Goal: Task Accomplishment & Management: Manage account settings

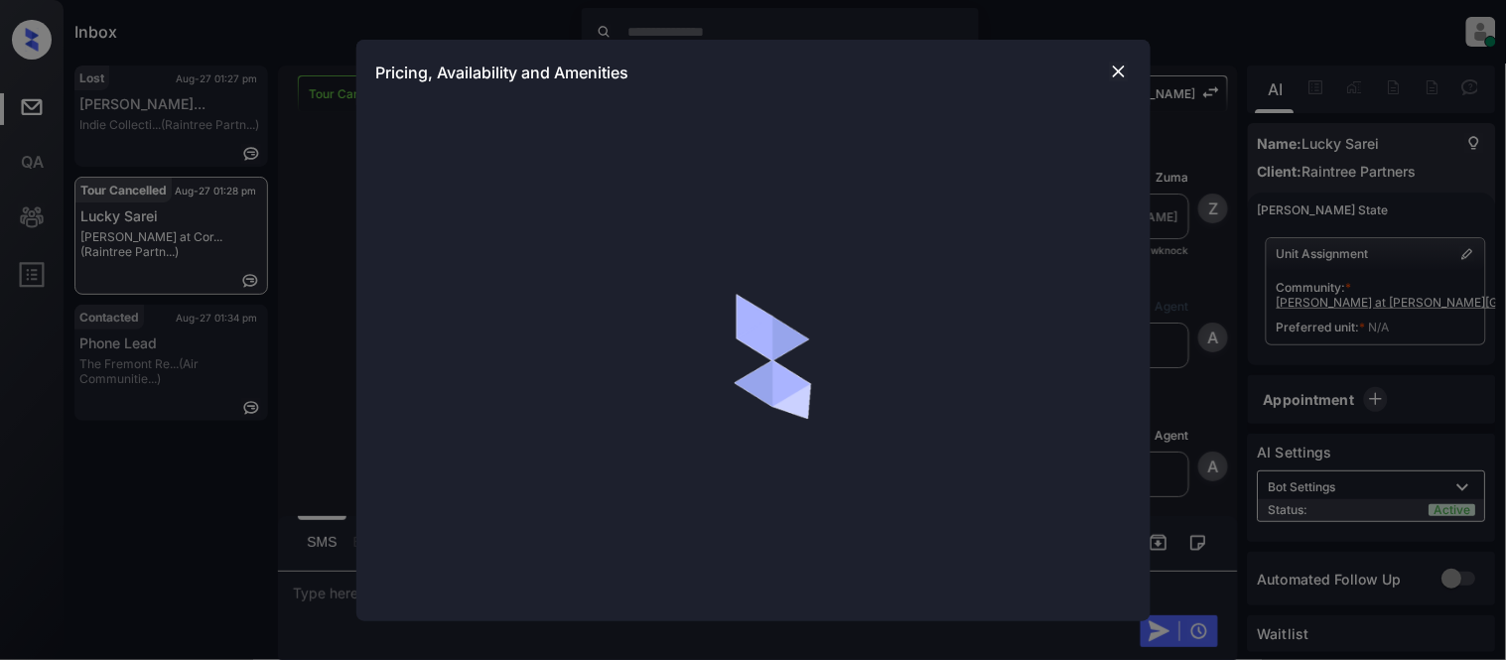
scroll to position [712, 0]
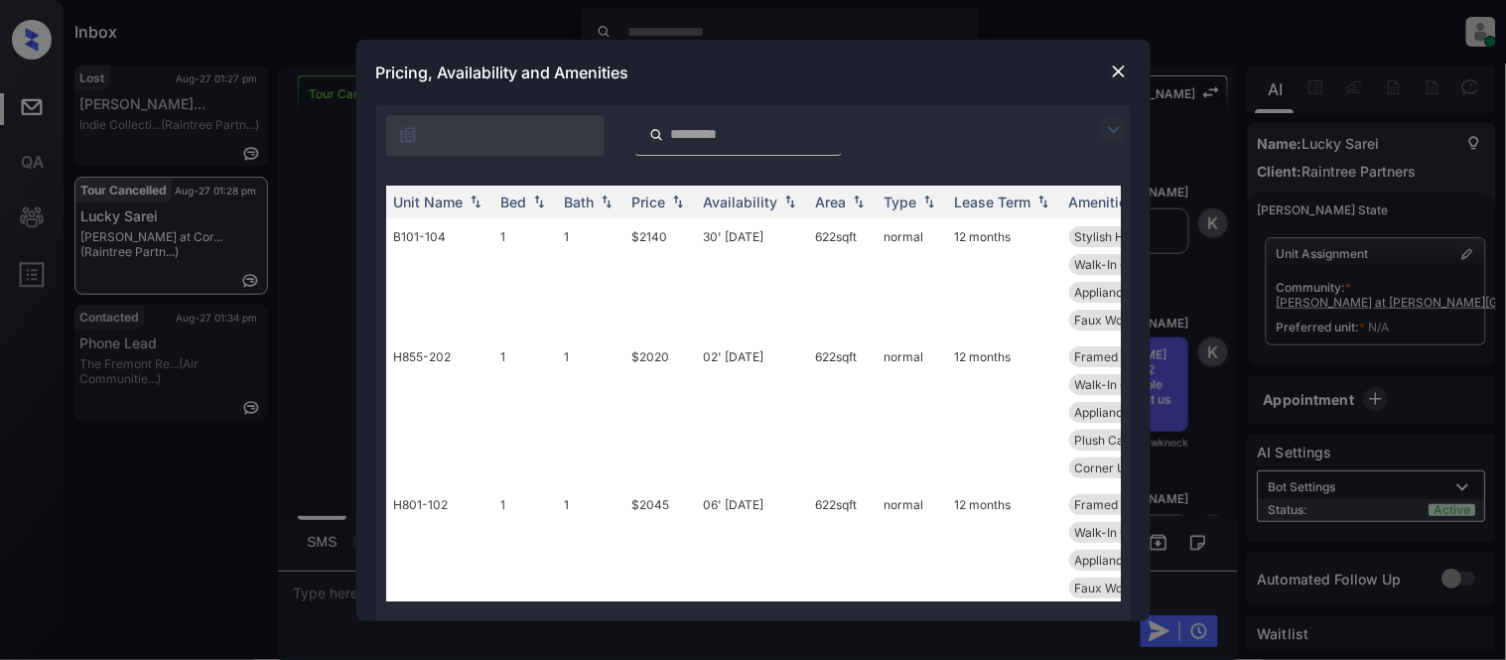
click at [1117, 132] on img at bounding box center [1114, 130] width 24 height 24
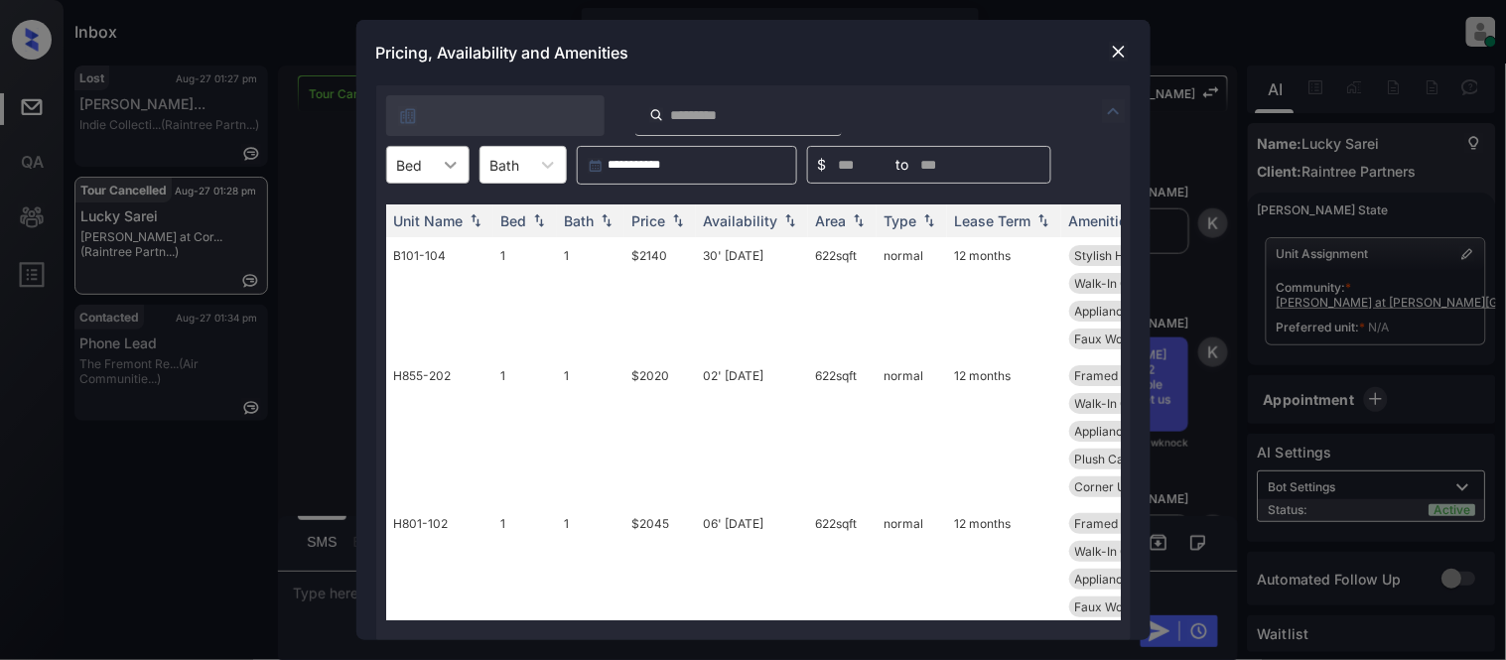
click at [441, 167] on icon at bounding box center [451, 165] width 20 height 20
click at [427, 218] on div "1" at bounding box center [427, 214] width 83 height 36
click at [658, 213] on div "Price" at bounding box center [649, 220] width 34 height 17
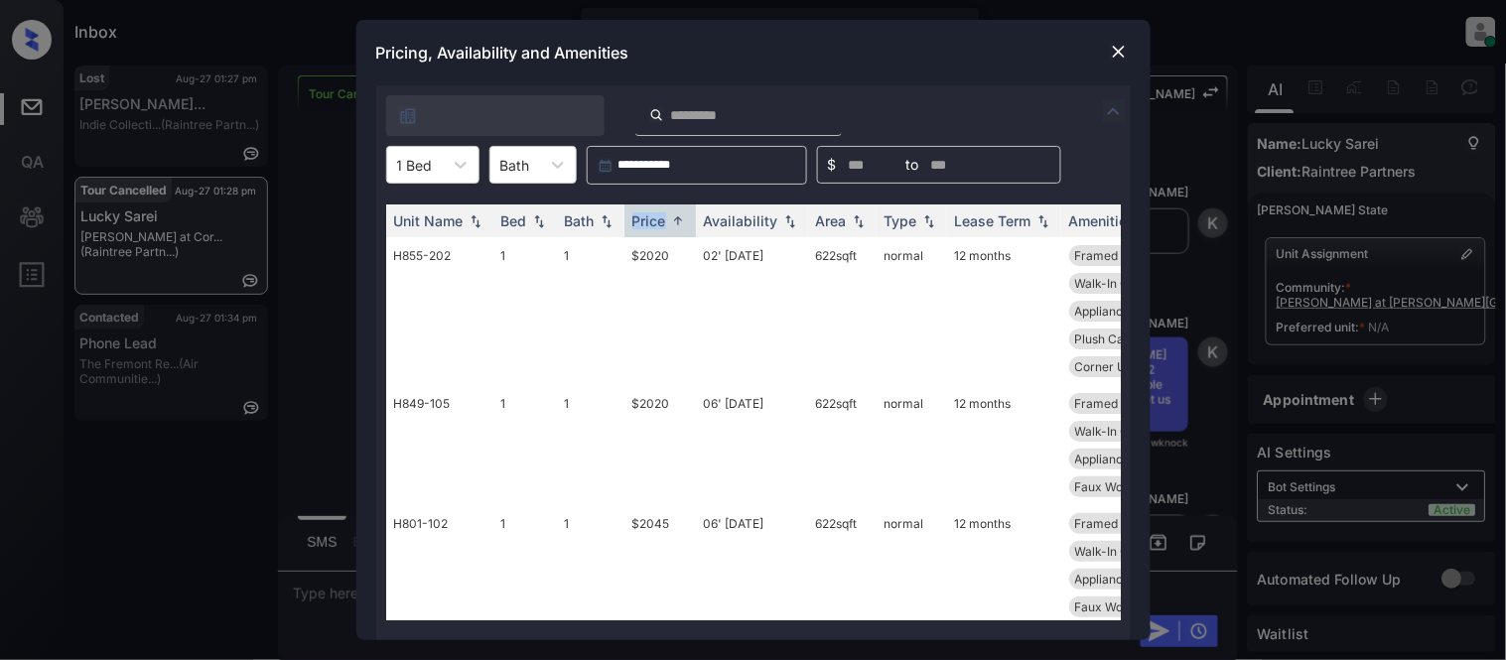
click at [1114, 52] on img at bounding box center [1119, 52] width 20 height 20
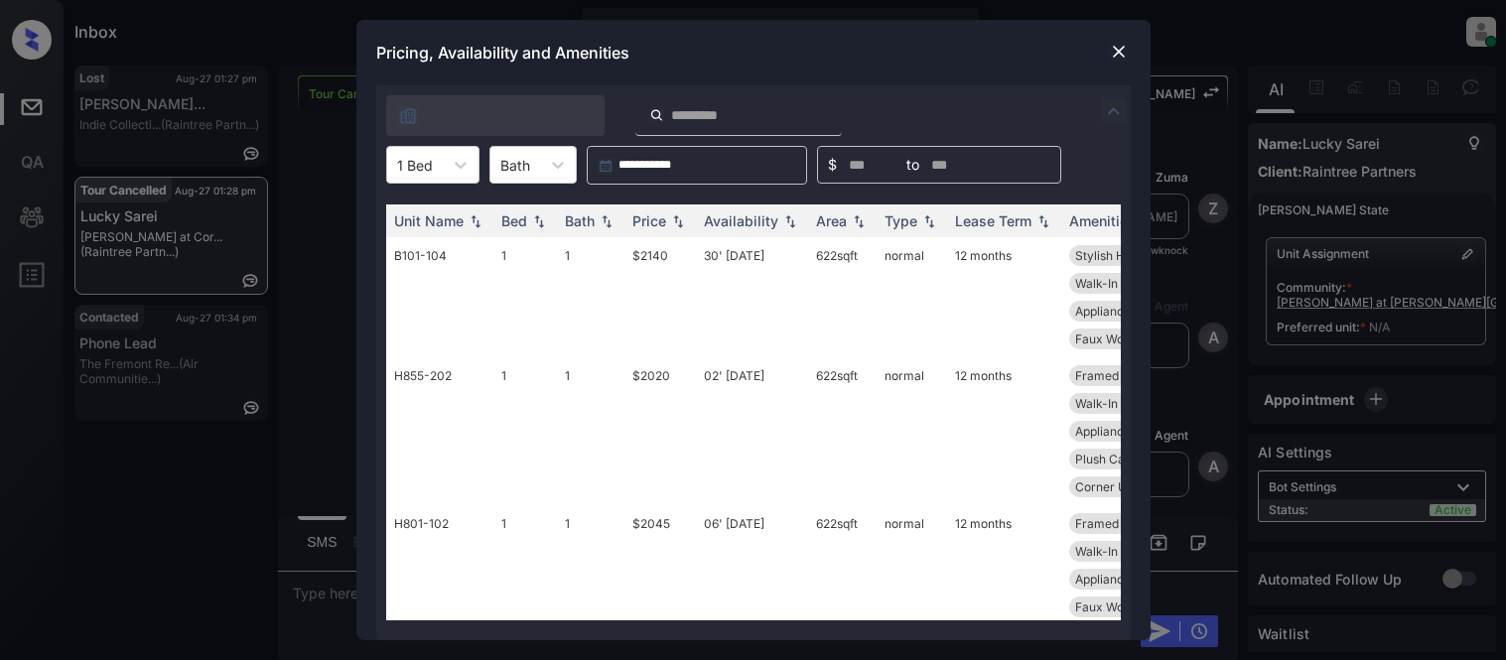
click at [452, 166] on icon at bounding box center [461, 165] width 20 height 20
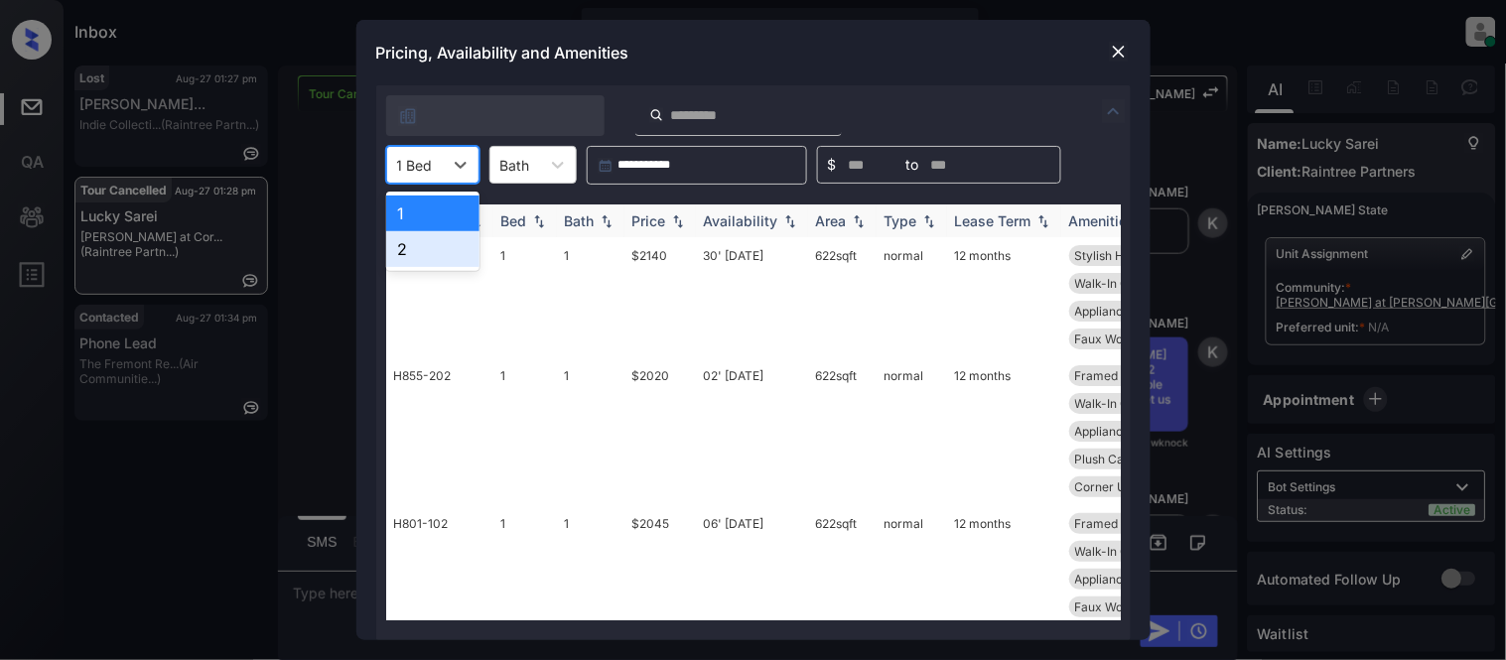
click at [419, 254] on div "2" at bounding box center [432, 249] width 93 height 36
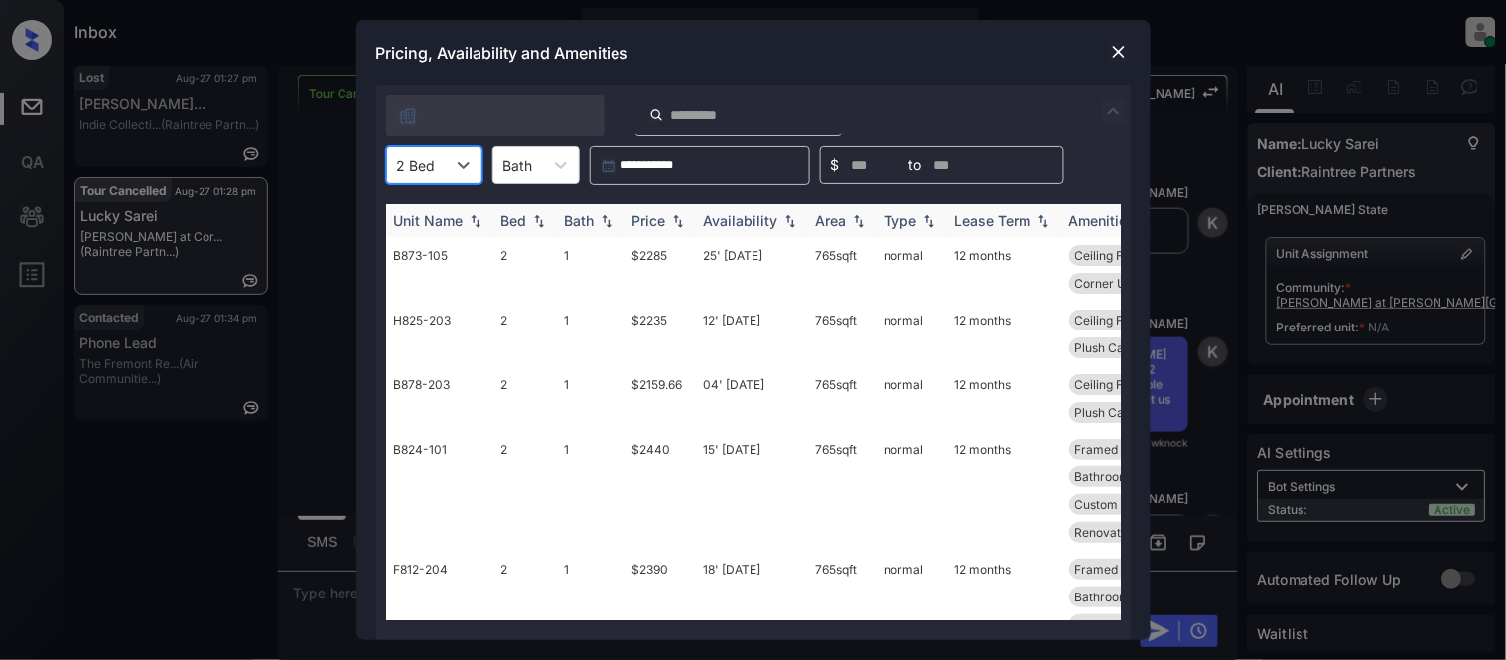
click at [672, 220] on img at bounding box center [678, 221] width 20 height 14
click at [660, 255] on td "$2159.66" at bounding box center [659, 269] width 71 height 65
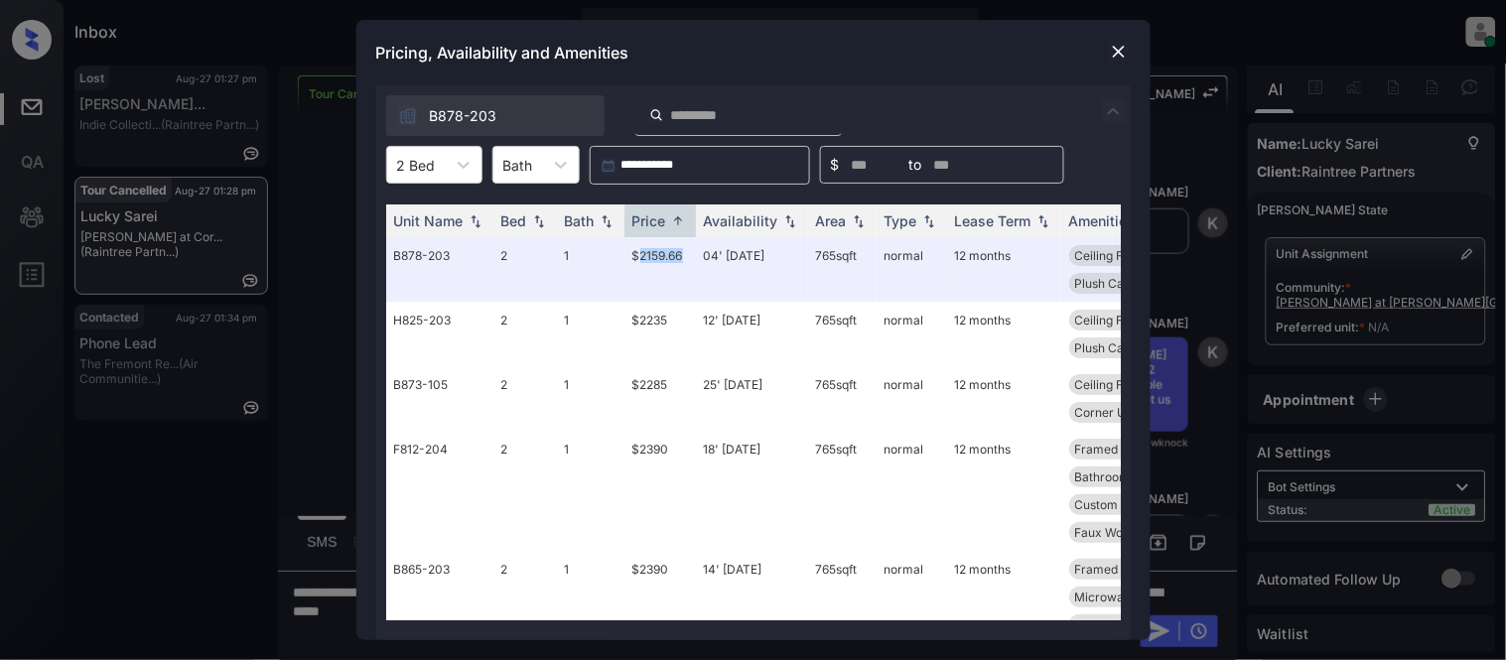
click at [1116, 48] on img at bounding box center [1119, 52] width 20 height 20
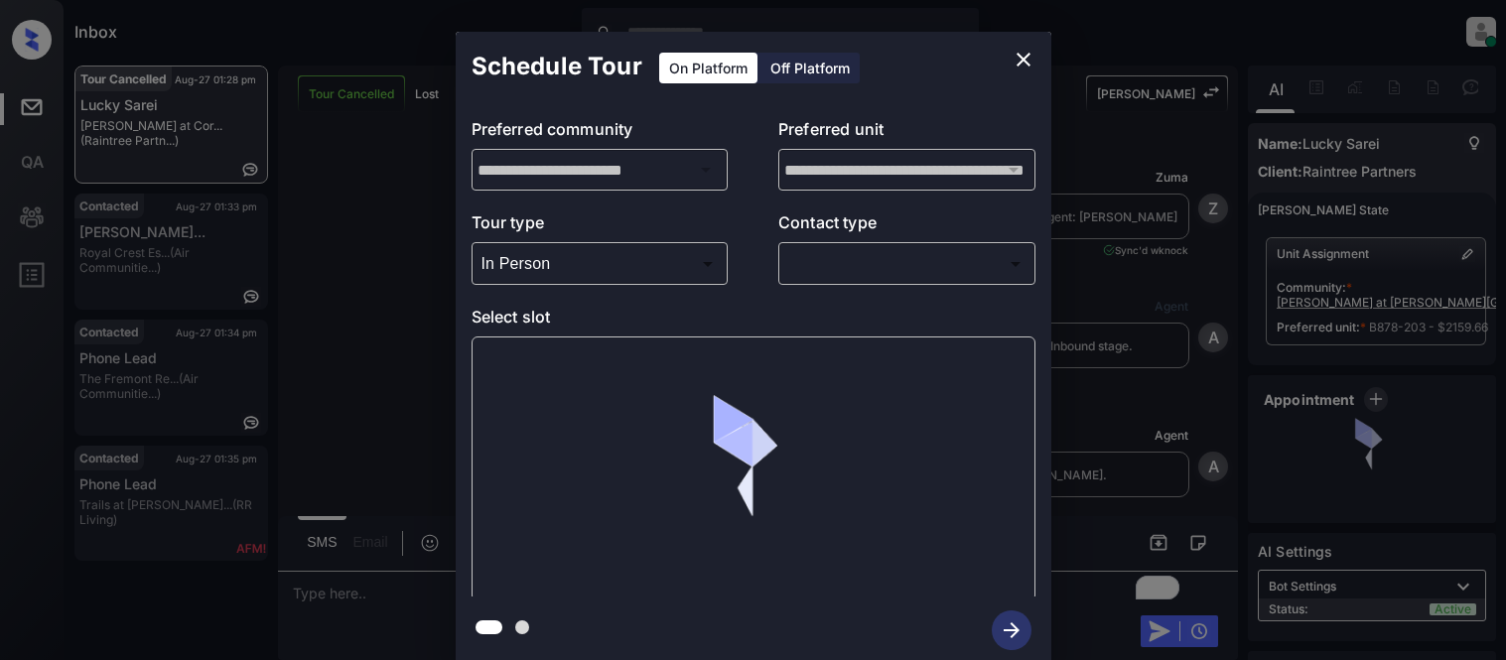
click at [830, 270] on body "Inbox Kristina Cataag Online Set yourself offline Set yourself on break Profile…" at bounding box center [753, 330] width 1506 height 660
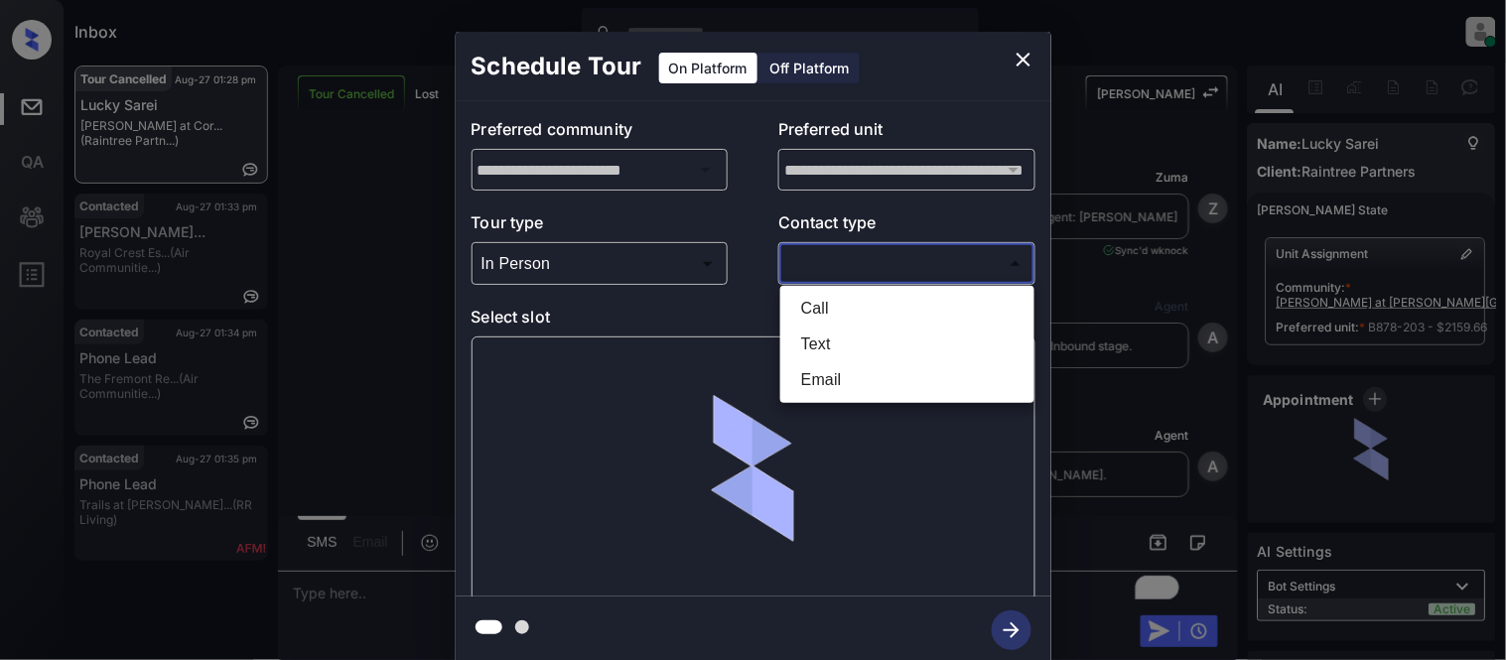
scroll to position [7127, 0]
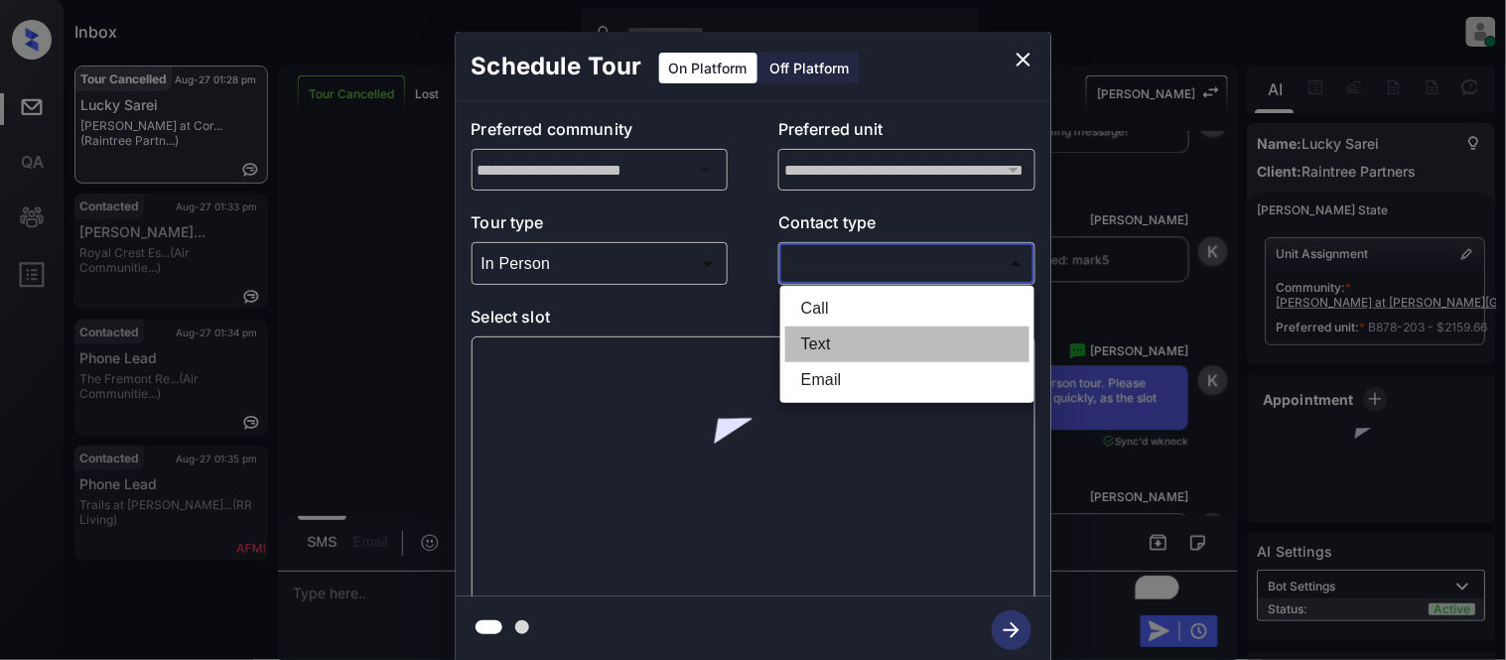
click at [812, 330] on li "Text" at bounding box center [907, 345] width 244 height 36
type input "****"
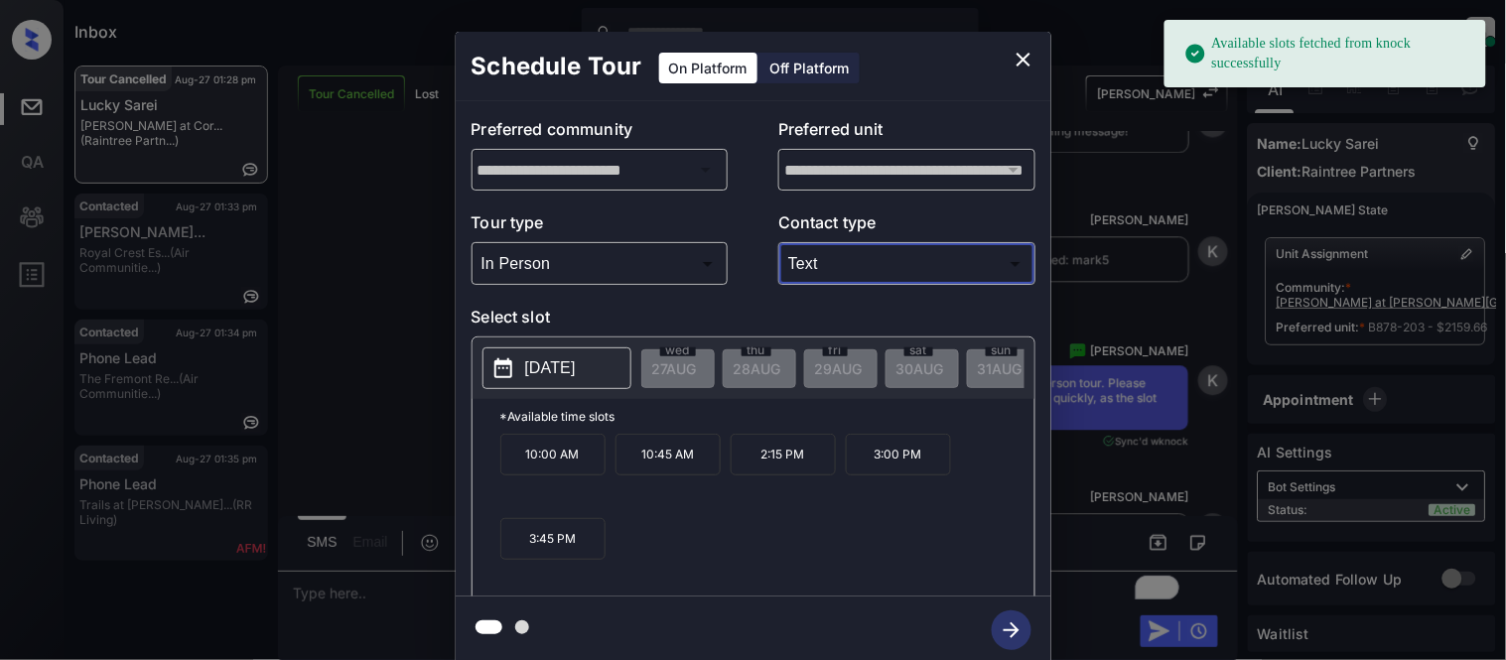
click at [569, 363] on p "2025-09-02" at bounding box center [550, 368] width 51 height 24
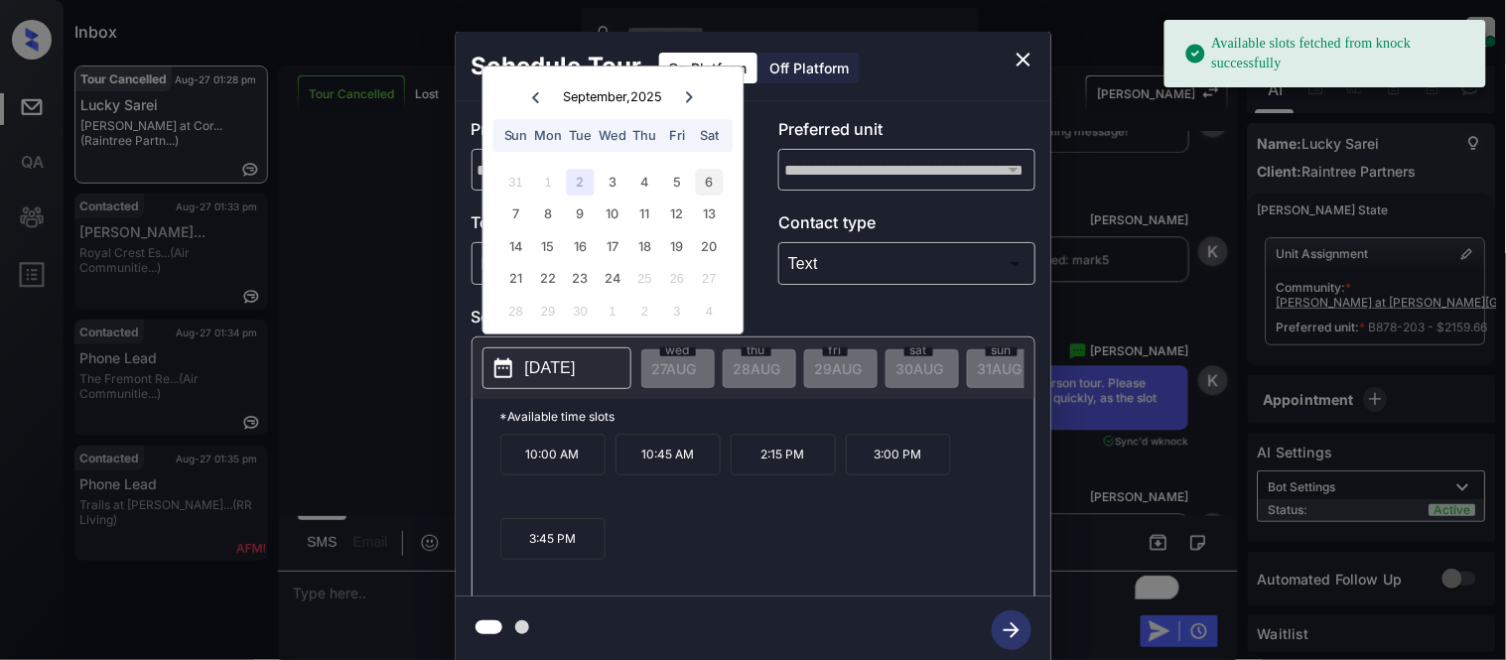
click at [700, 186] on div "6" at bounding box center [709, 182] width 27 height 27
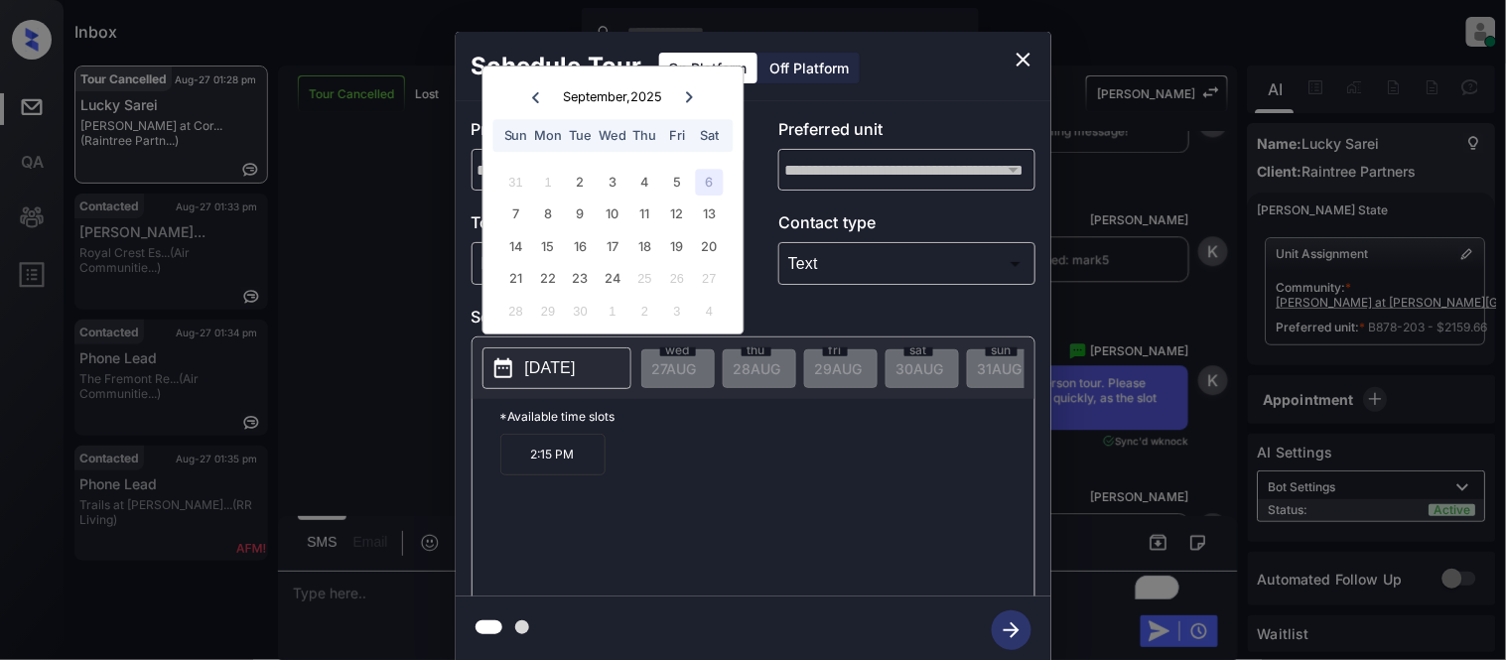
click at [543, 457] on p "2:15 PM" at bounding box center [552, 455] width 105 height 42
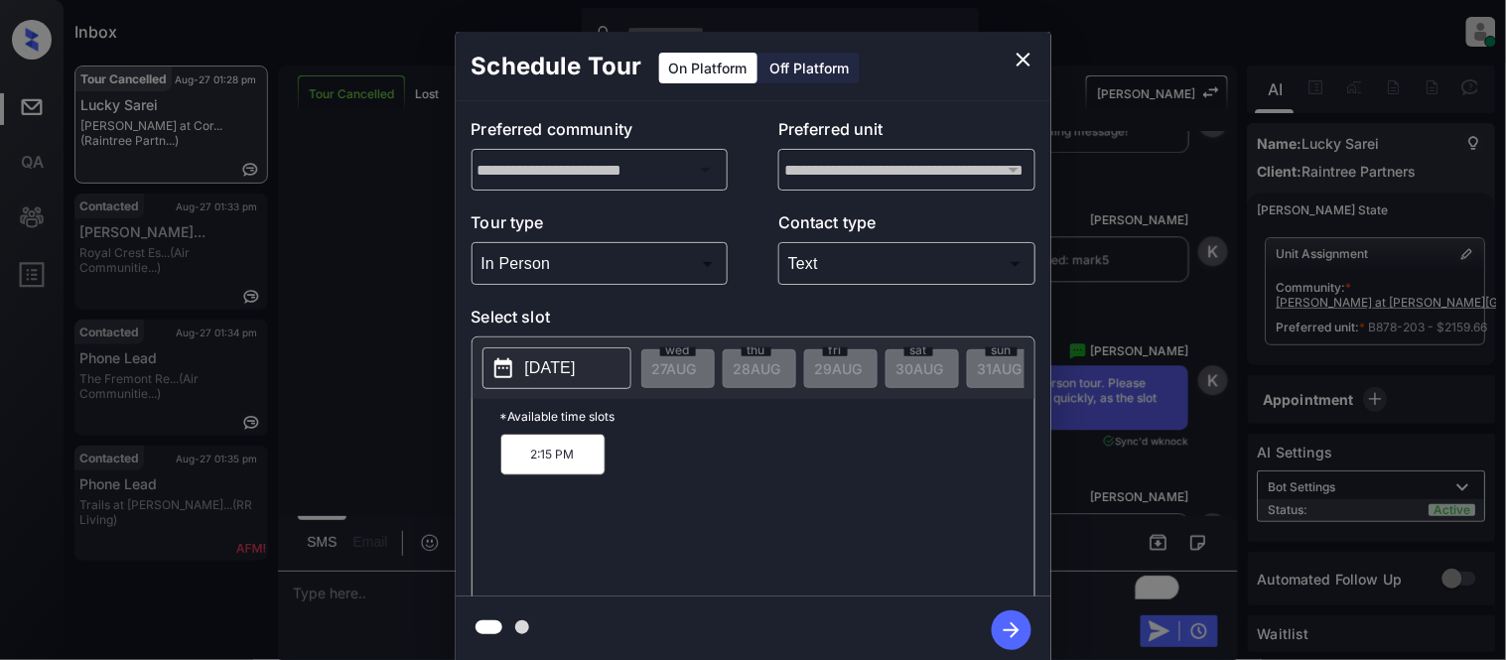
click at [1008, 618] on icon "button" at bounding box center [1012, 630] width 40 height 40
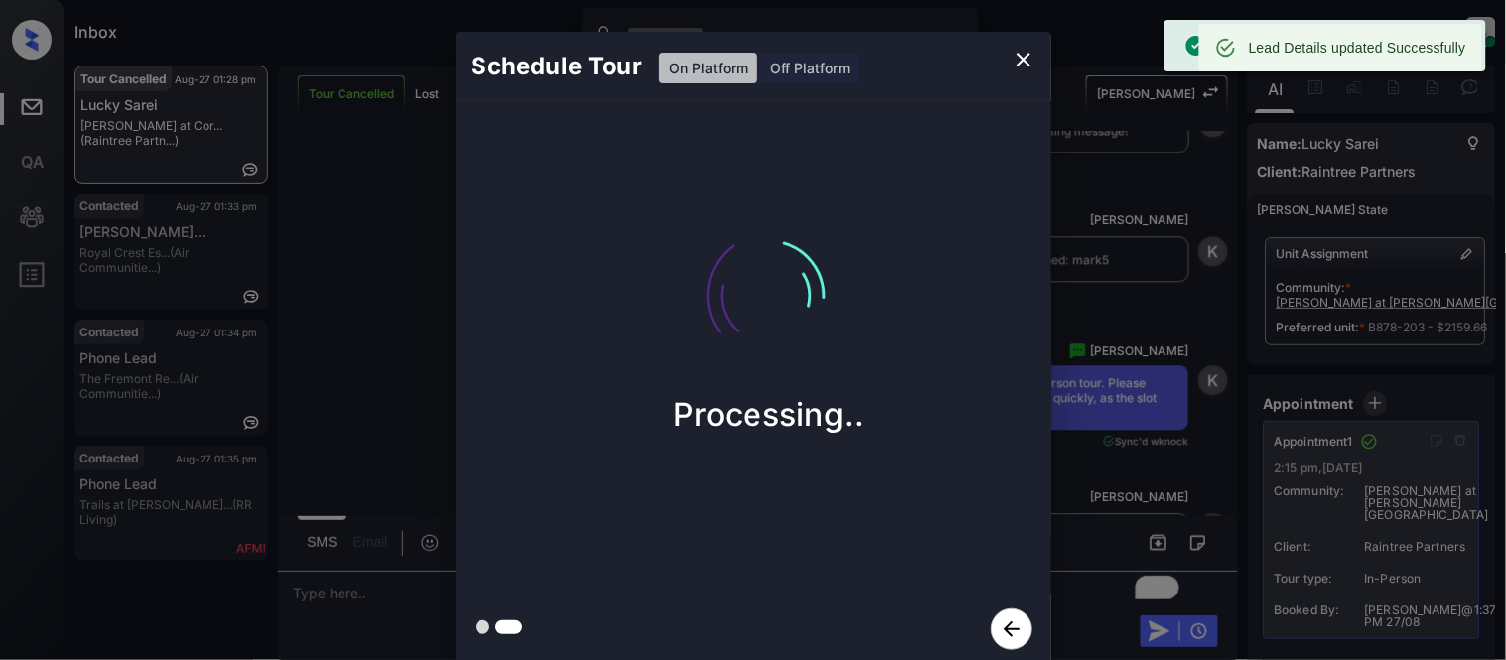
click at [1099, 321] on div "Schedule Tour On Platform Off Platform Processing.." at bounding box center [753, 348] width 1506 height 696
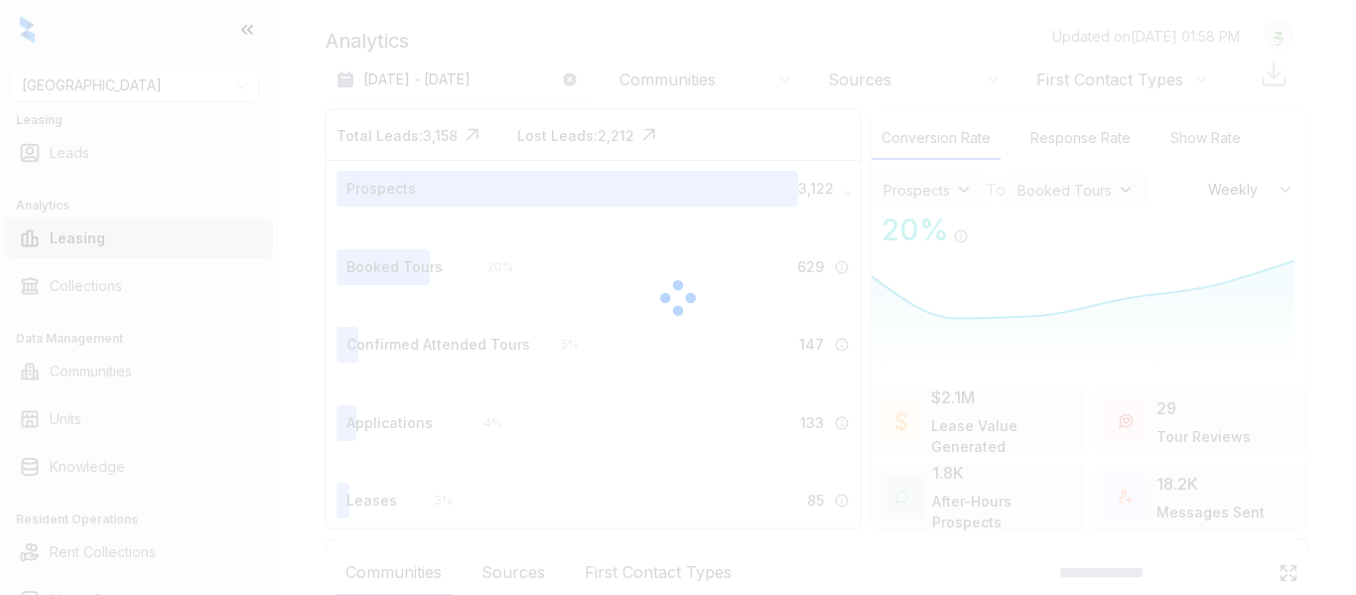
select select "******"
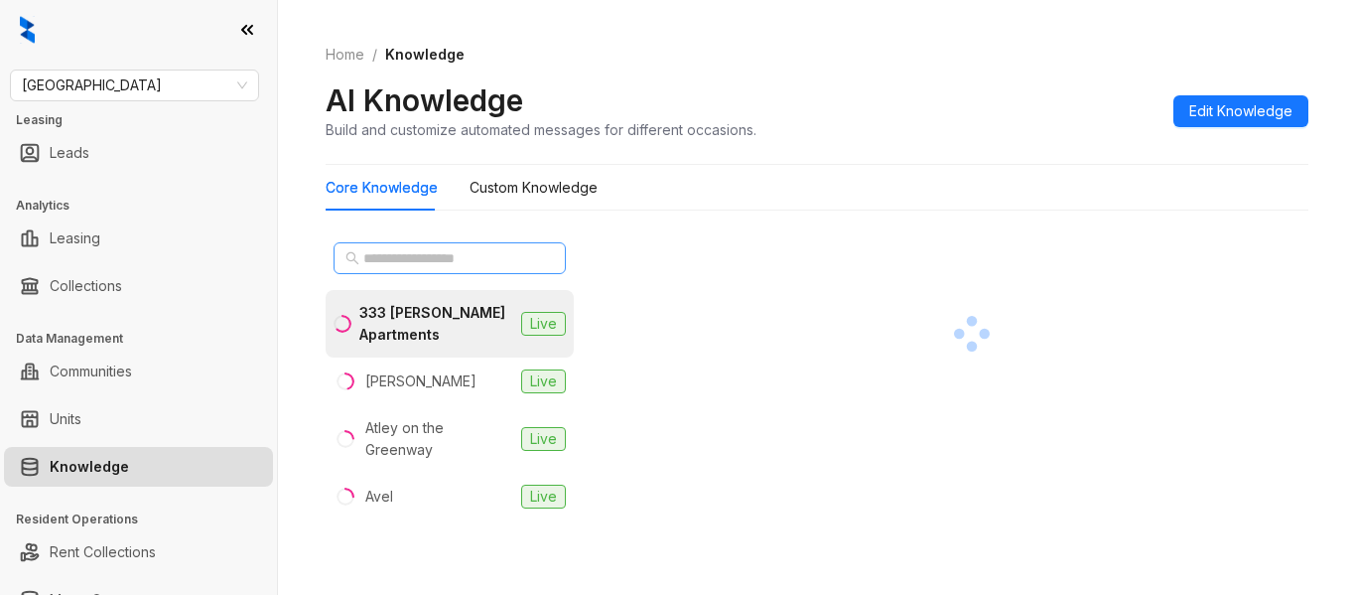
click at [360, 258] on span at bounding box center [449, 258] width 232 height 32
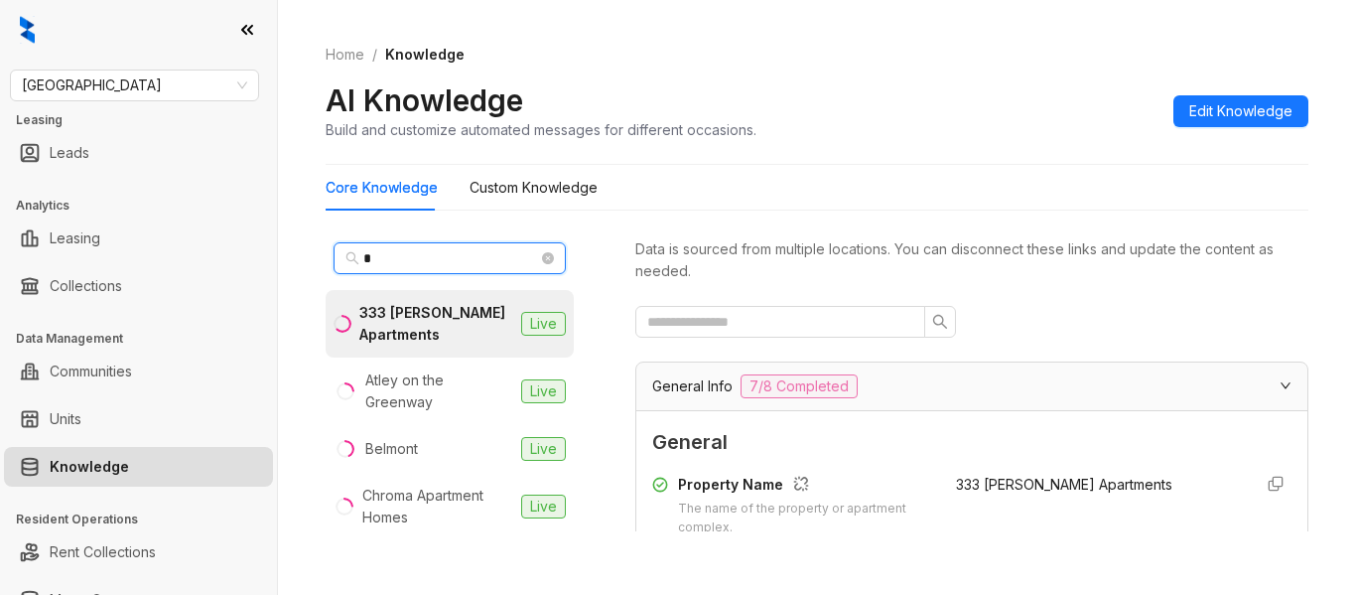
type input "*"
click at [164, 96] on span "[GEOGRAPHIC_DATA]" at bounding box center [134, 85] width 225 height 30
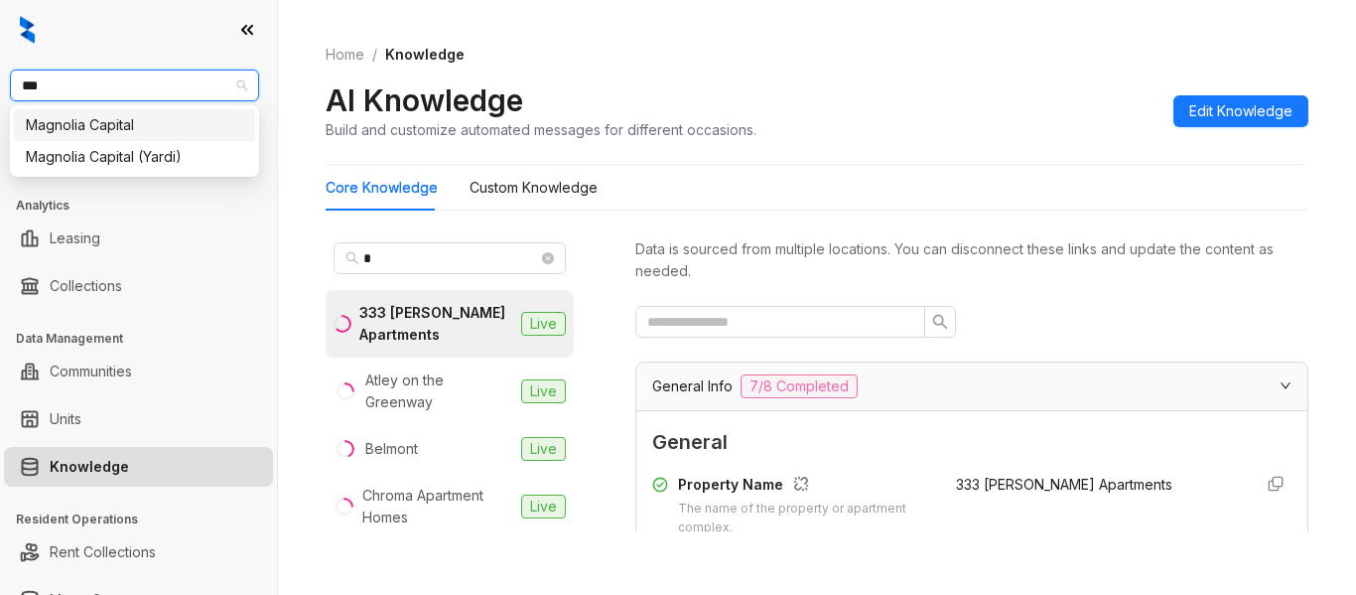
type input "****"
click at [172, 131] on div "Magnolia Capital" at bounding box center [134, 125] width 217 height 22
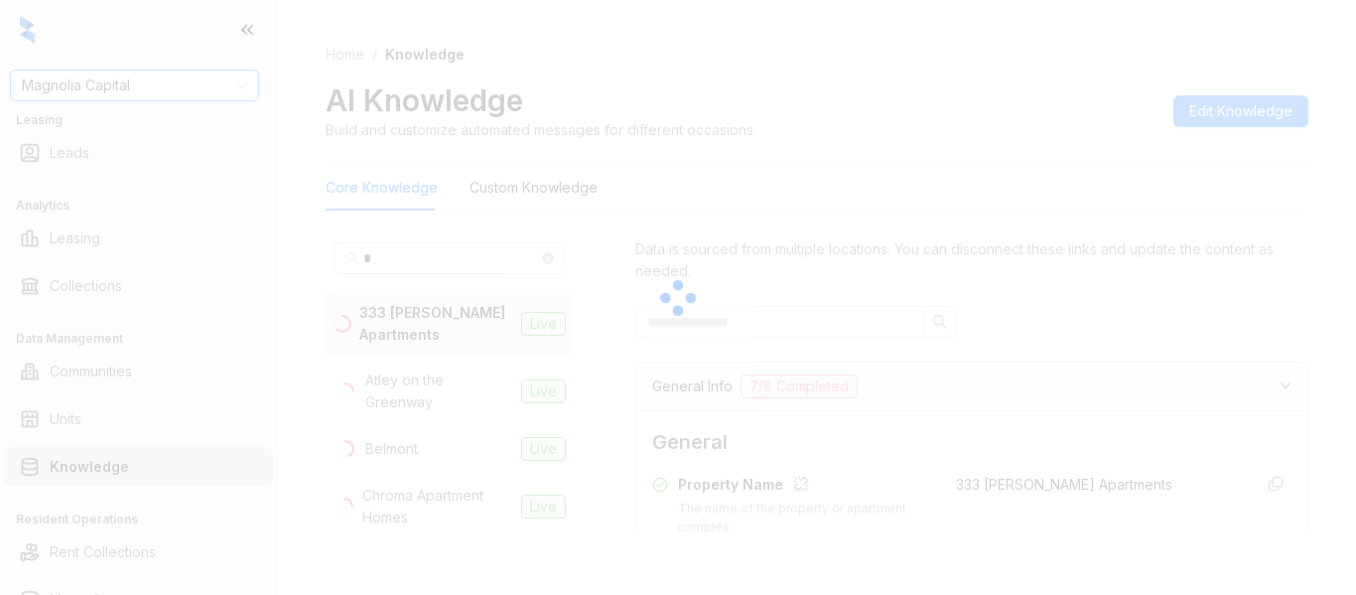
click at [445, 269] on div at bounding box center [678, 297] width 1356 height 595
click at [443, 267] on div at bounding box center [678, 297] width 1356 height 595
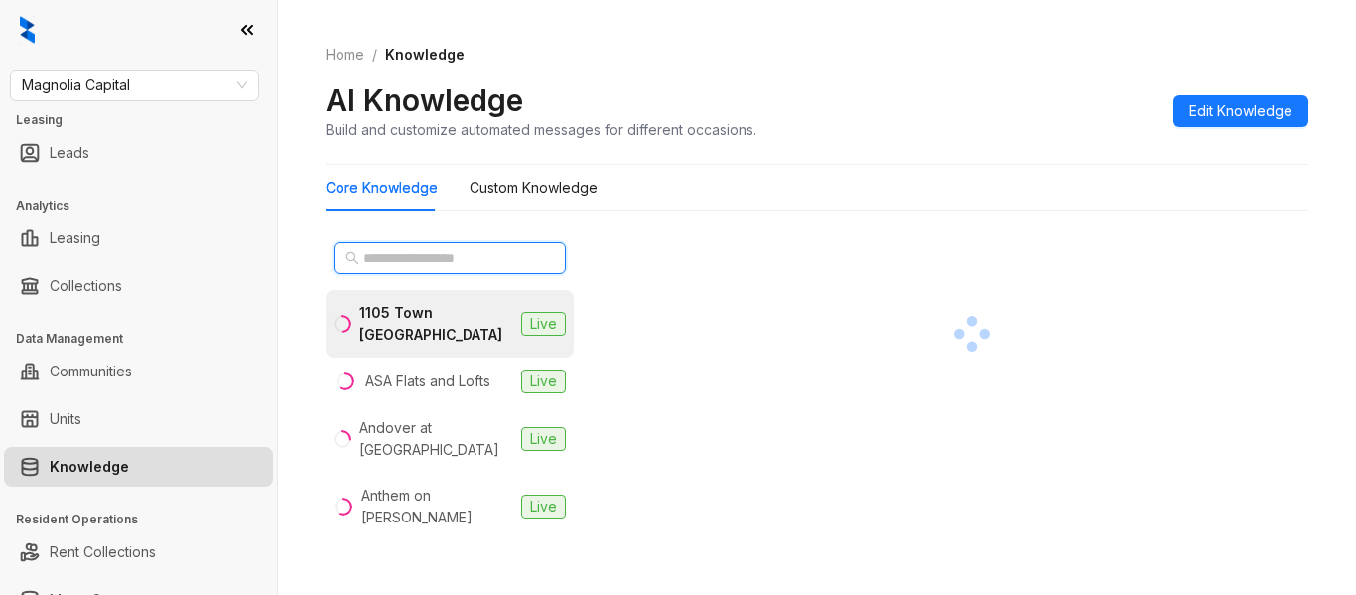
click at [450, 254] on input "text" at bounding box center [450, 258] width 175 height 22
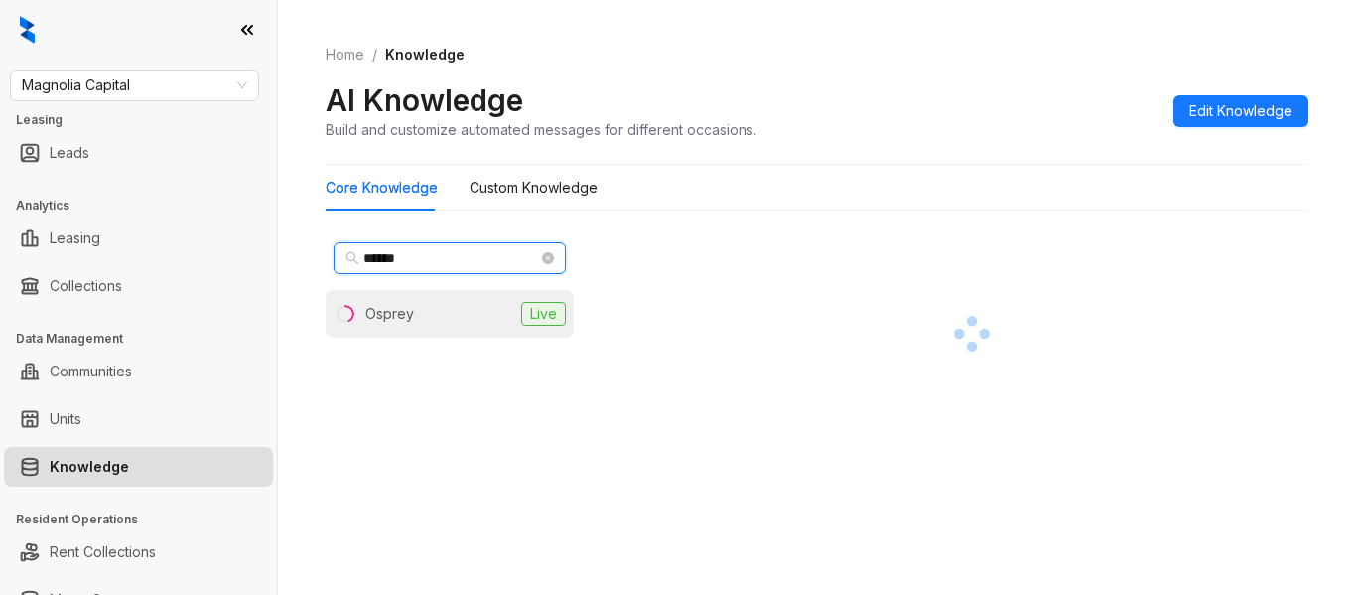
type input "******"
click at [424, 307] on li "Osprey Live" at bounding box center [450, 314] width 248 height 48
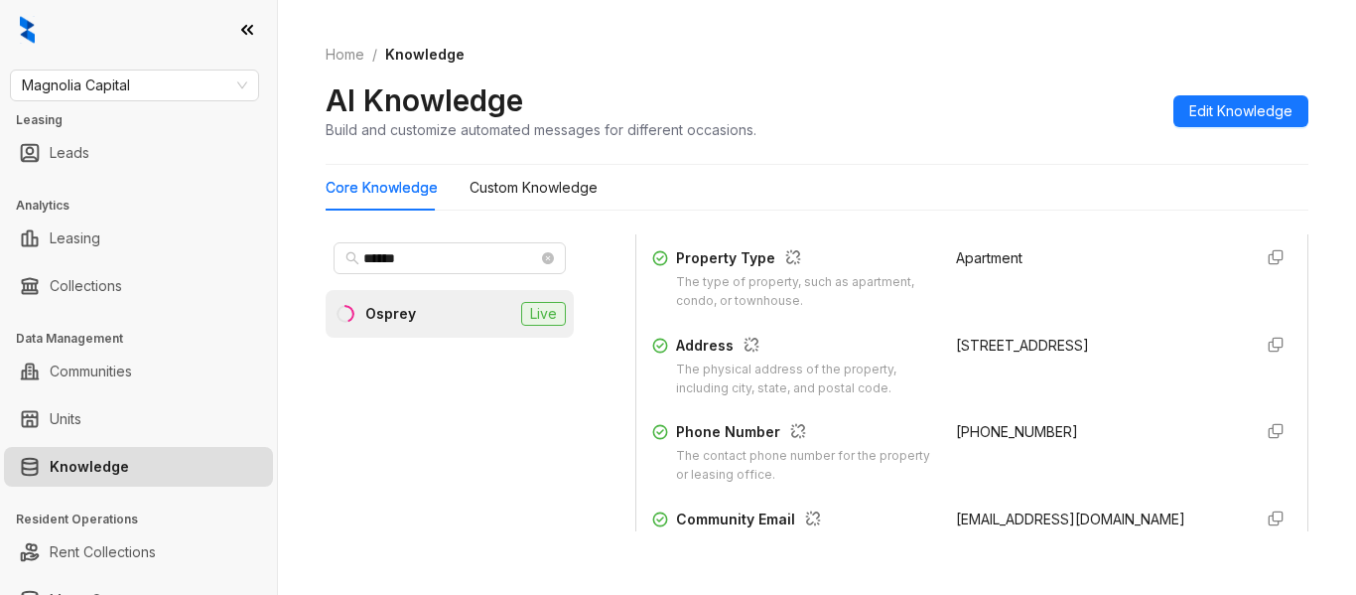
scroll to position [397, 0]
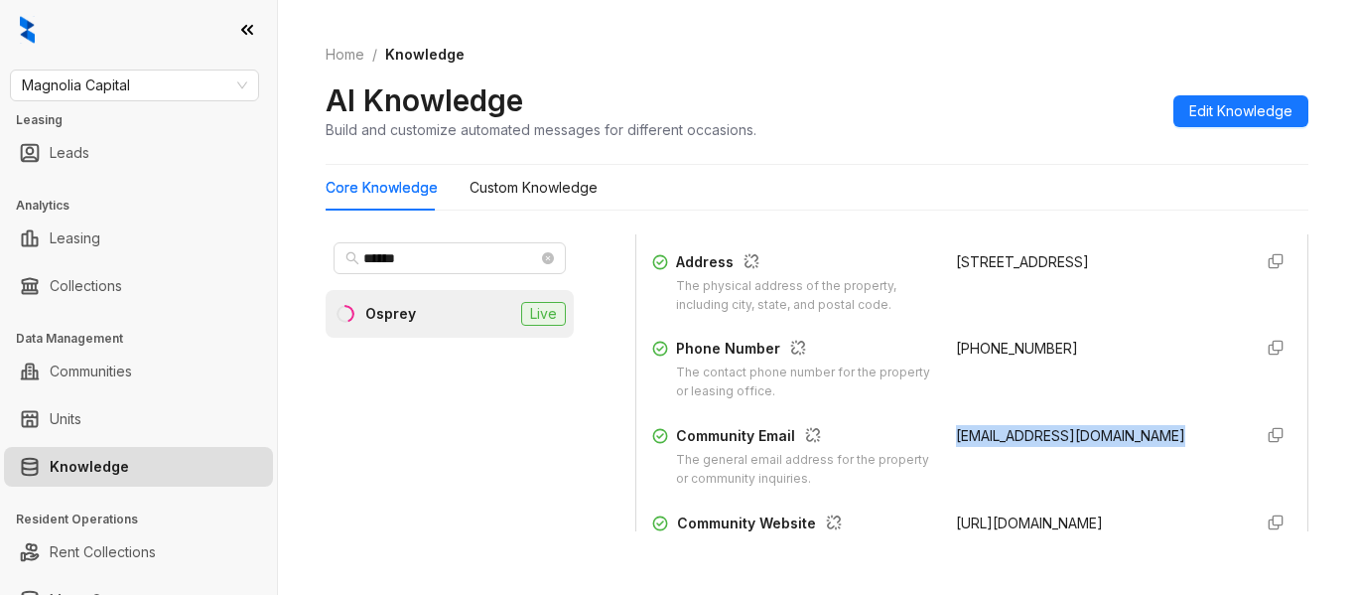
drag, startPoint x: 1159, startPoint y: 435, endPoint x: 934, endPoint y: 434, distance: 225.3
click at [956, 434] on div "ospreypm@stylresidential.com" at bounding box center [1096, 457] width 280 height 64
copy span "ospreypm@stylresidential.com"
click at [152, 94] on span "Magnolia Capital" at bounding box center [134, 85] width 225 height 30
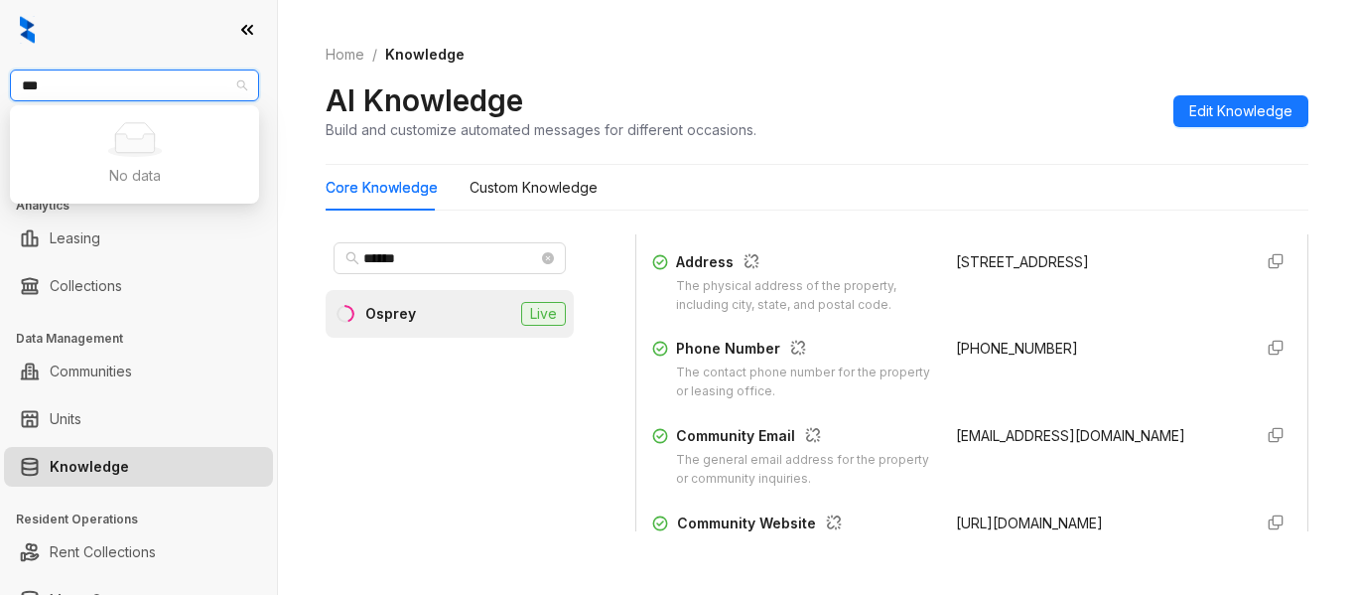
type input "**"
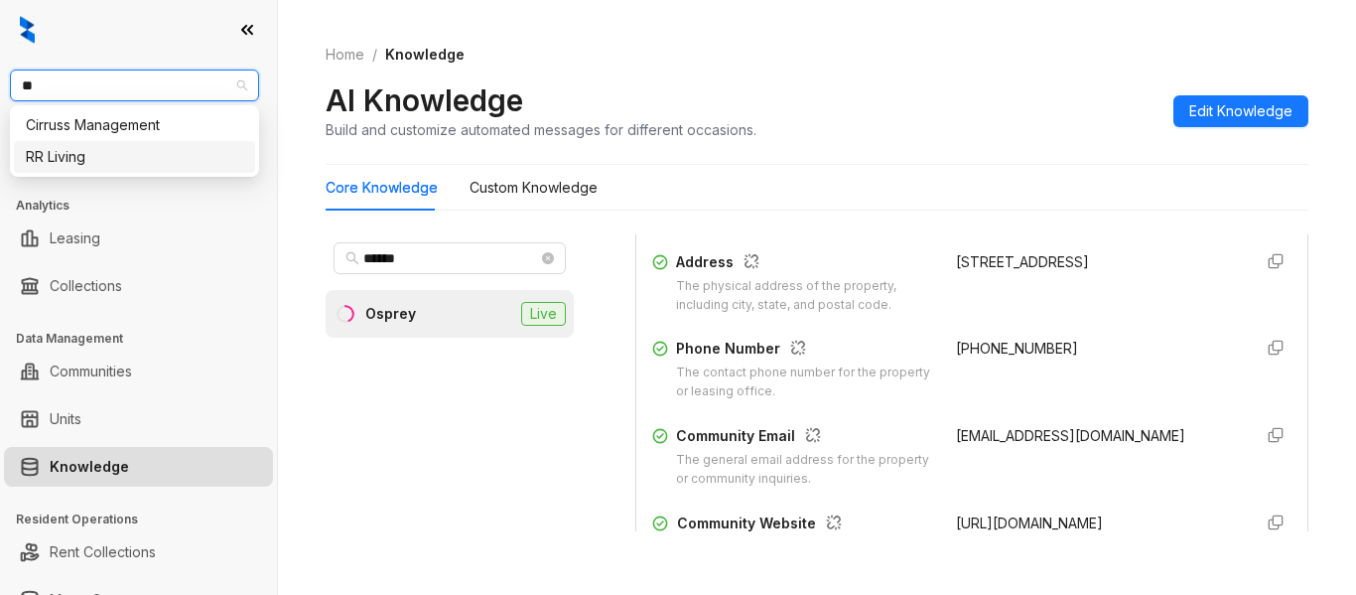
click at [184, 170] on div "RR Living" at bounding box center [134, 157] width 241 height 32
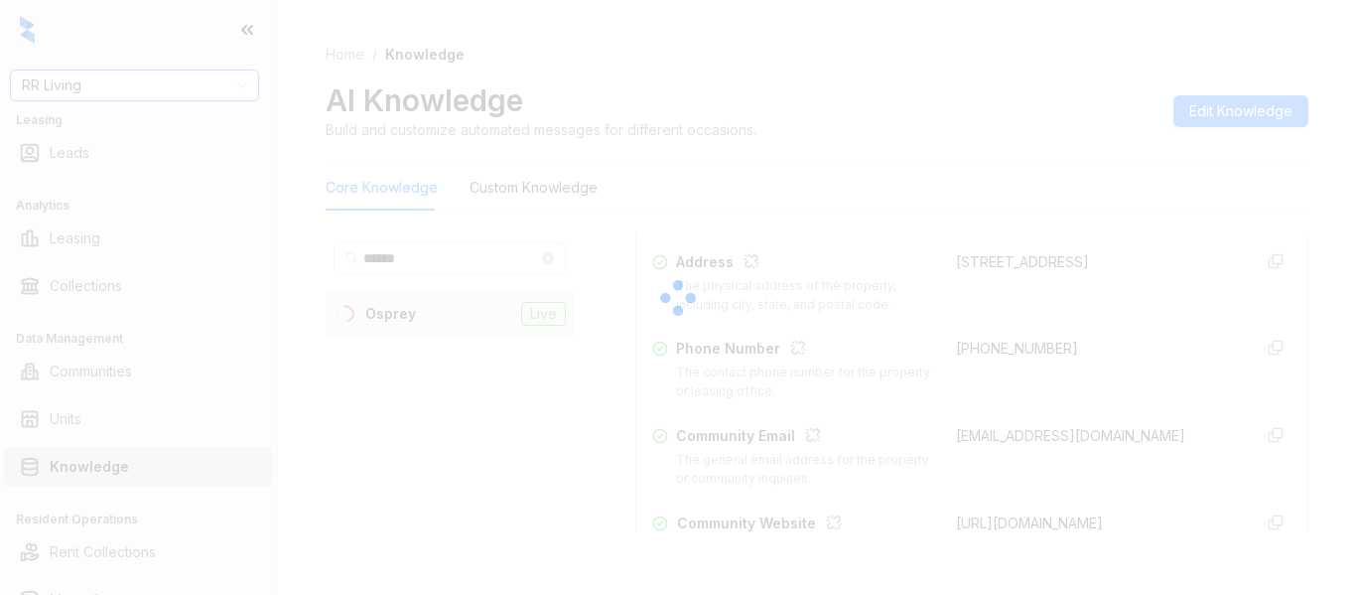
click at [411, 257] on div at bounding box center [678, 297] width 1356 height 595
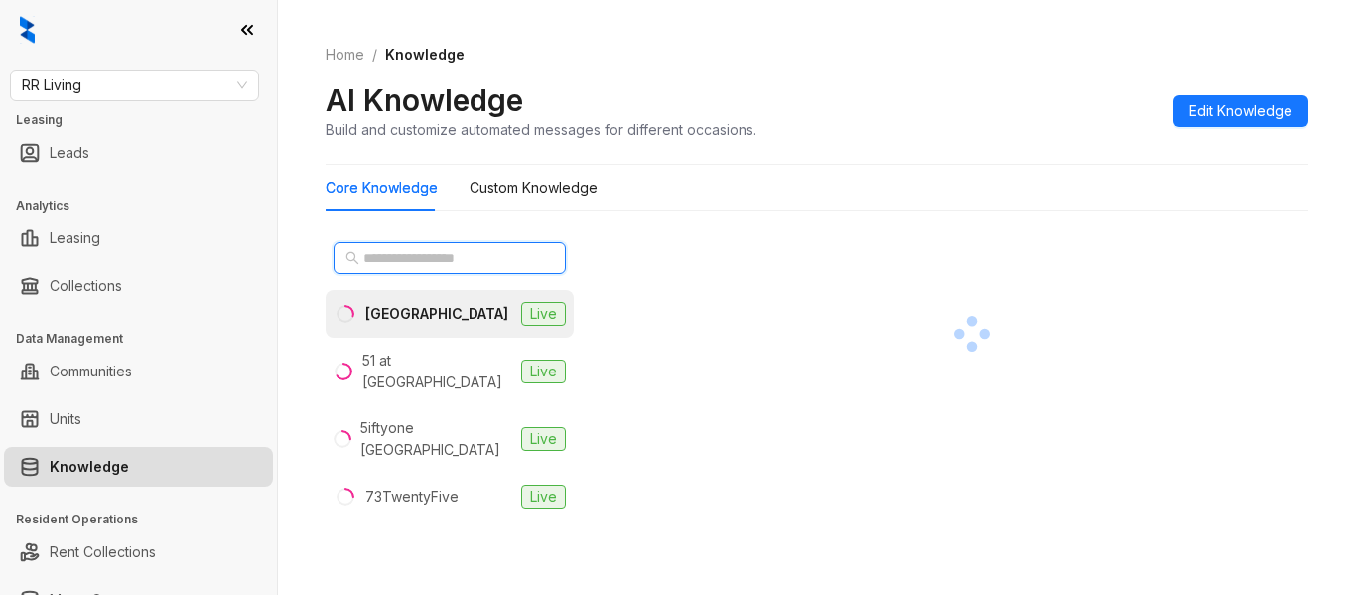
click at [413, 259] on input "text" at bounding box center [450, 258] width 175 height 22
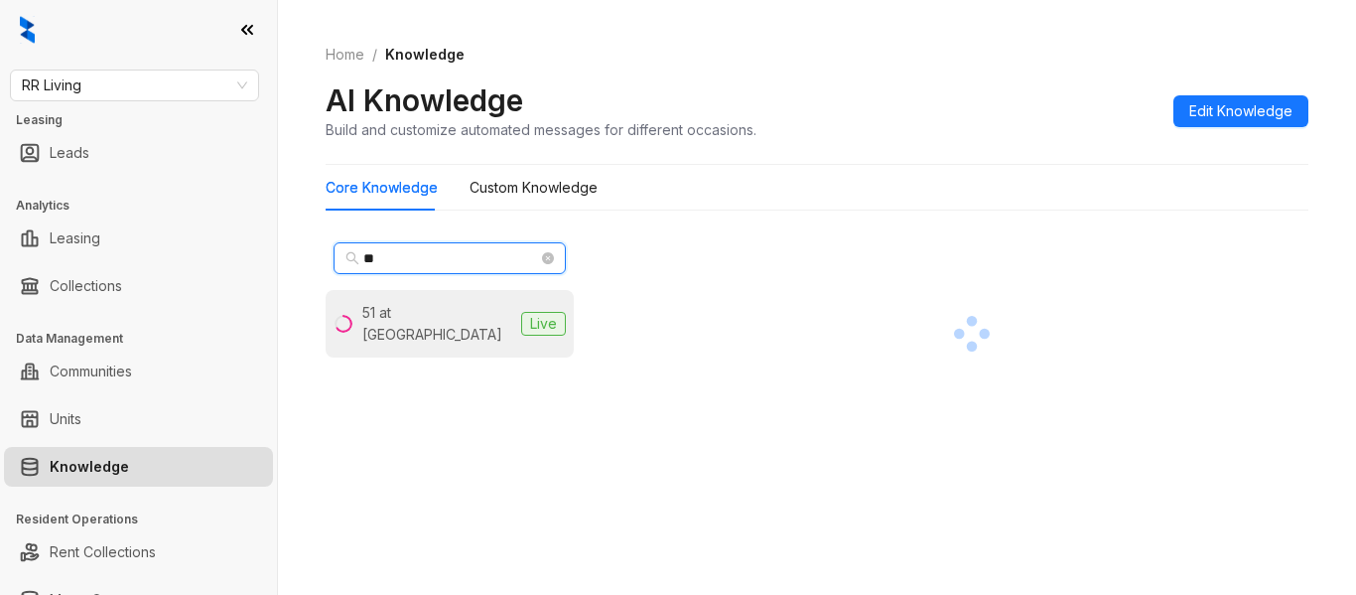
type input "**"
click at [444, 311] on div "51 at [GEOGRAPHIC_DATA]" at bounding box center [437, 324] width 151 height 44
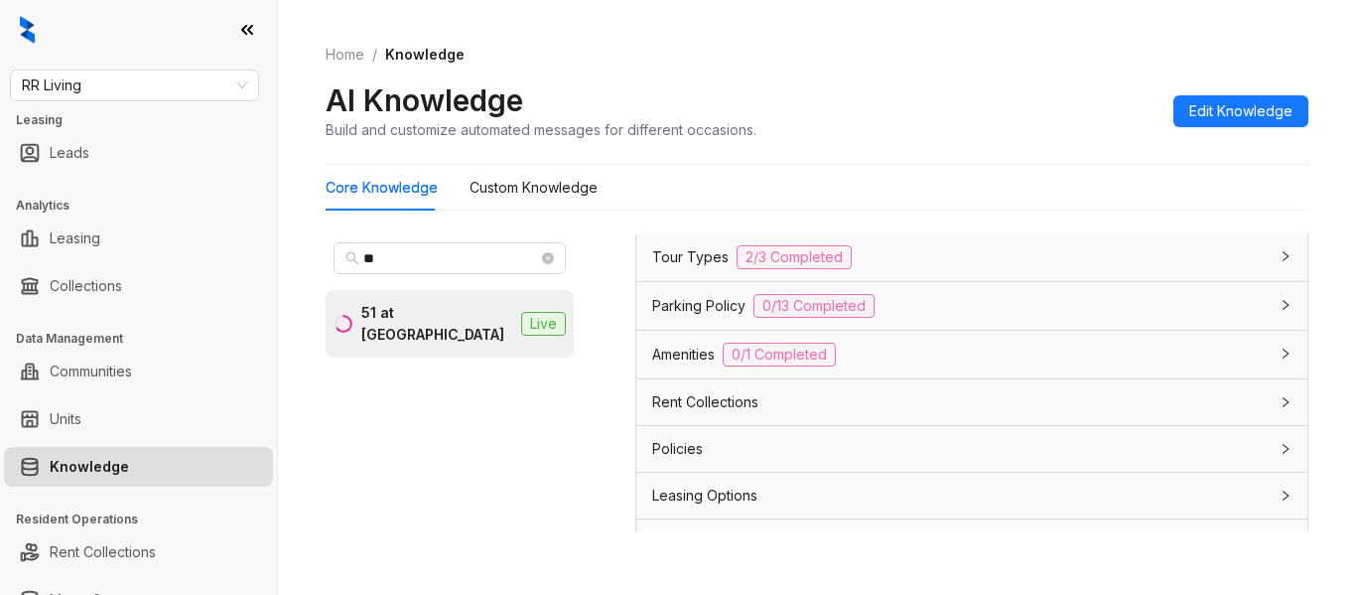
scroll to position [1880, 0]
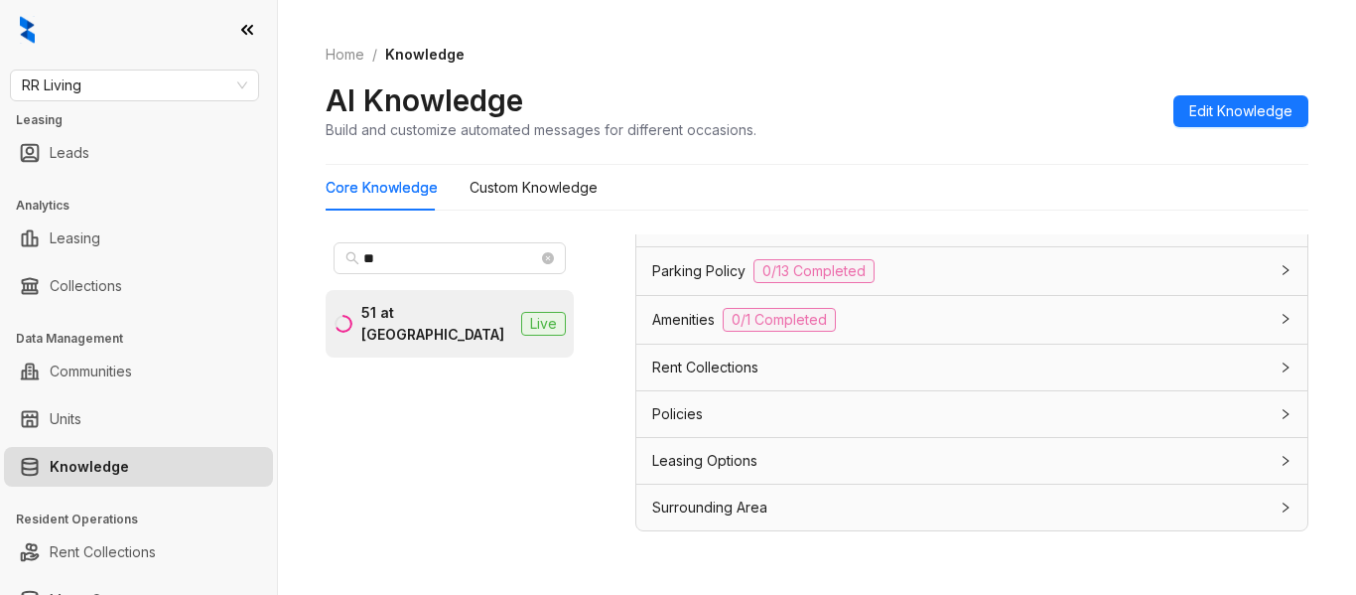
click at [769, 456] on div "Leasing Options" at bounding box center [959, 461] width 615 height 22
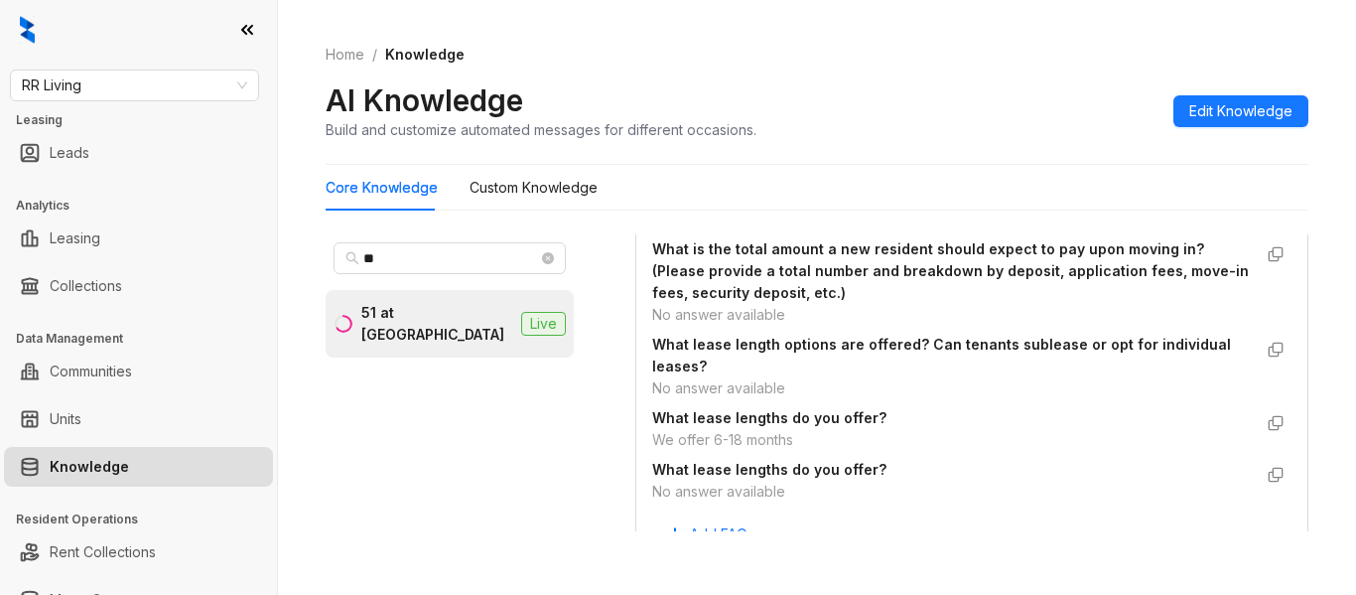
scroll to position [2773, 0]
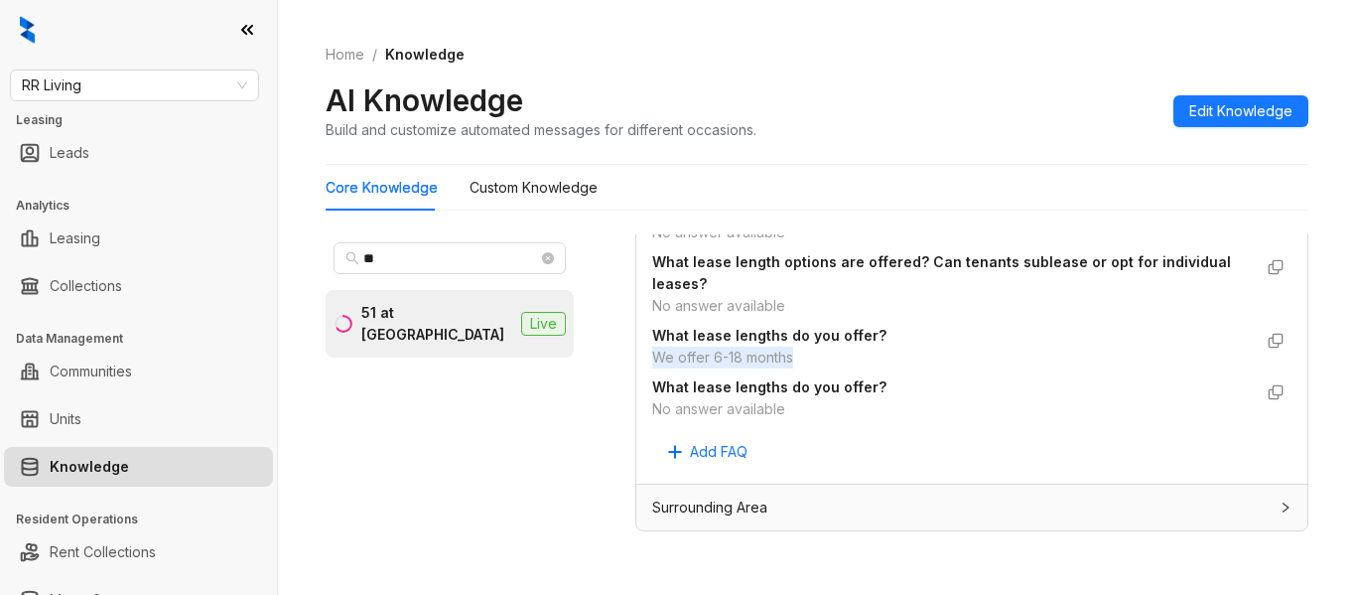
drag, startPoint x: 652, startPoint y: 366, endPoint x: 831, endPoint y: 360, distance: 178.8
click at [831, 360] on div "We offer 6-18 months" at bounding box center [951, 357] width 599 height 22
copy div "We offer 6-18 months"
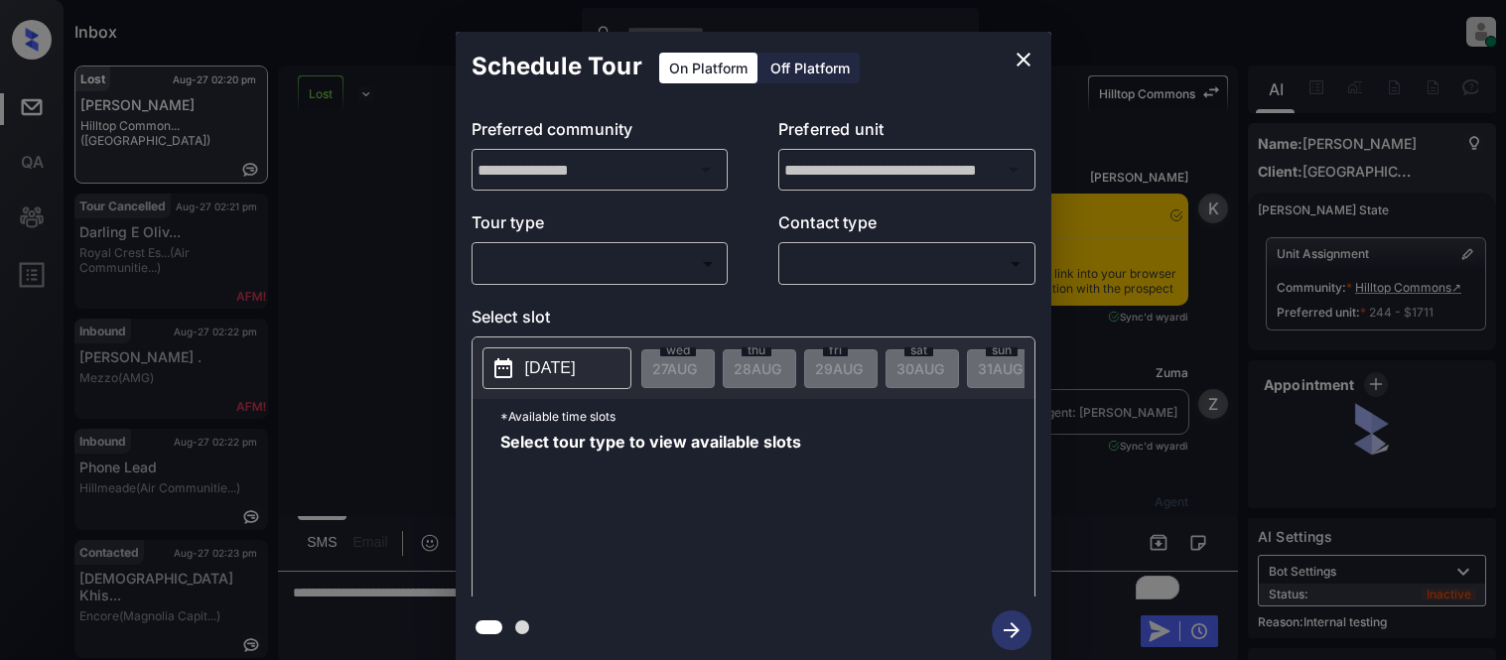
click at [703, 280] on body "Inbox Kristina Cataag Online Set yourself offline Set yourself on break Profile…" at bounding box center [753, 330] width 1506 height 660
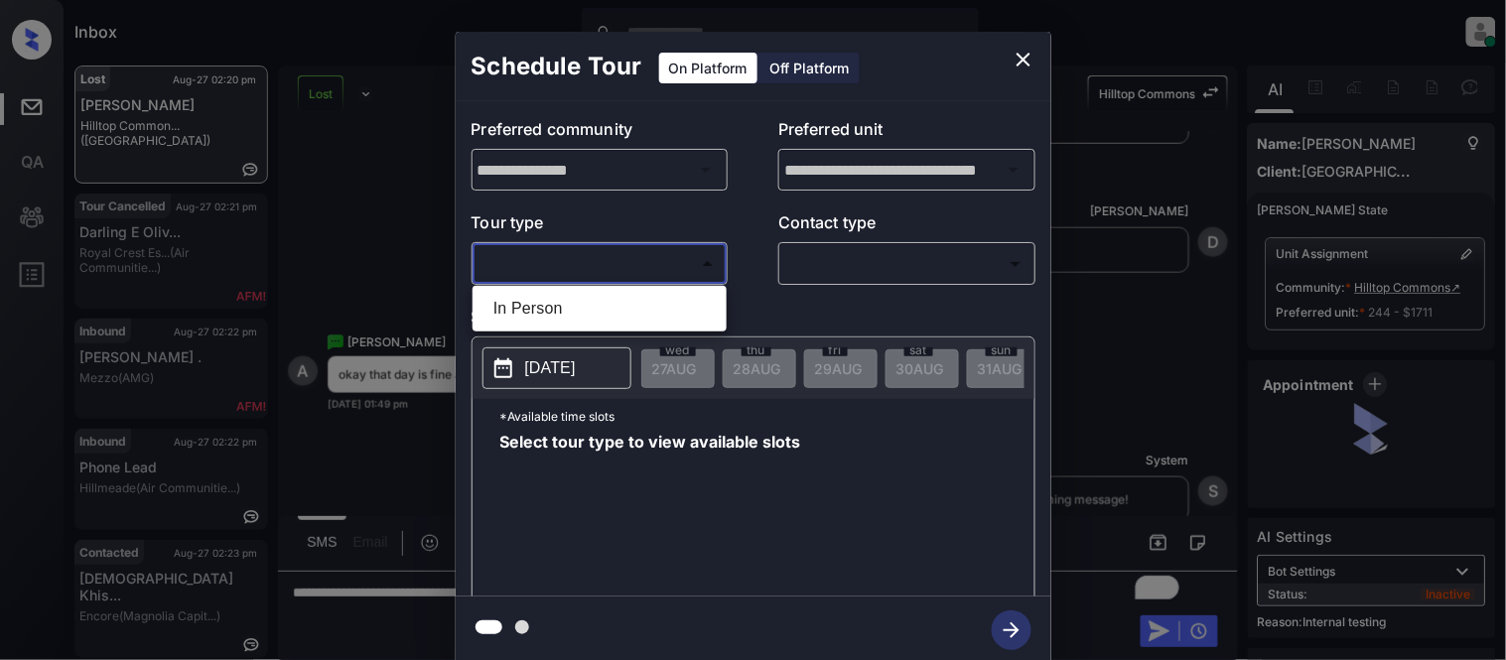
click at [637, 296] on li "In Person" at bounding box center [599, 309] width 244 height 36
type input "********"
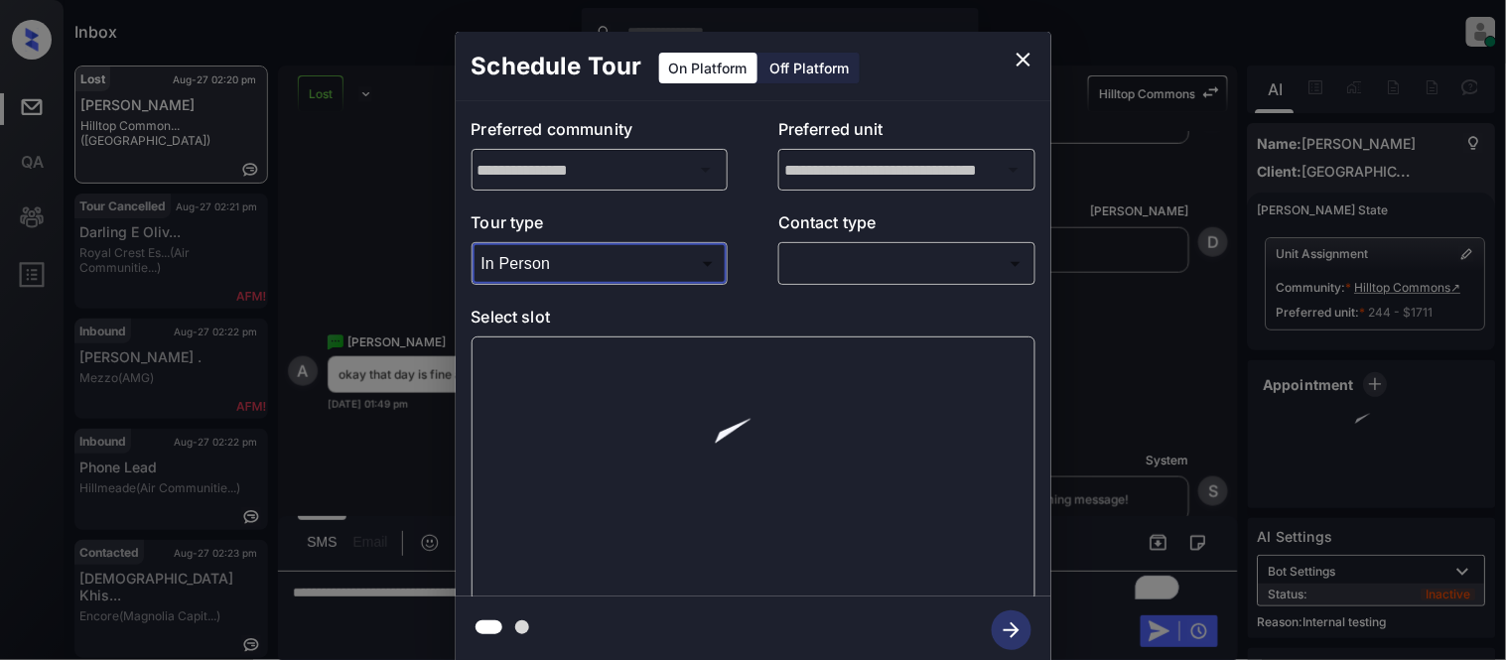
click at [810, 265] on body "Inbox Kristina Cataag Online Set yourself offline Set yourself on break Profile…" at bounding box center [753, 330] width 1506 height 660
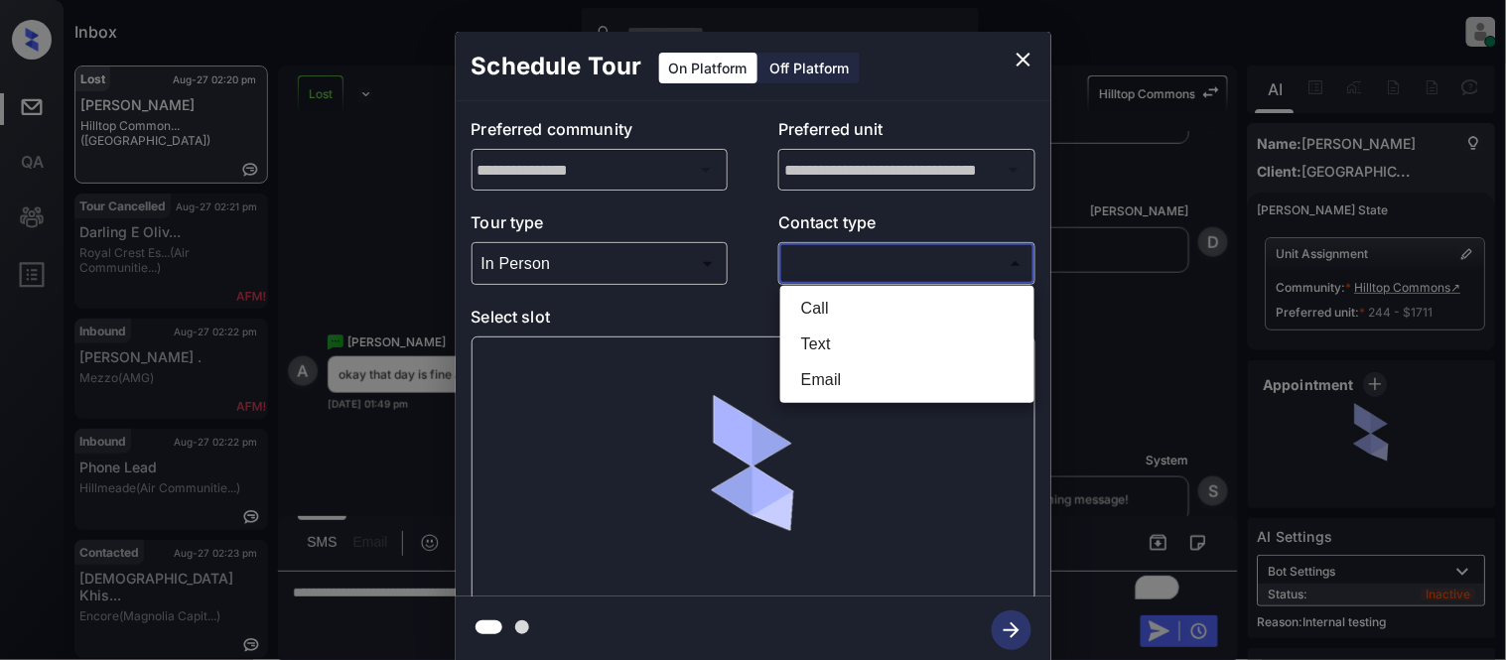
click at [801, 339] on li "Text" at bounding box center [907, 345] width 244 height 36
type input "****"
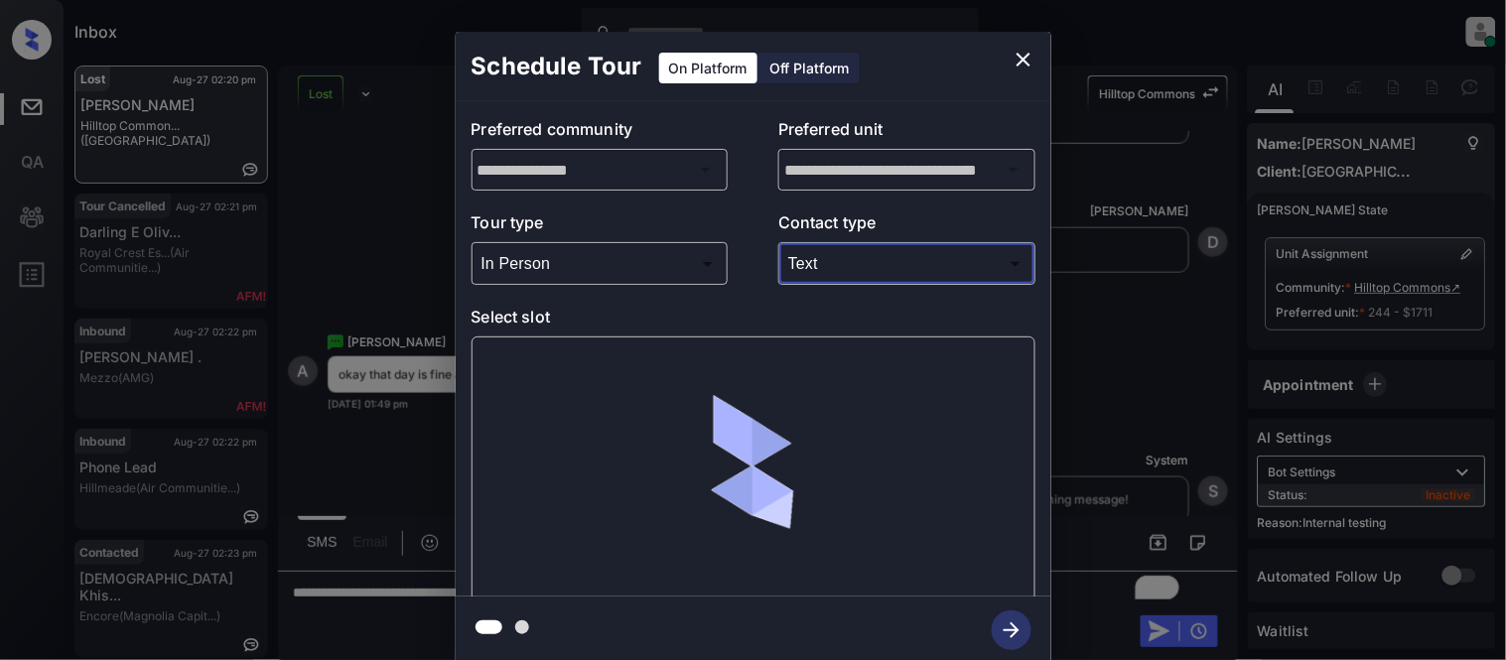
click at [537, 377] on div at bounding box center [753, 468] width 564 height 265
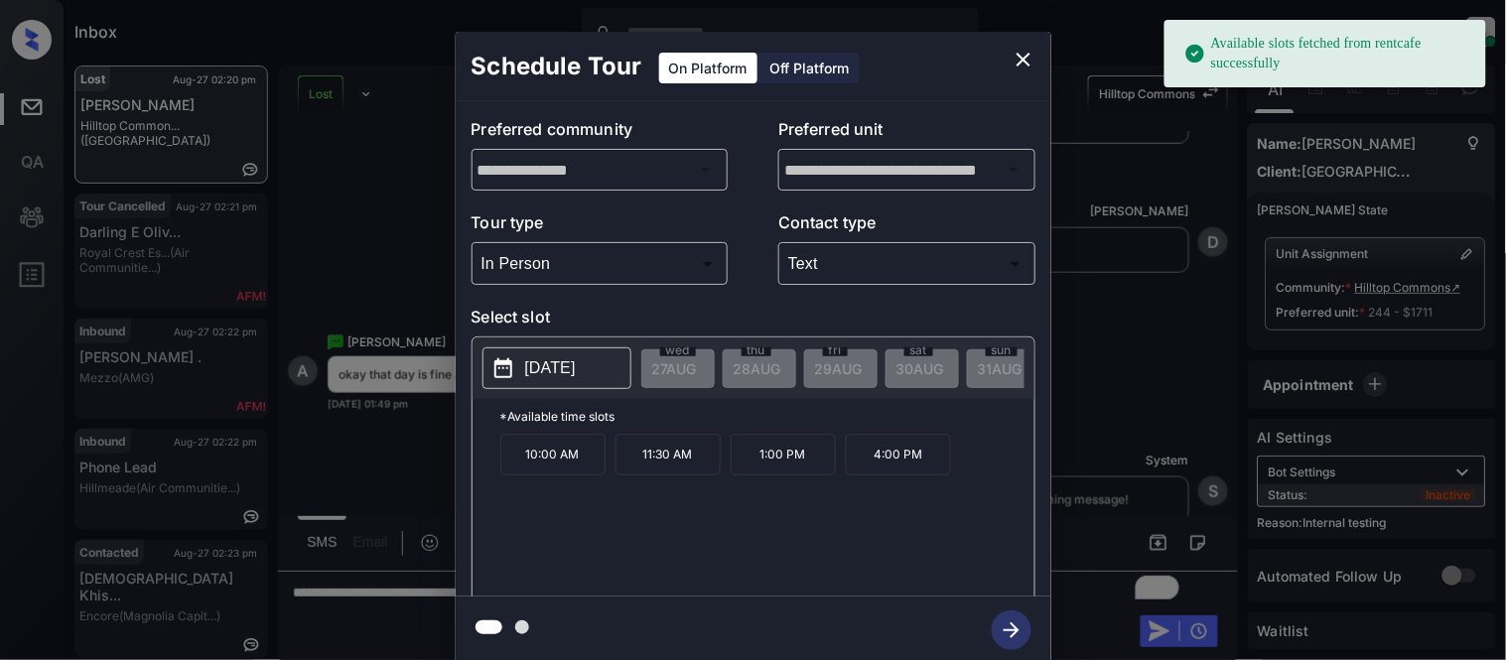
click at [537, 375] on p "2025-09-02" at bounding box center [550, 368] width 51 height 24
click at [883, 455] on p "4:00 PM" at bounding box center [898, 455] width 105 height 42
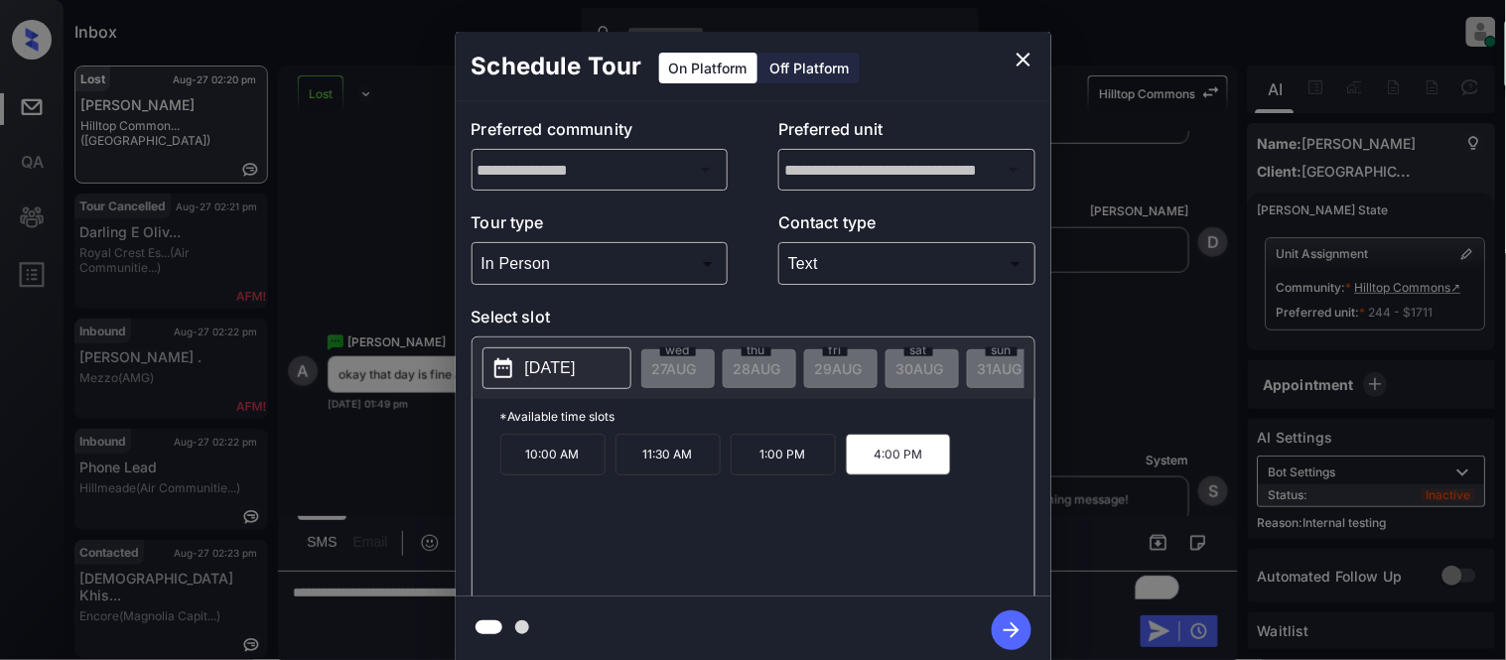
click at [1009, 621] on icon "button" at bounding box center [1012, 630] width 40 height 40
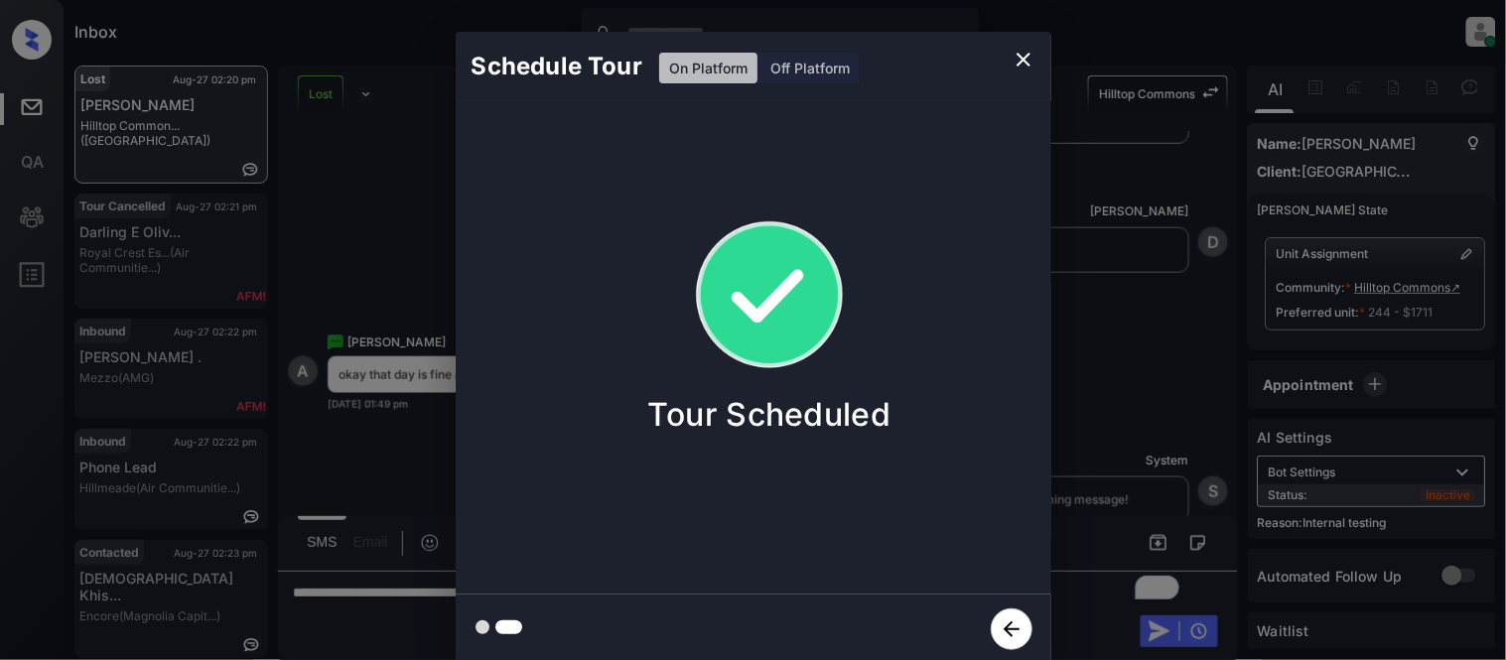
click at [1088, 467] on div "Schedule Tour On Platform Off Platform Tour Scheduled" at bounding box center [753, 348] width 1506 height 696
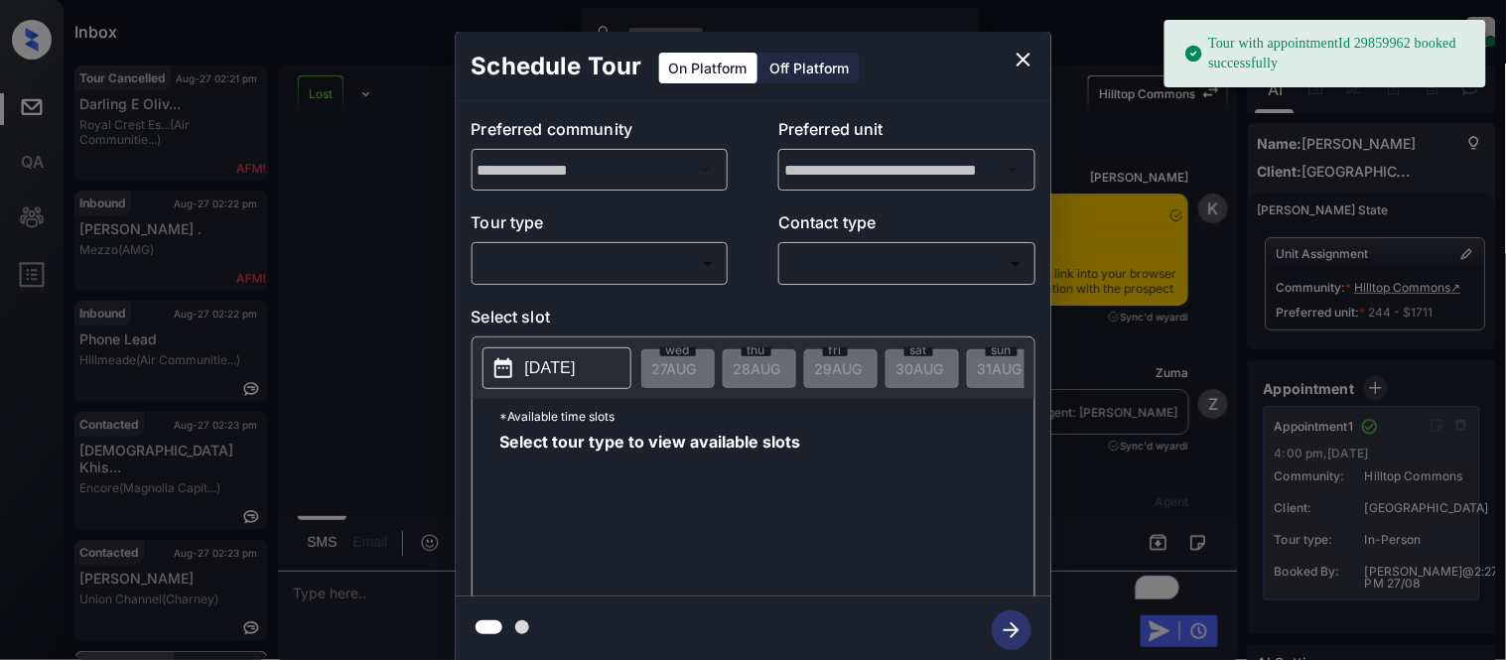
scroll to position [7214, 0]
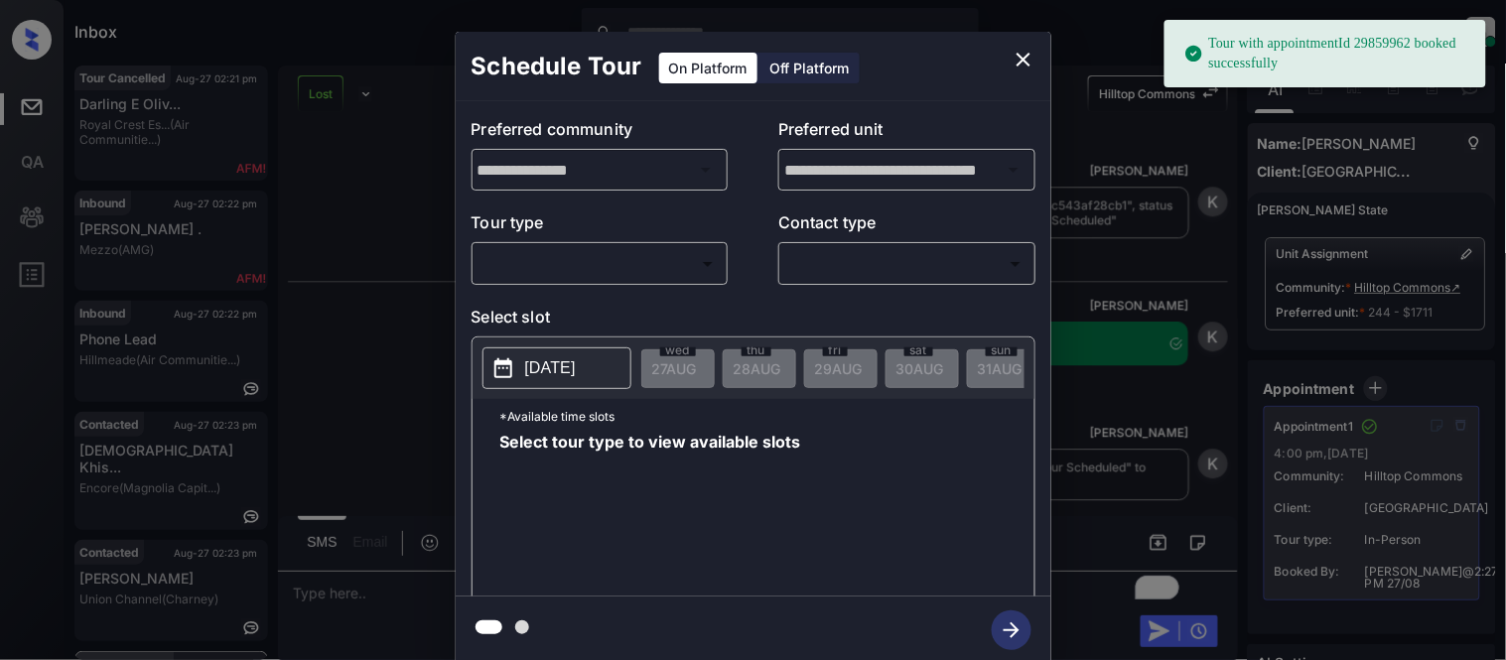
click at [1018, 64] on icon "close" at bounding box center [1023, 60] width 14 height 14
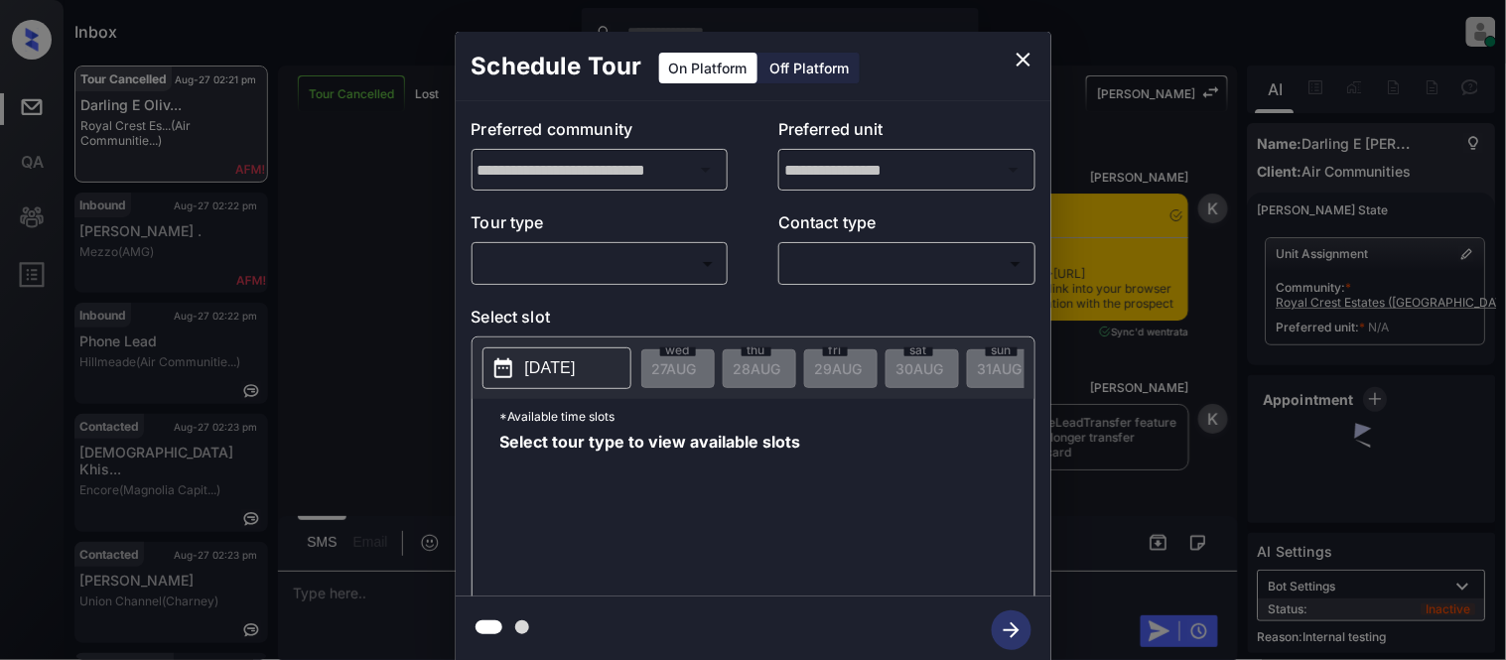
scroll to position [10176, 0]
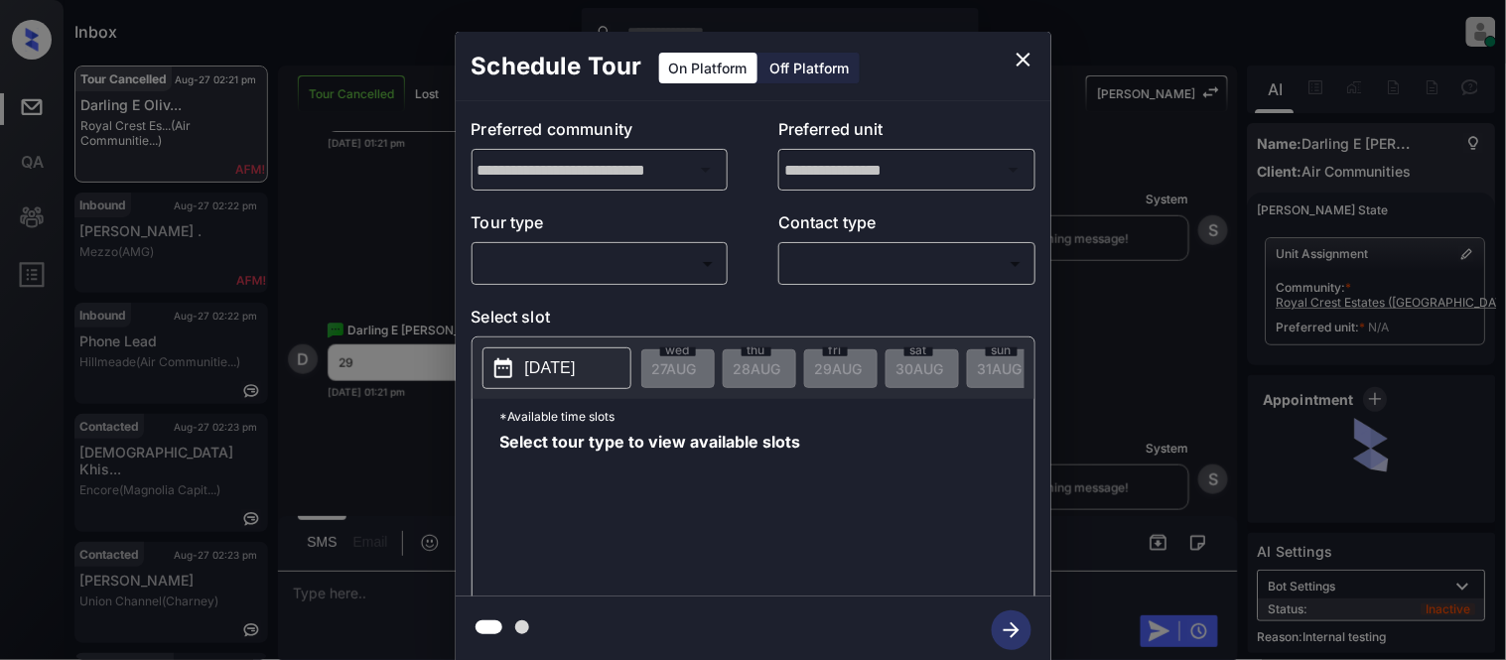
click at [588, 258] on body "Inbox Kristina Cataag Online Set yourself offline Set yourself on break Profile…" at bounding box center [753, 330] width 1506 height 660
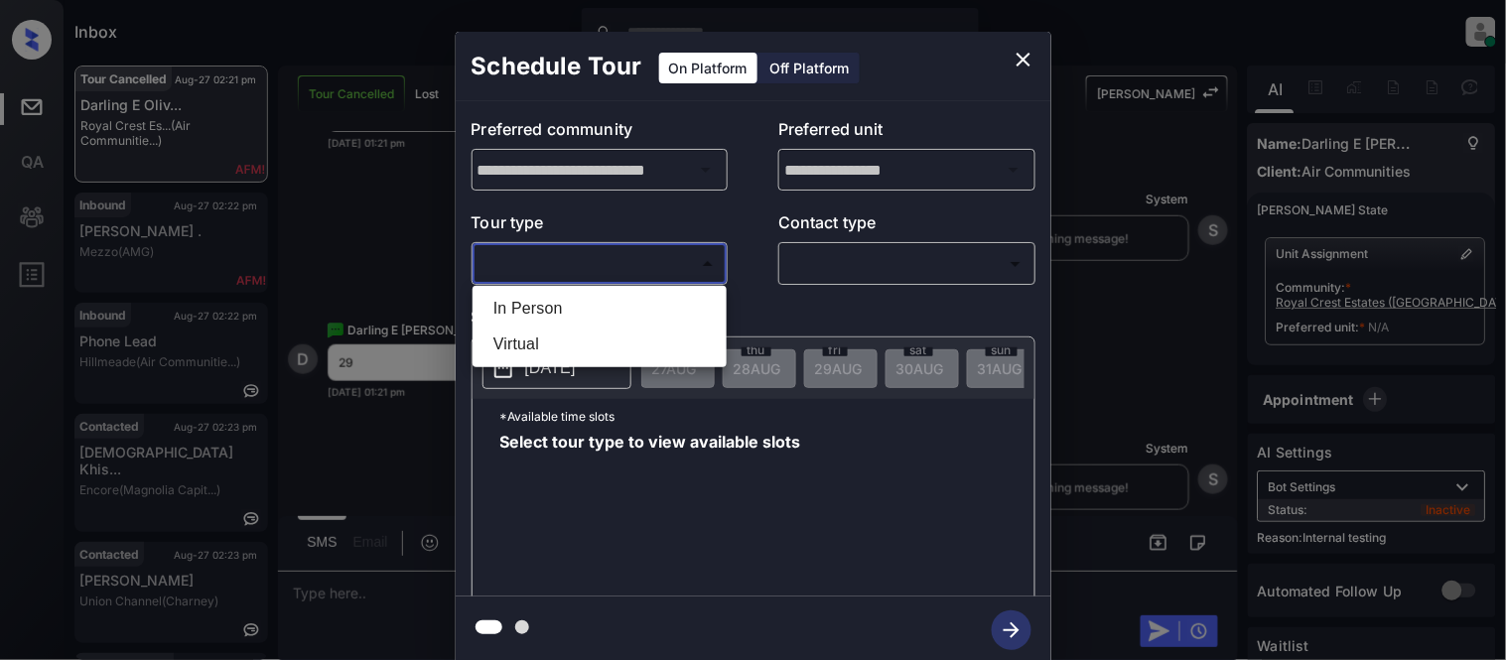
click at [577, 291] on li "In Person" at bounding box center [599, 309] width 244 height 36
type input "********"
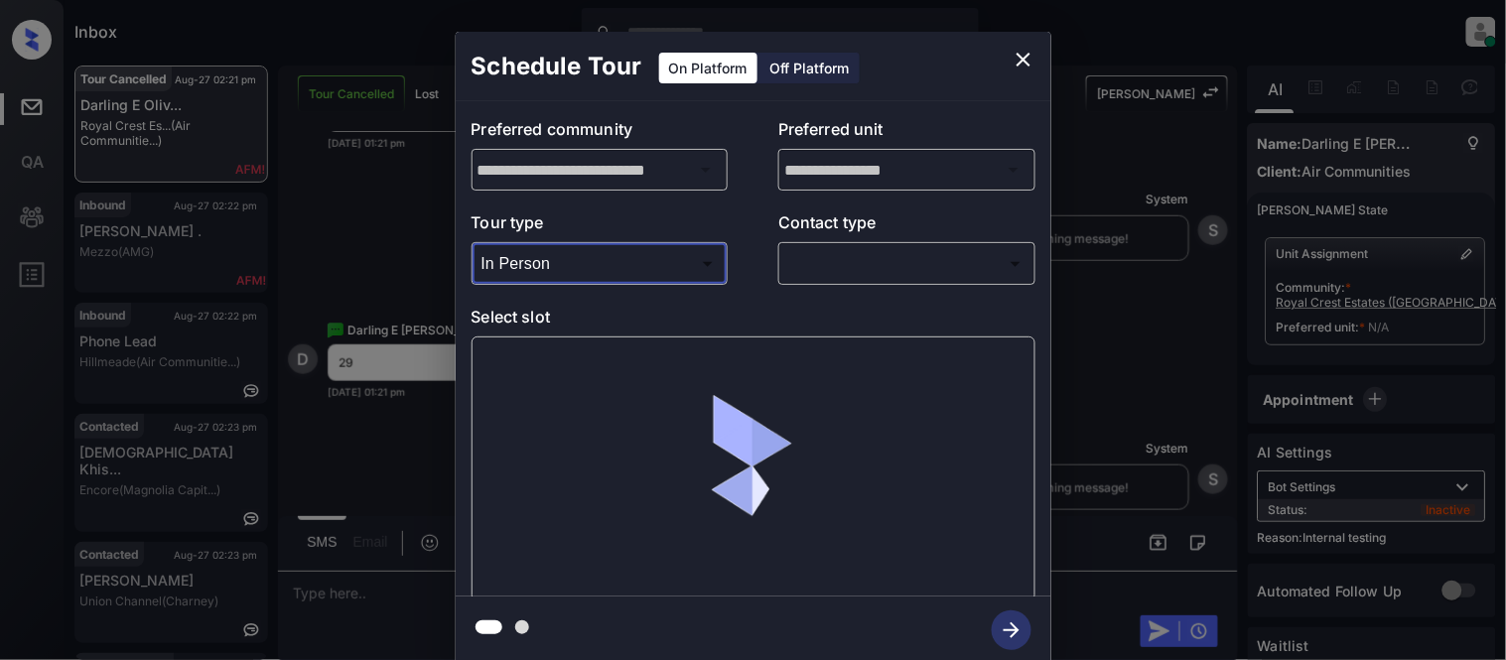
click at [852, 290] on div "**********" at bounding box center [754, 348] width 596 height 495
click at [834, 266] on body "Inbox Kristina Cataag Online Set yourself offline Set yourself on break Profile…" at bounding box center [753, 330] width 1506 height 660
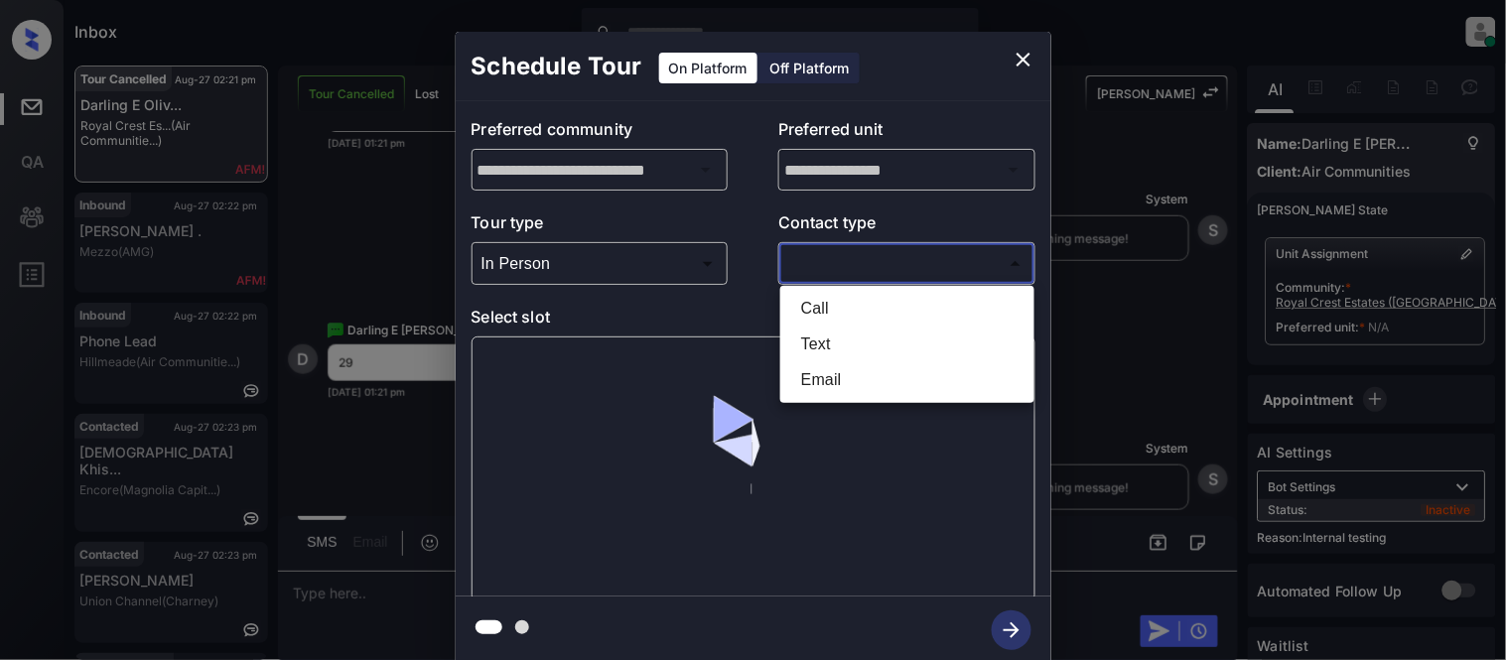
click at [819, 345] on li "Text" at bounding box center [907, 345] width 244 height 36
type input "****"
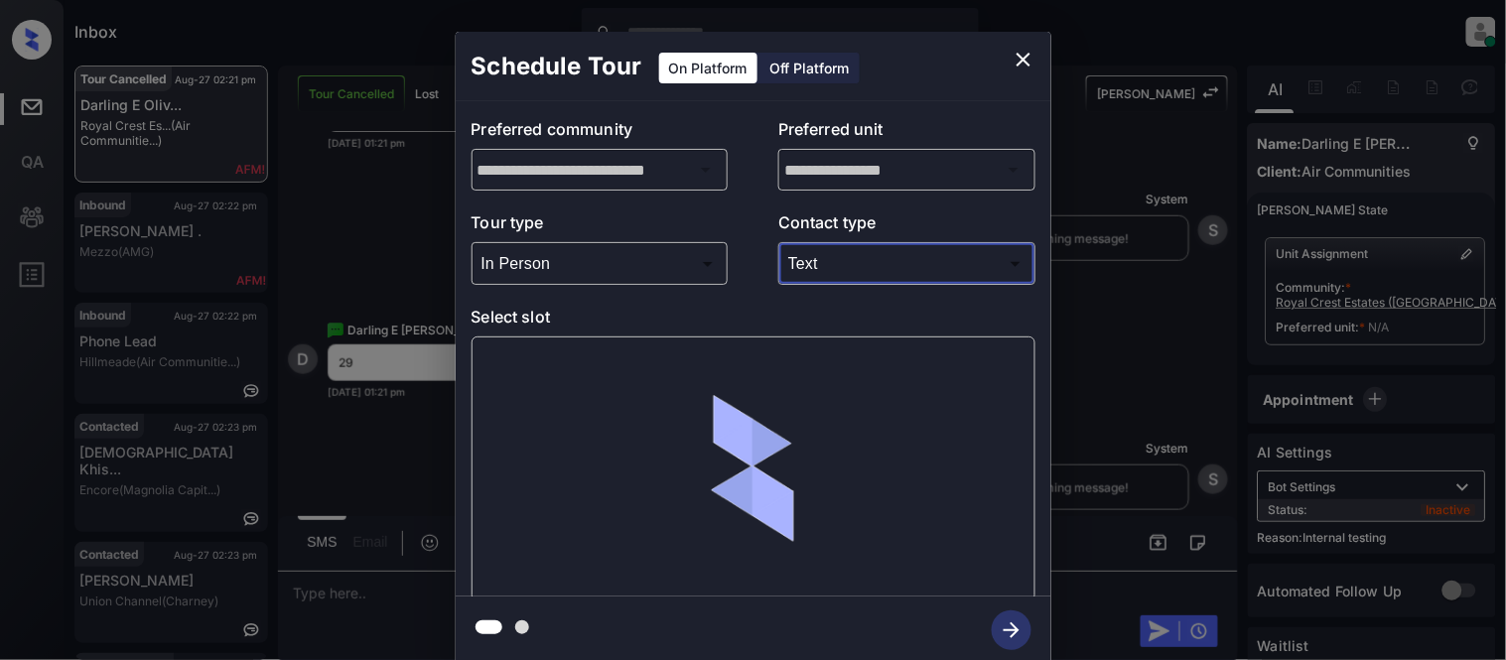
click at [533, 377] on div at bounding box center [753, 468] width 564 height 265
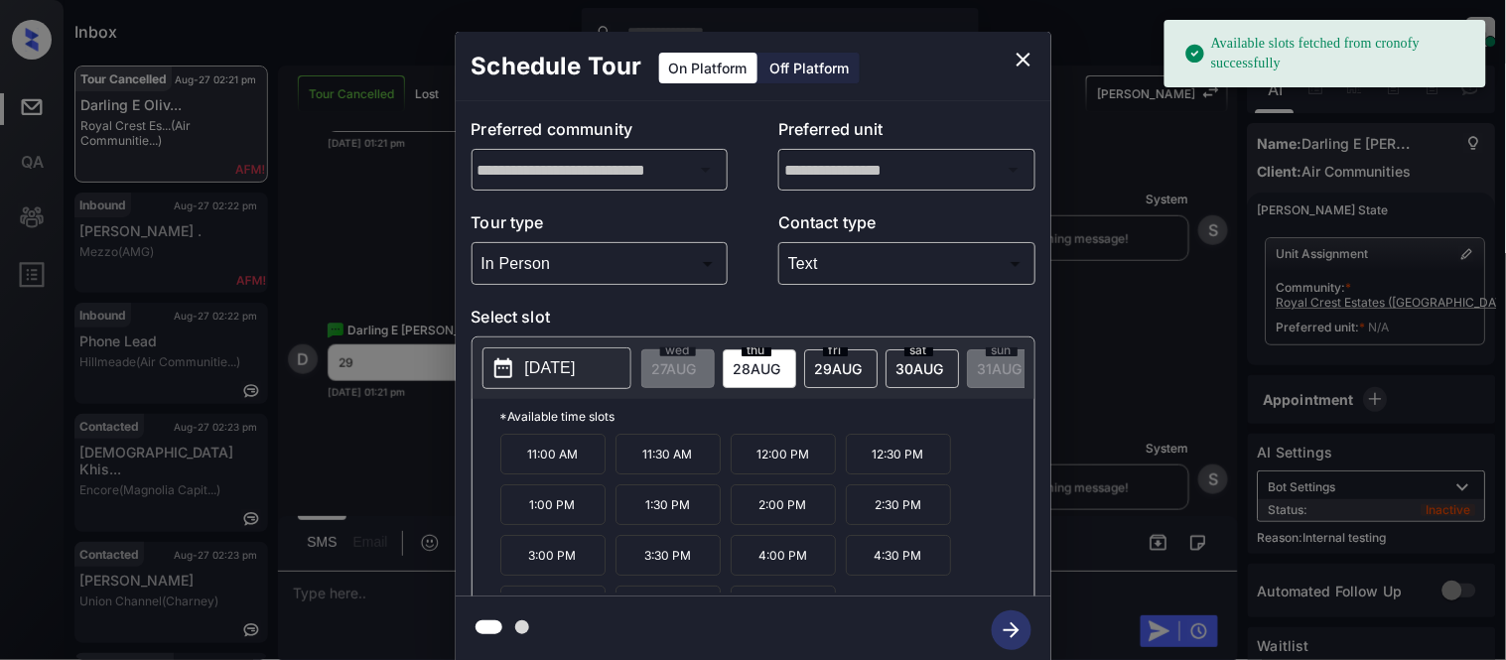
click at [538, 374] on p "[DATE]" at bounding box center [550, 368] width 51 height 24
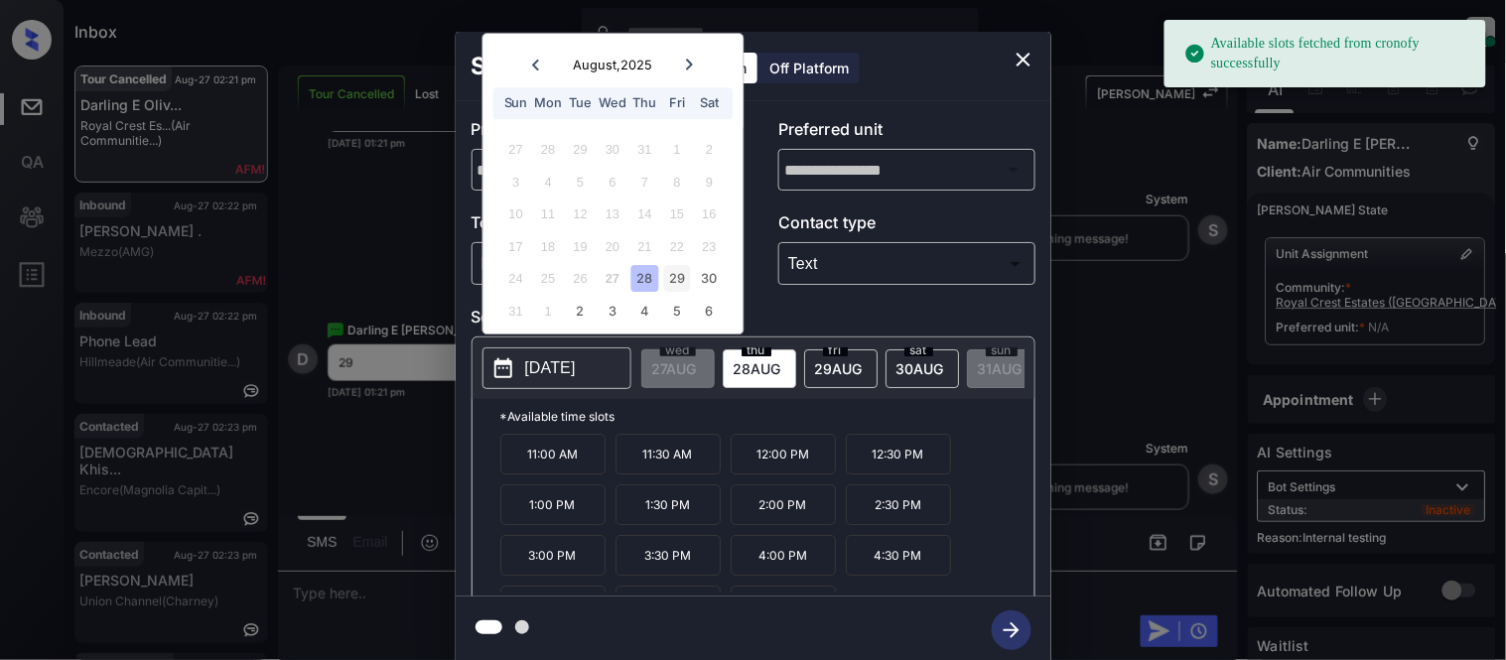
click at [689, 275] on div "29" at bounding box center [677, 279] width 27 height 27
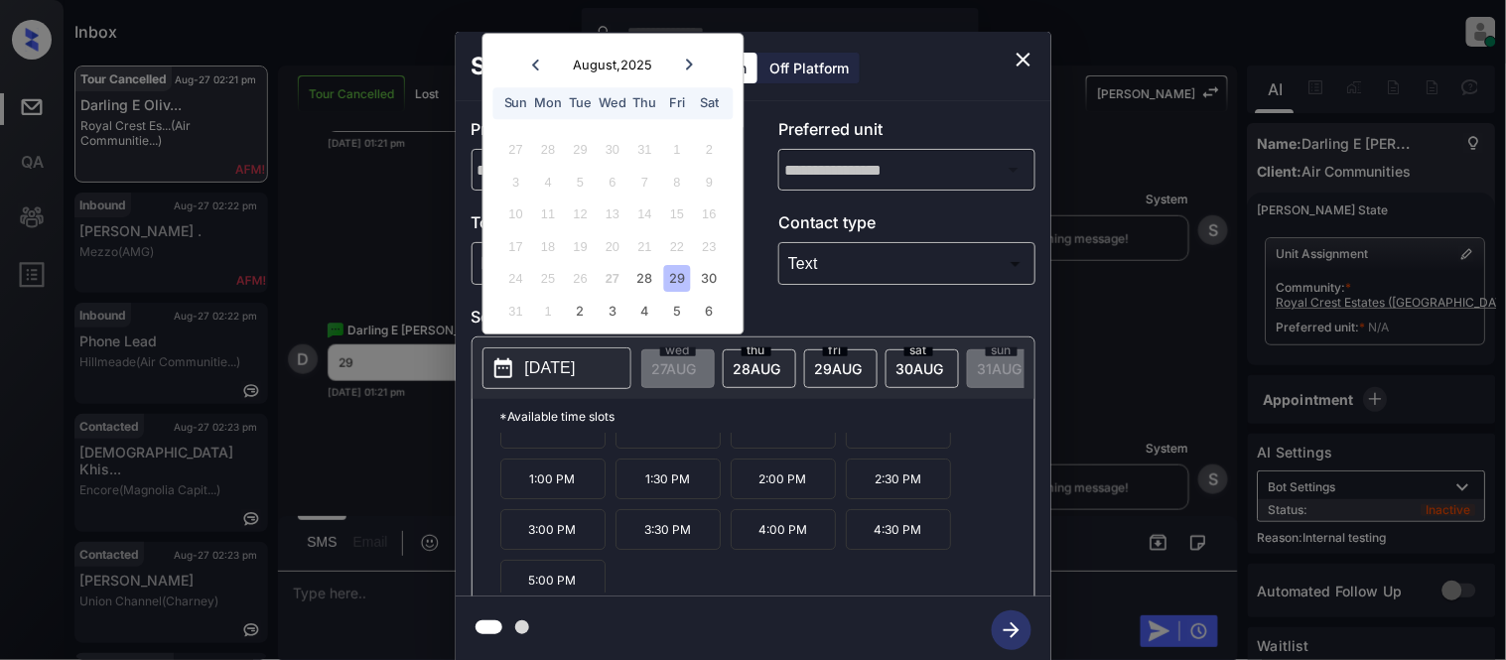
scroll to position [34, 0]
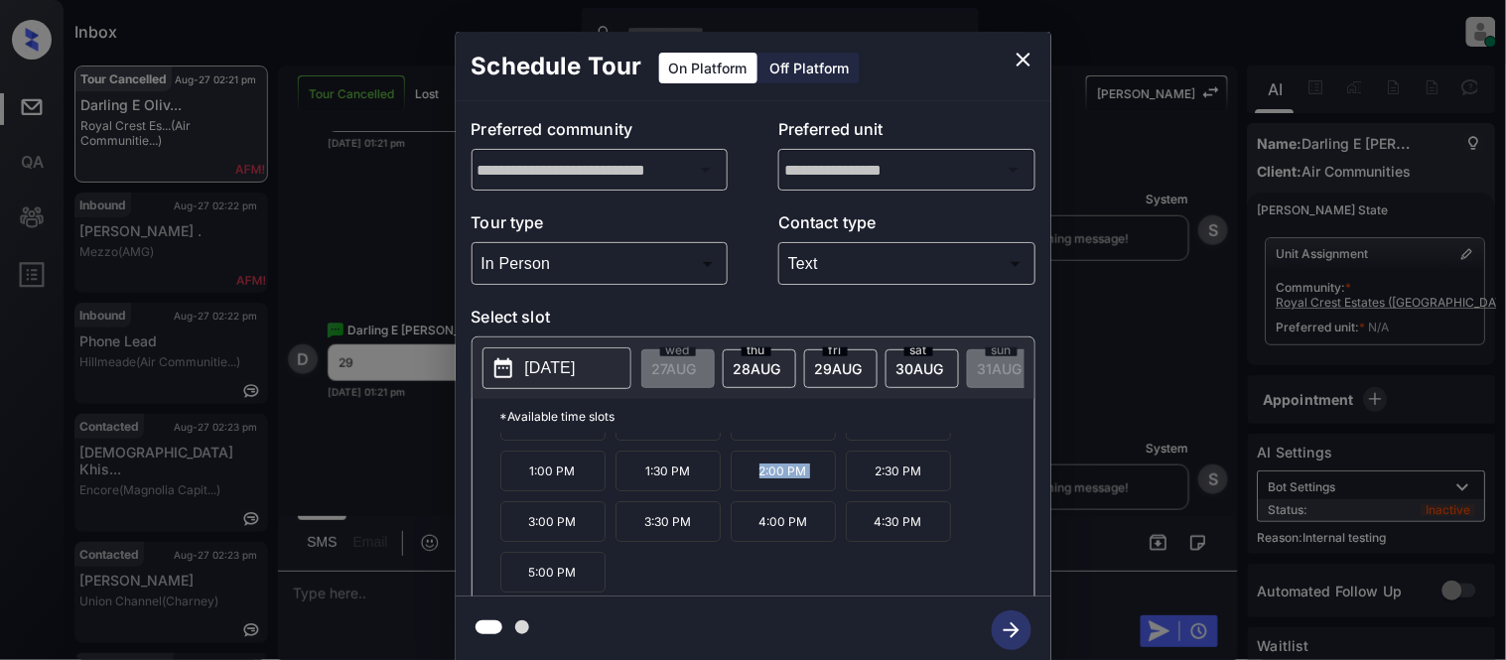
drag, startPoint x: 741, startPoint y: 490, endPoint x: 861, endPoint y: 490, distance: 119.1
click at [861, 490] on div "10:00 AM 10:30 AM 12:00 PM 12:30 PM 1:00 PM 1:30 PM 2:00 PM 2:30 PM 3:00 PM 3:3…" at bounding box center [767, 513] width 534 height 159
copy p "2:00 PM"
click at [1028, 60] on icon "close" at bounding box center [1023, 60] width 24 height 24
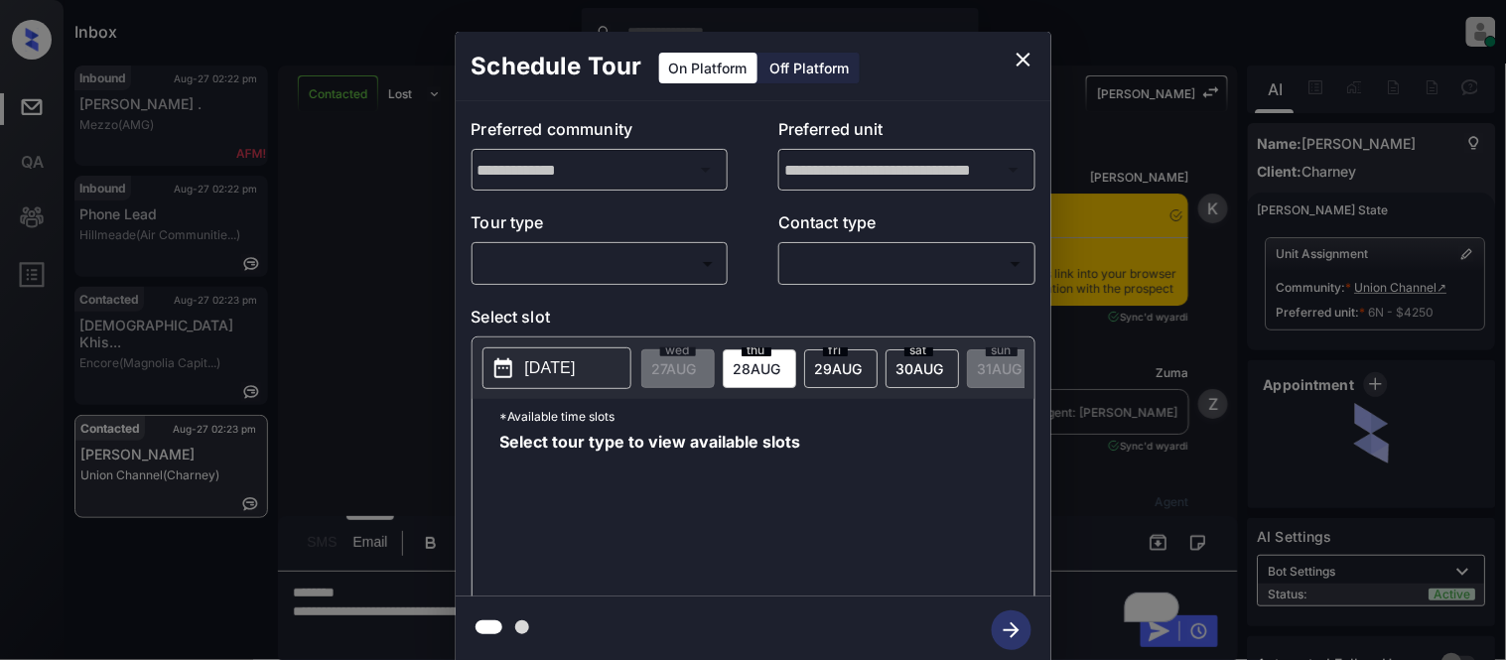
click at [659, 268] on body "Inbox [PERSON_NAME] Cataag Online Set yourself offline Set yourself on break Pr…" at bounding box center [753, 330] width 1506 height 660
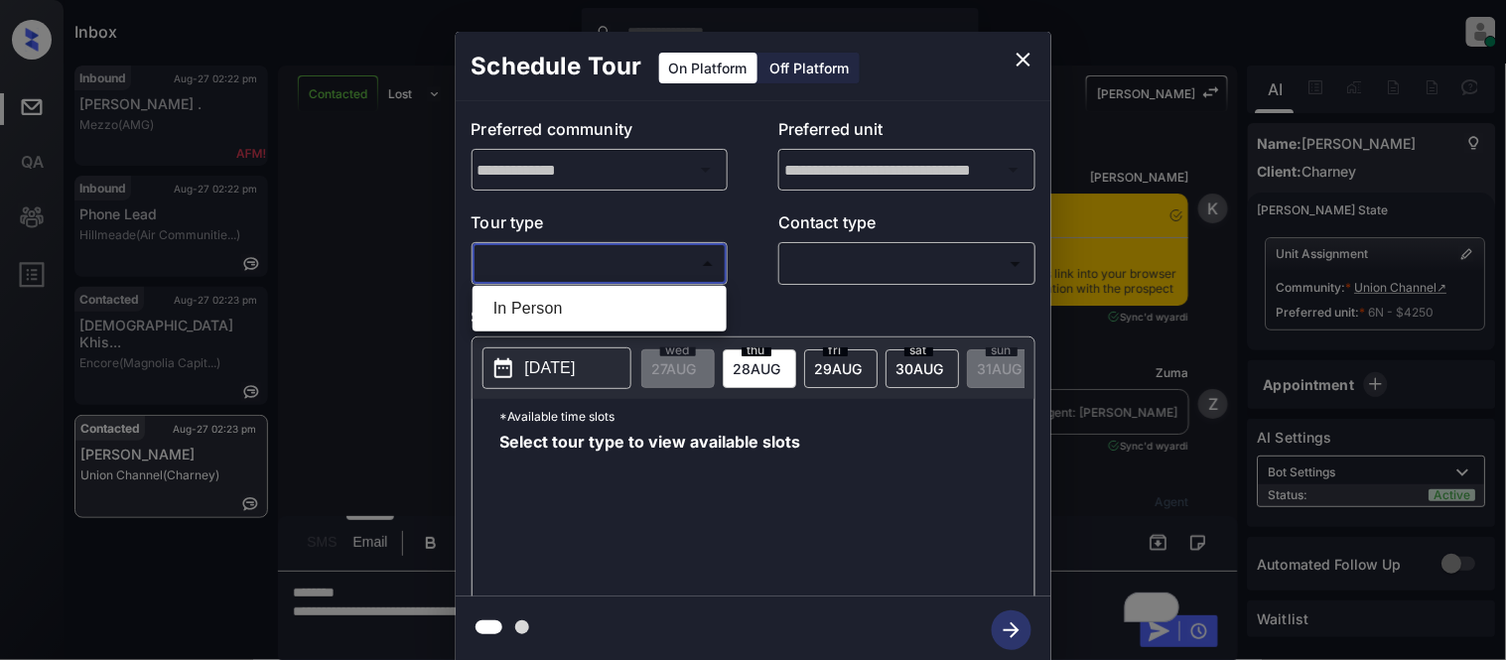
scroll to position [5562, 0]
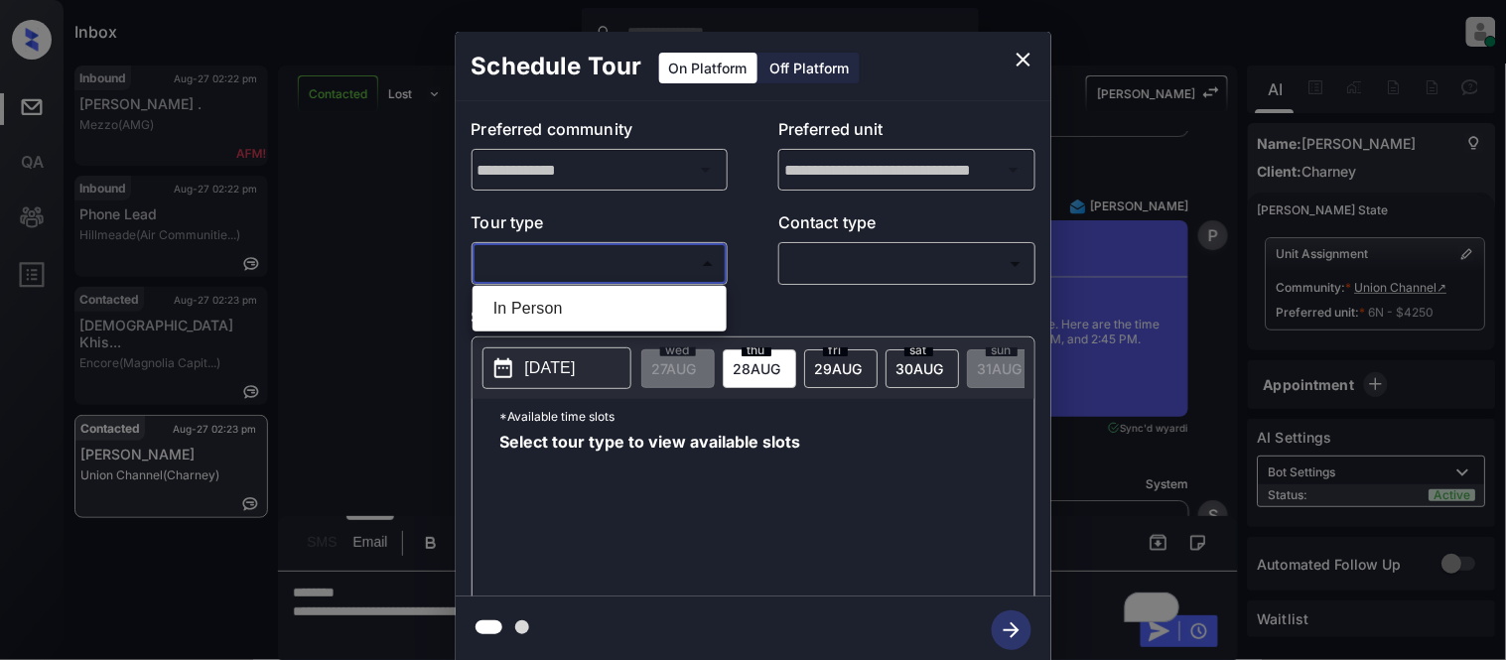
click at [607, 321] on li "In Person" at bounding box center [599, 309] width 244 height 36
type input "********"
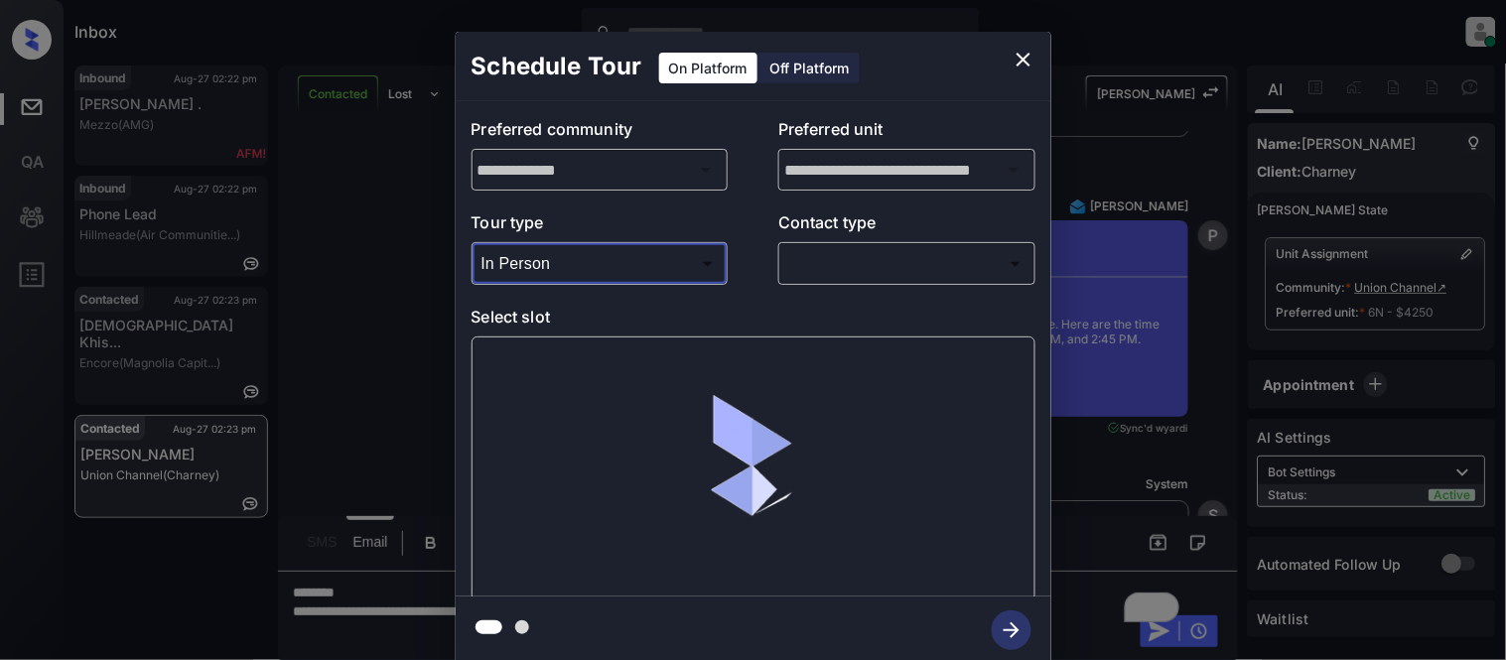
click at [842, 282] on div "​ ​" at bounding box center [906, 263] width 257 height 43
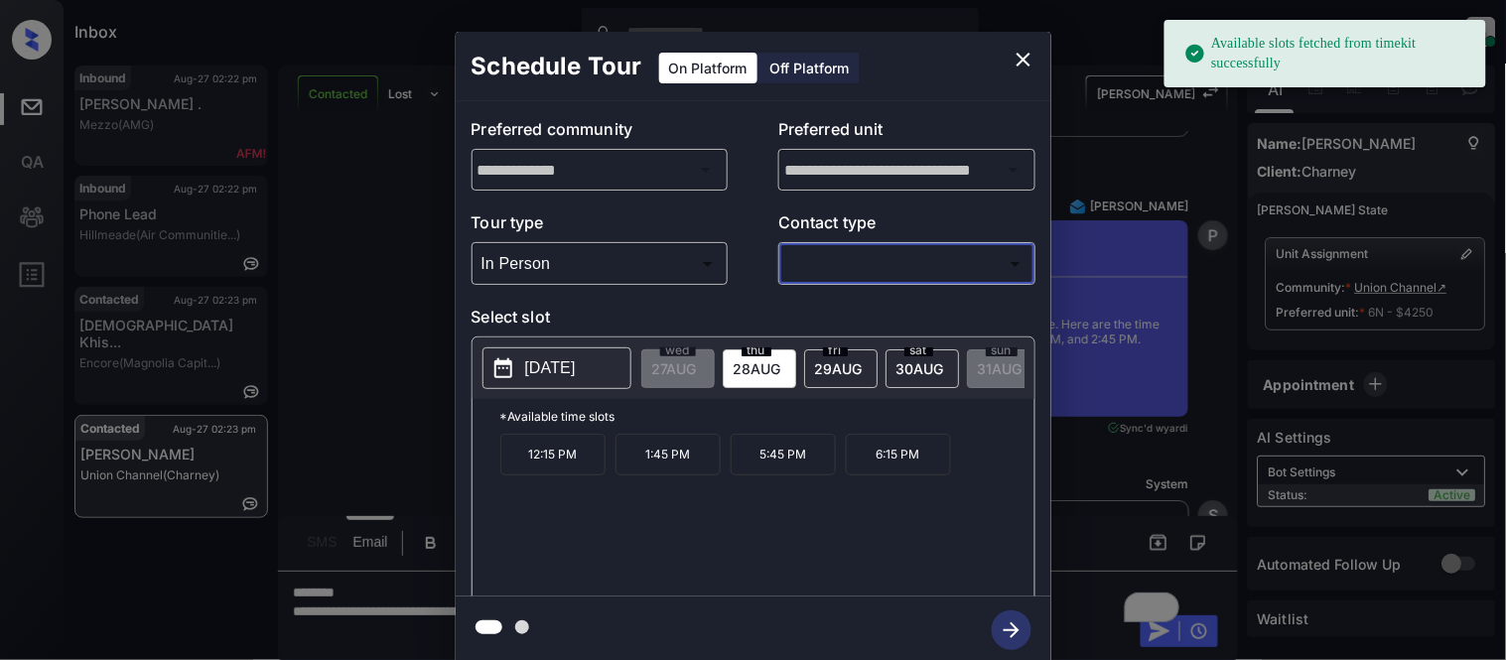
click at [836, 268] on body "Available slots fetched from timekit successfully Inbox Kristina Cataag Online …" at bounding box center [753, 330] width 1506 height 660
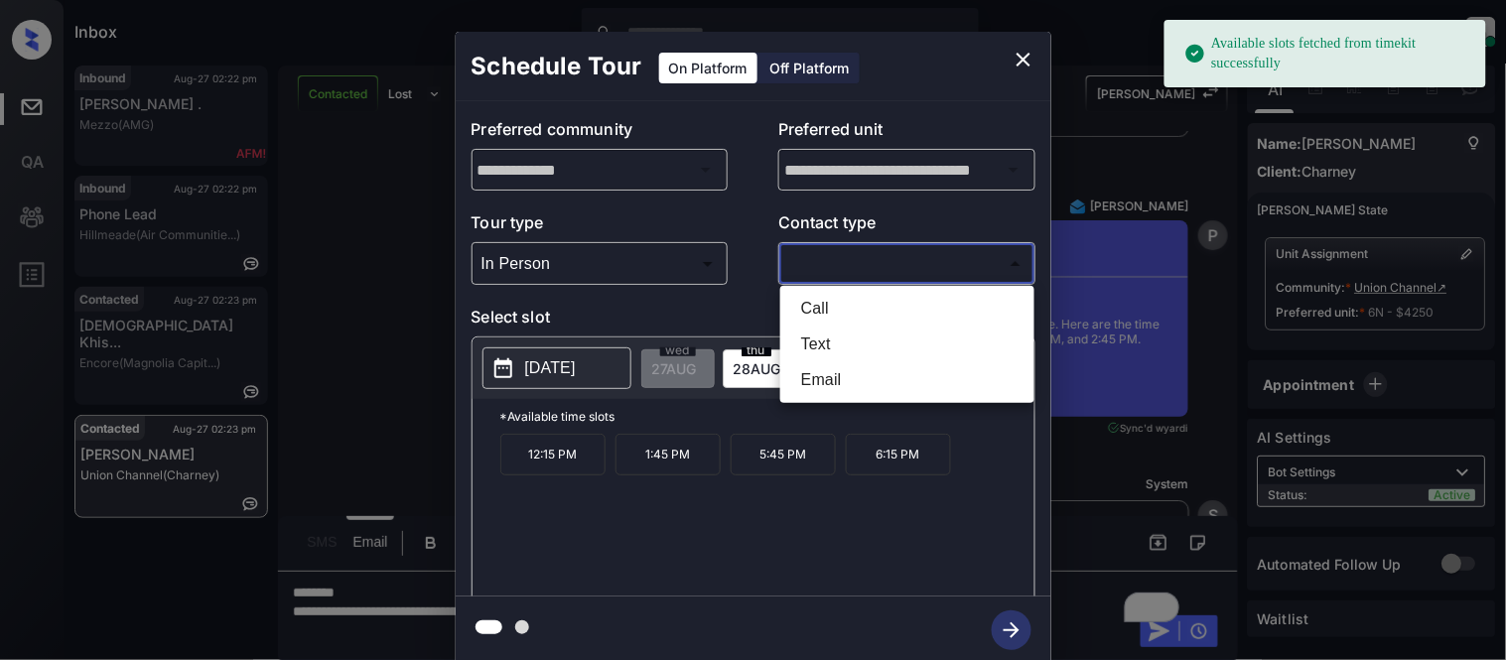
click at [824, 334] on li "Text" at bounding box center [907, 345] width 244 height 36
type input "****"
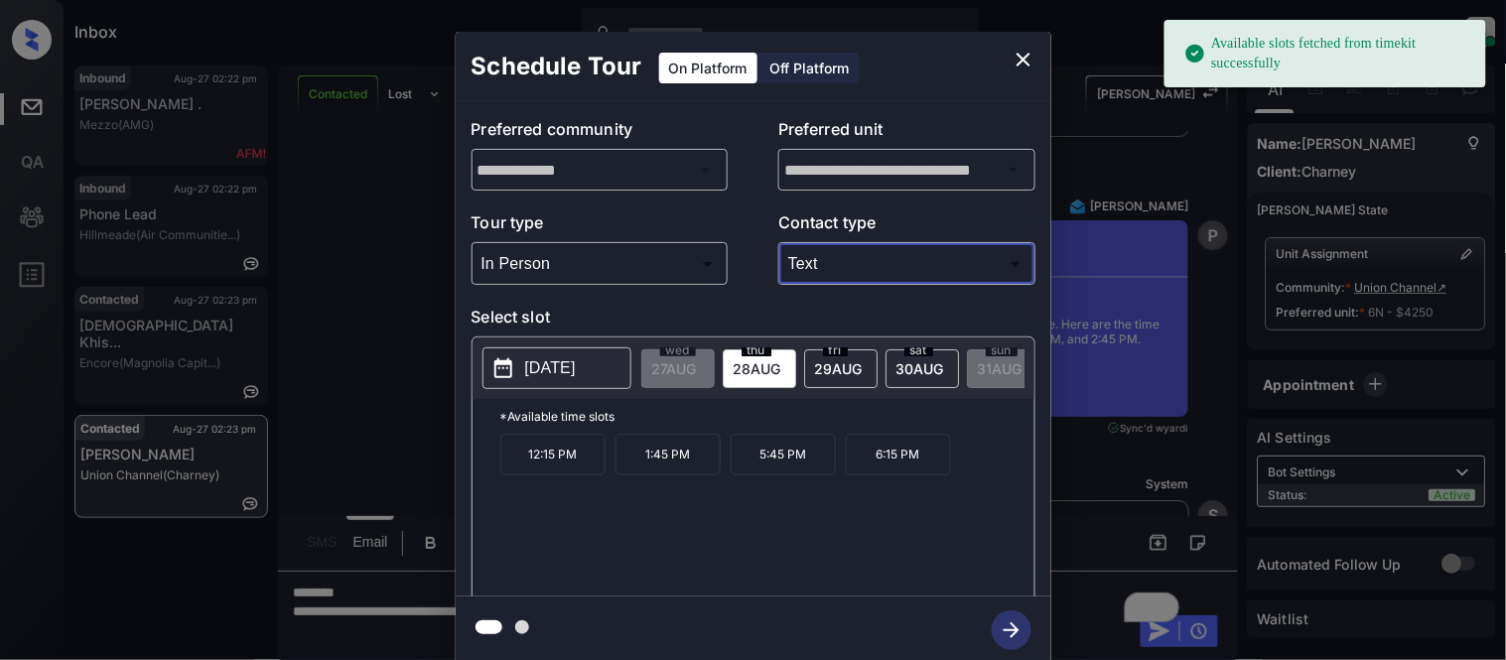
click at [937, 368] on span "30 AUG" at bounding box center [920, 368] width 48 height 17
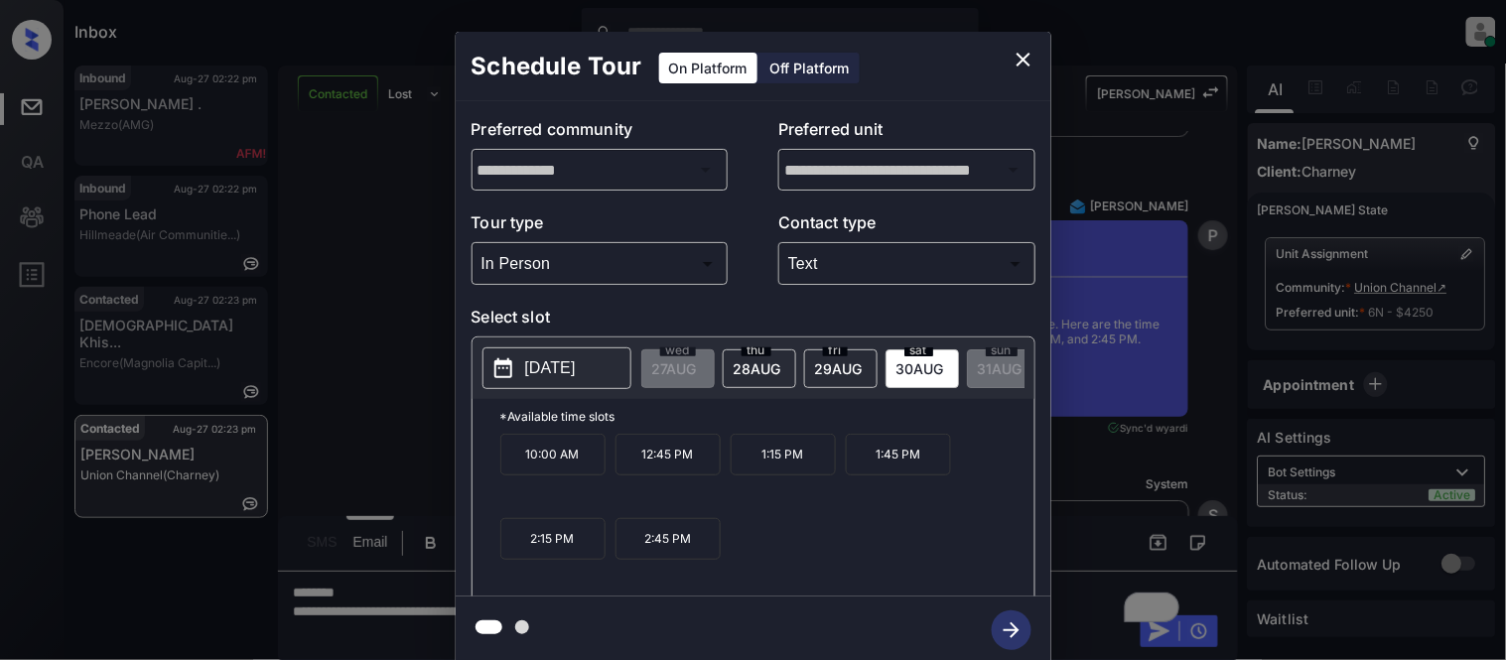
click at [560, 556] on p "2:15 PM" at bounding box center [552, 539] width 105 height 42
click at [1012, 632] on icon "button" at bounding box center [1012, 630] width 40 height 40
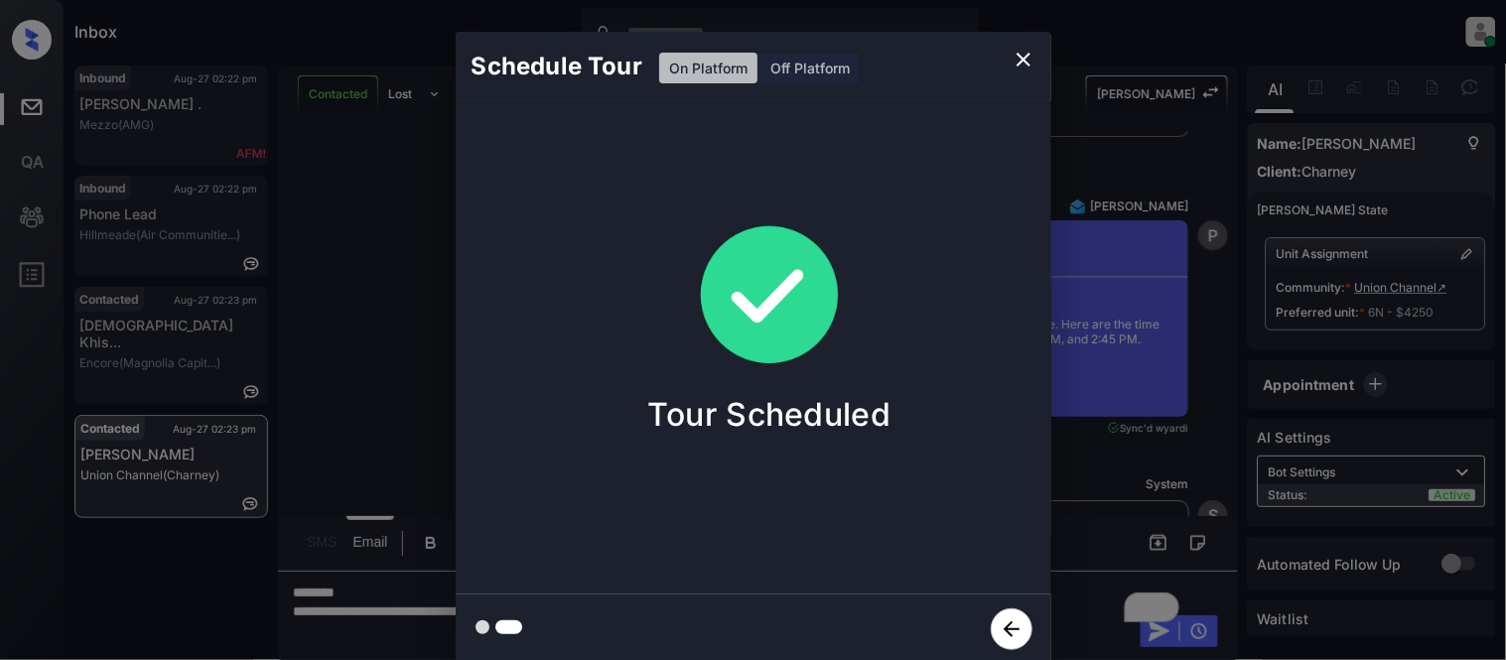
click at [1065, 453] on div "Schedule Tour On Platform Off Platform Tour Scheduled" at bounding box center [753, 348] width 1506 height 696
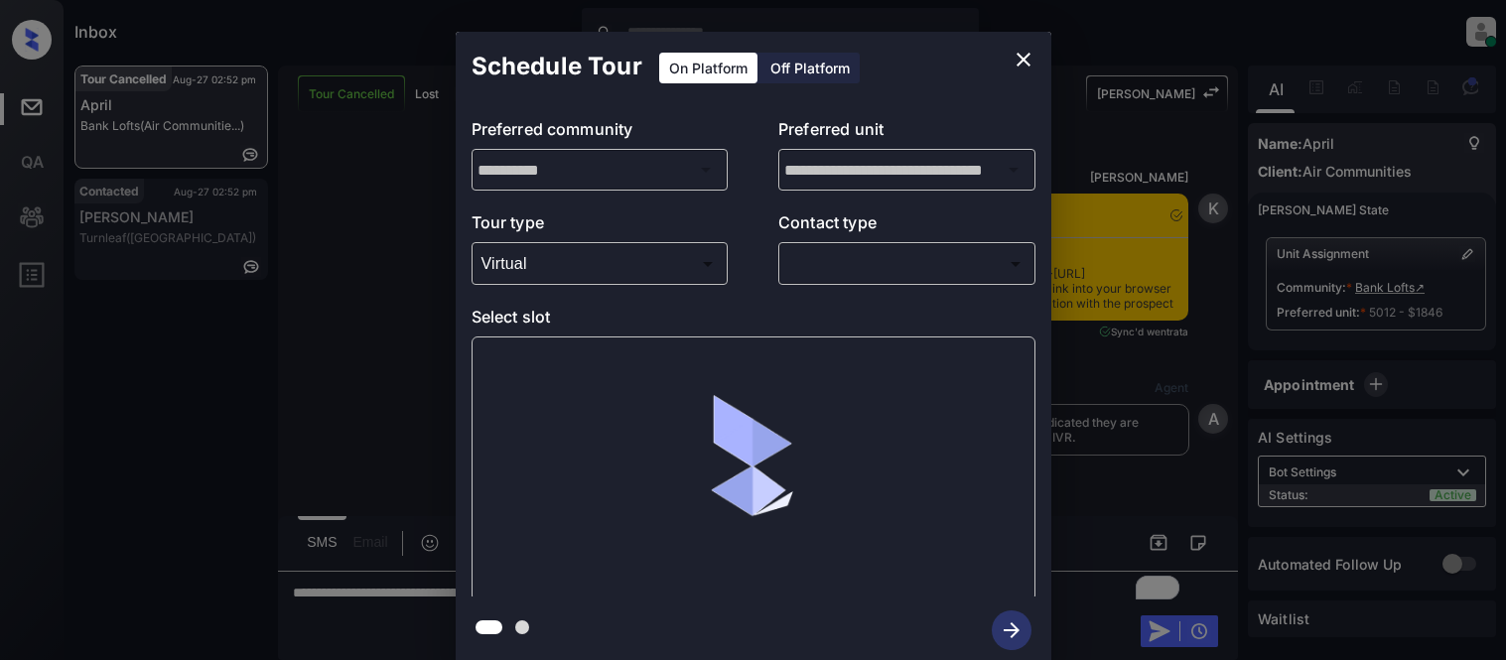
click at [815, 275] on body "Inbox [PERSON_NAME] Cataag Online Set yourself offline Set yourself on break Pr…" at bounding box center [753, 330] width 1506 height 660
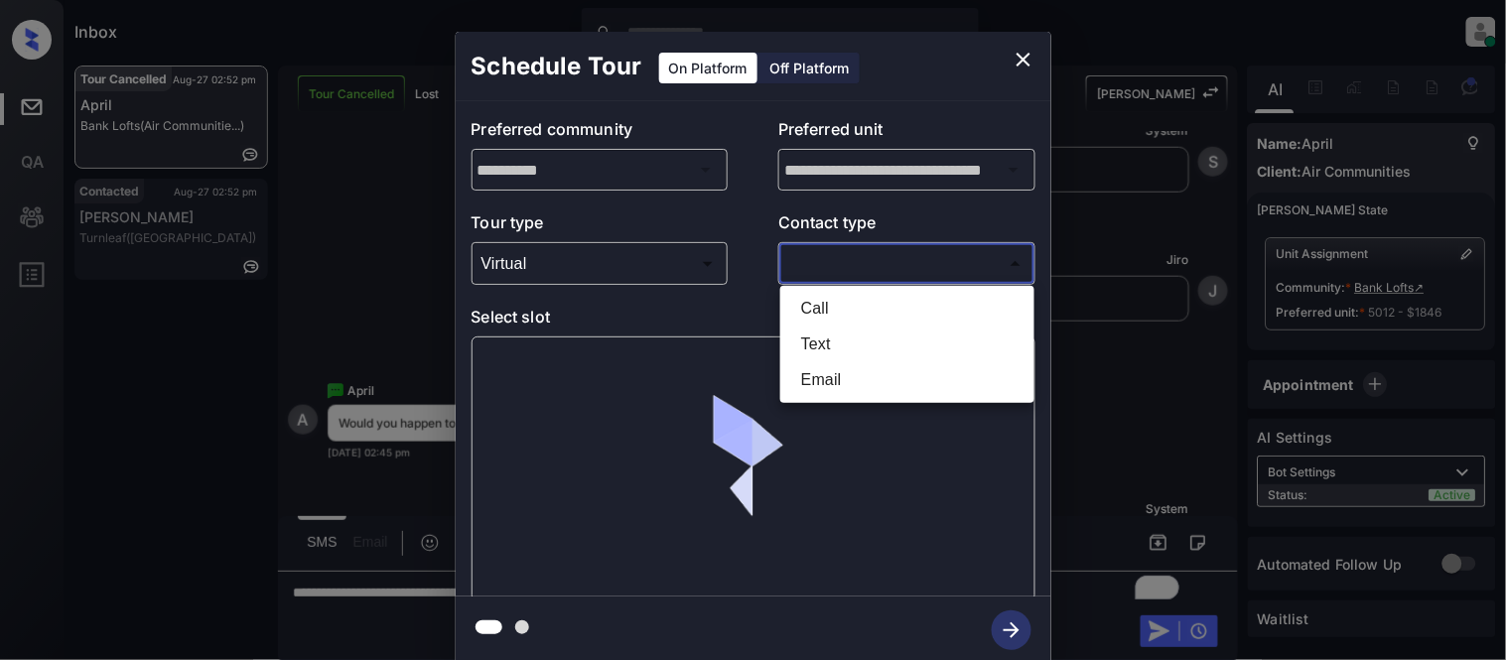
click at [814, 323] on li "Call" at bounding box center [907, 309] width 244 height 36
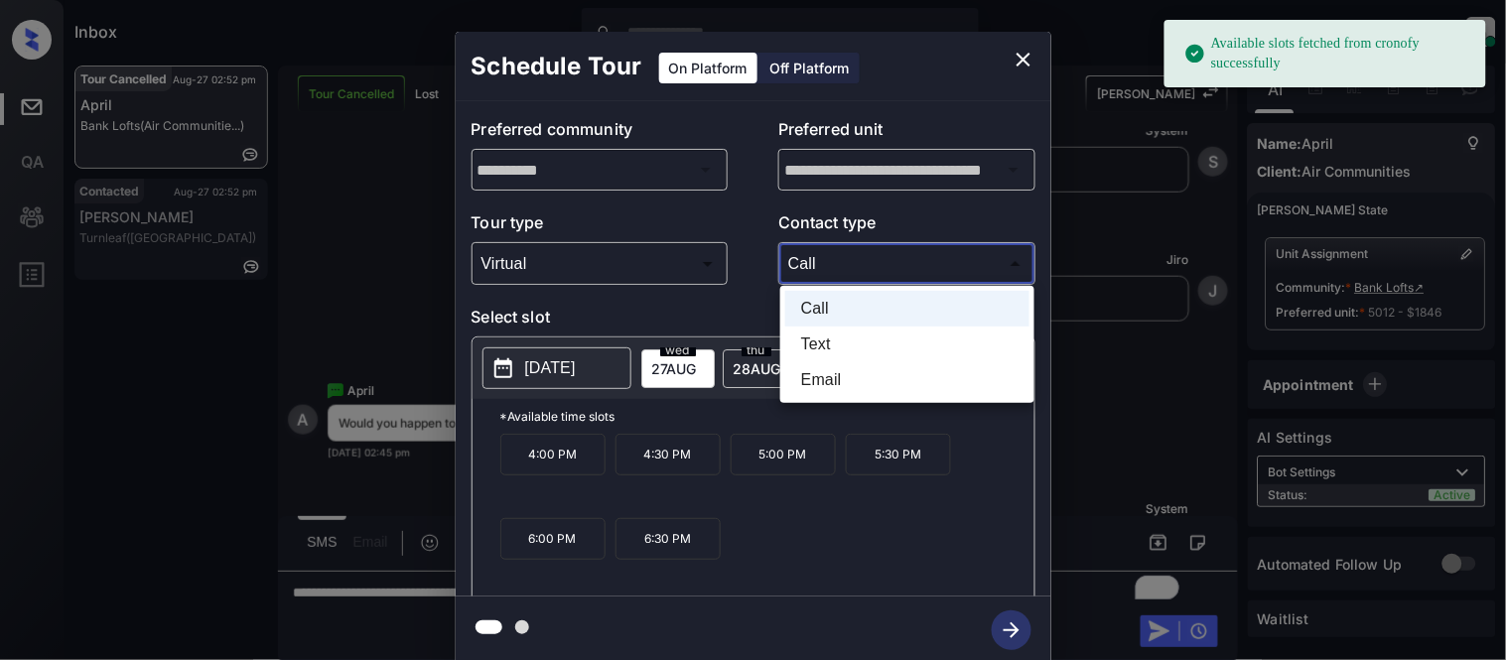
click at [796, 264] on body "Available slots fetched from cronofy successfully Inbox Kristina Cataag Online …" at bounding box center [753, 330] width 1506 height 660
click at [798, 341] on li "Text" at bounding box center [907, 345] width 244 height 36
type input "****"
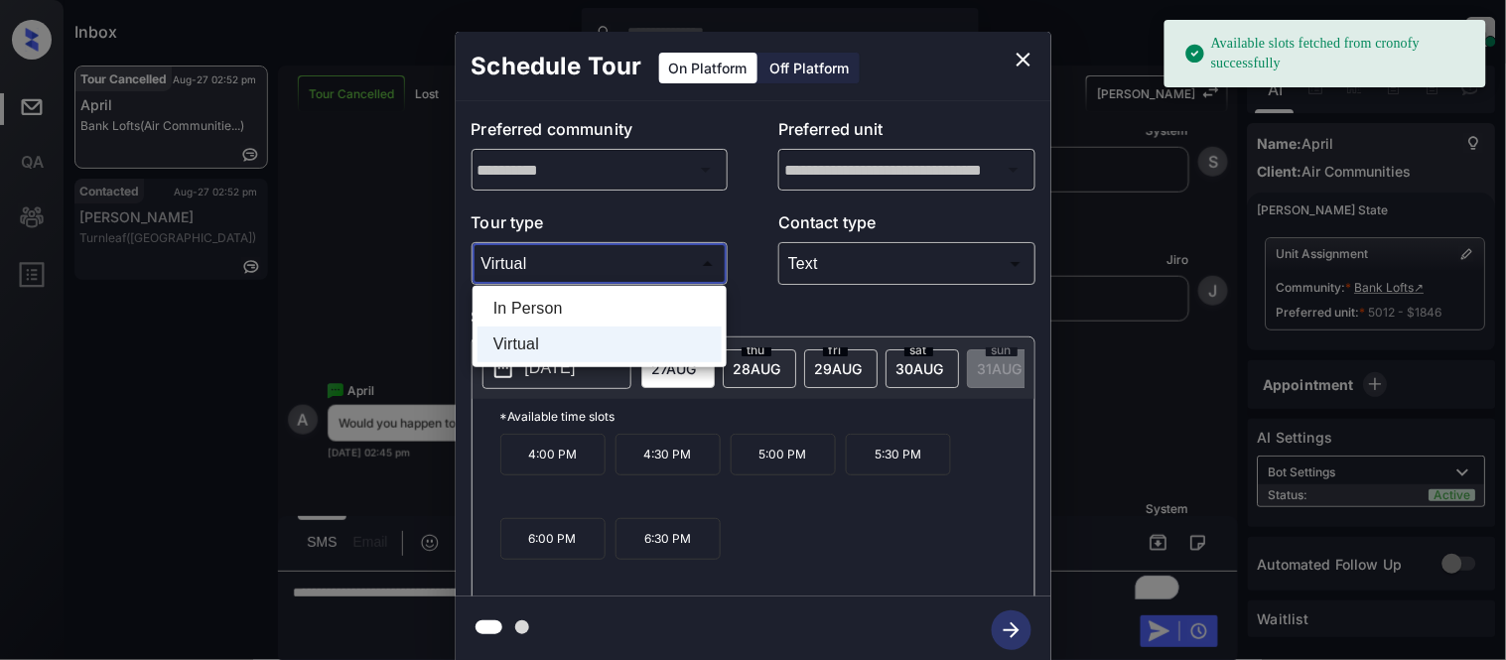
click at [599, 258] on body "Available slots fetched from cronofy successfully Inbox Kristina Cataag Online …" at bounding box center [753, 330] width 1506 height 660
click at [578, 299] on li "In Person" at bounding box center [599, 309] width 244 height 36
type input "********"
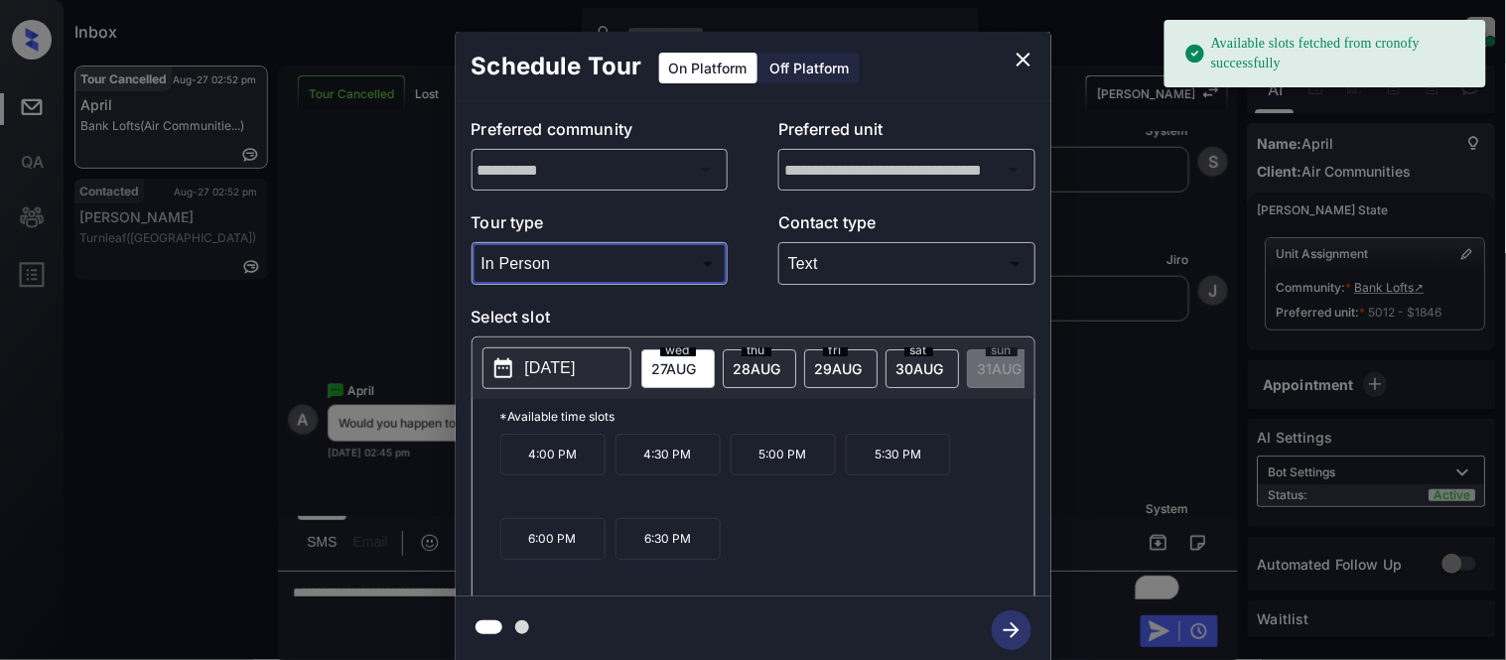
click at [677, 373] on span "27 AUG" at bounding box center [674, 368] width 45 height 17
click at [641, 464] on p "4:30 PM" at bounding box center [667, 455] width 105 height 42
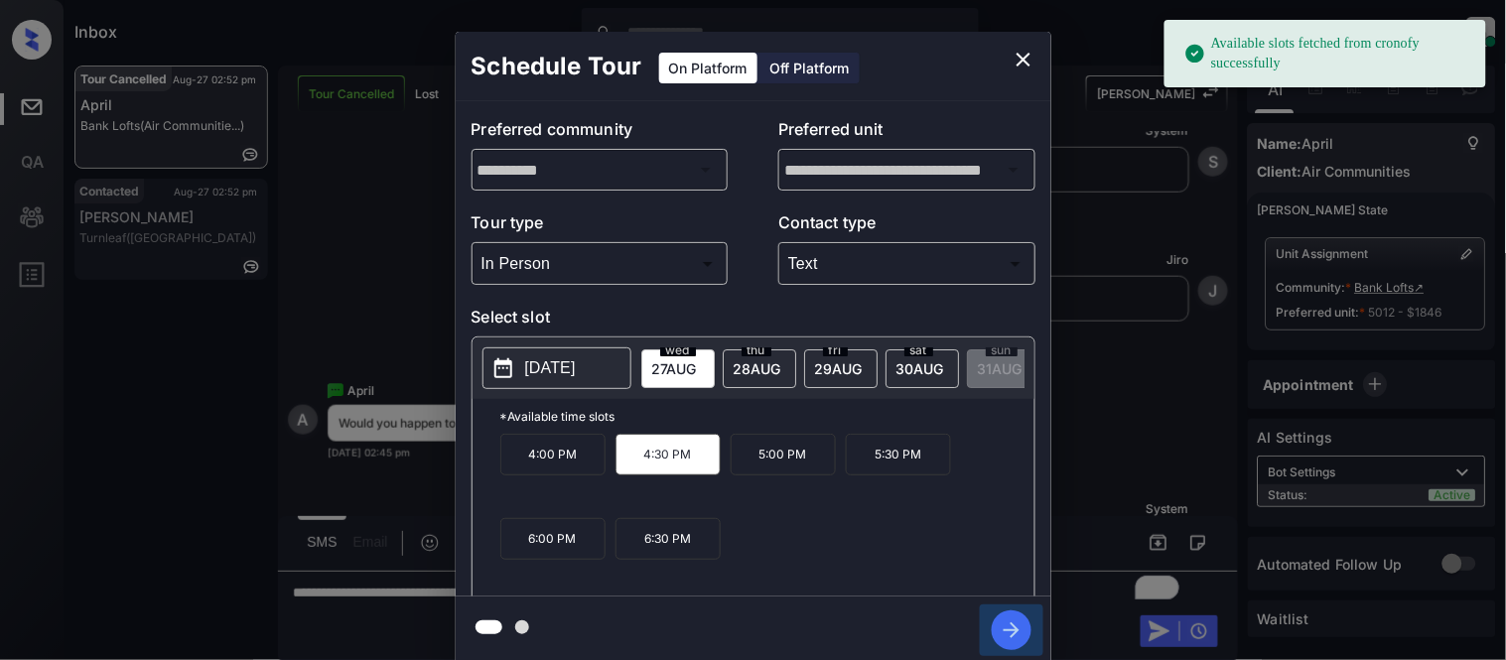
click at [1003, 616] on icon "button" at bounding box center [1012, 630] width 40 height 40
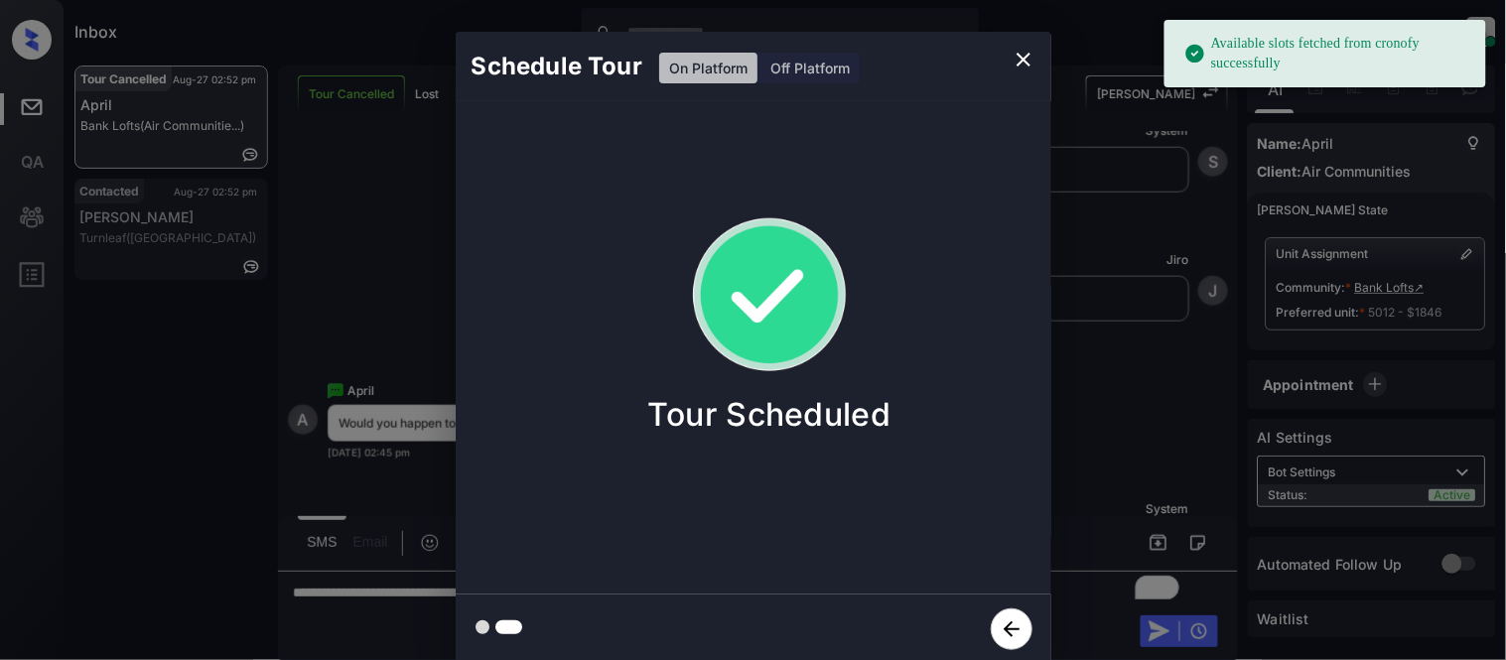
click at [1108, 445] on div "Schedule Tour On Platform Off Platform Tour Scheduled" at bounding box center [753, 348] width 1506 height 696
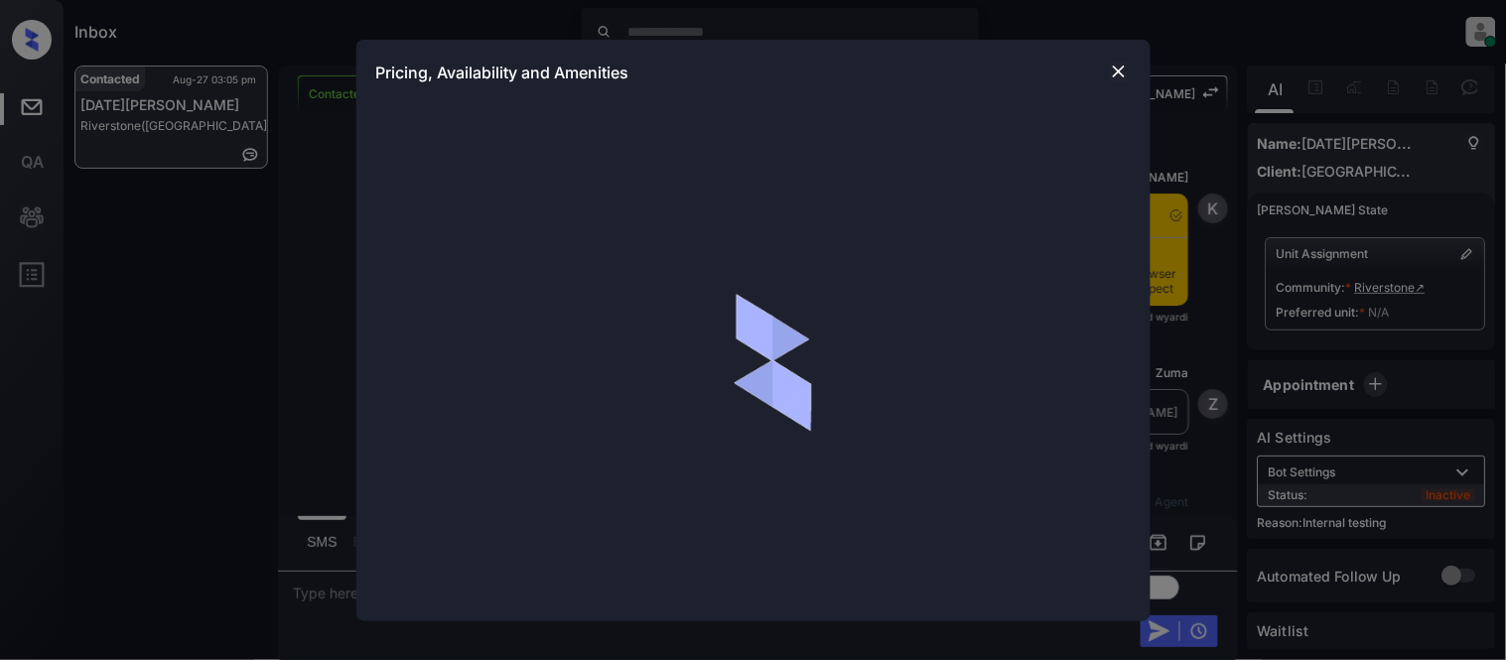
scroll to position [5, 0]
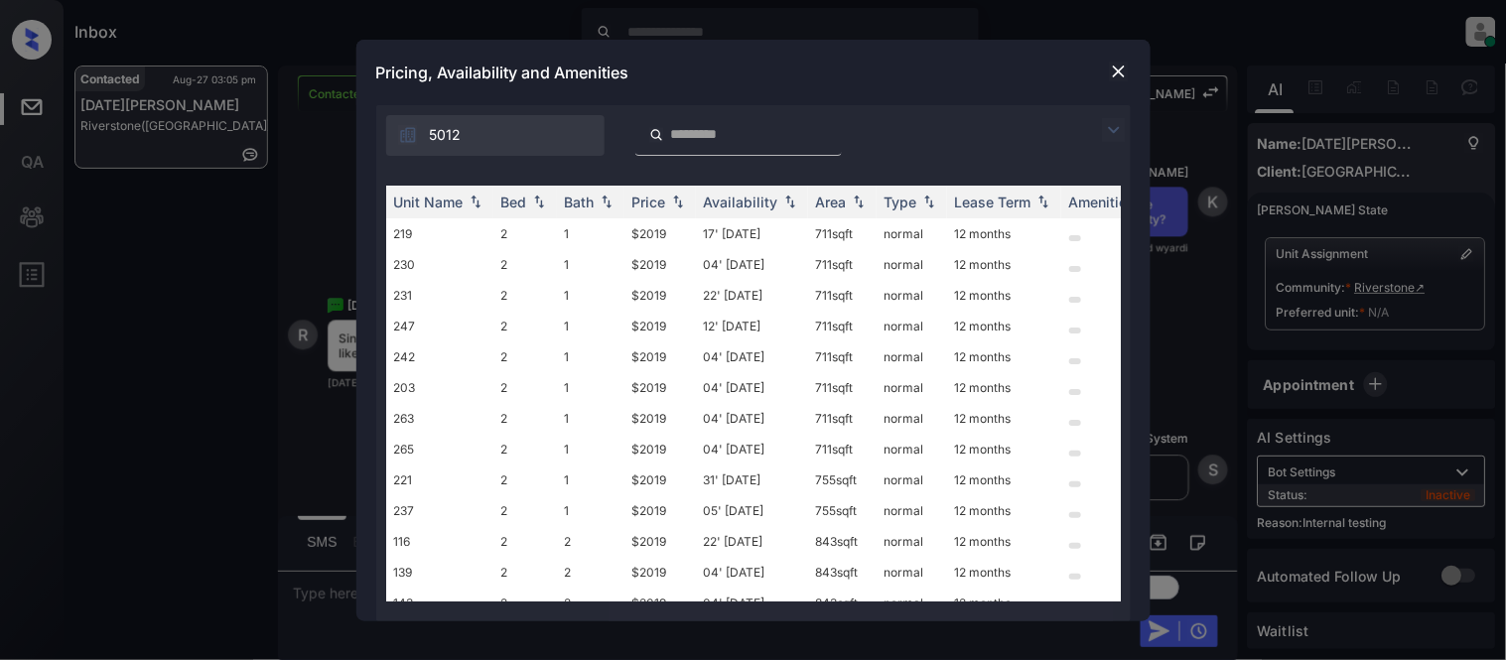
click at [1118, 130] on img at bounding box center [1114, 130] width 24 height 24
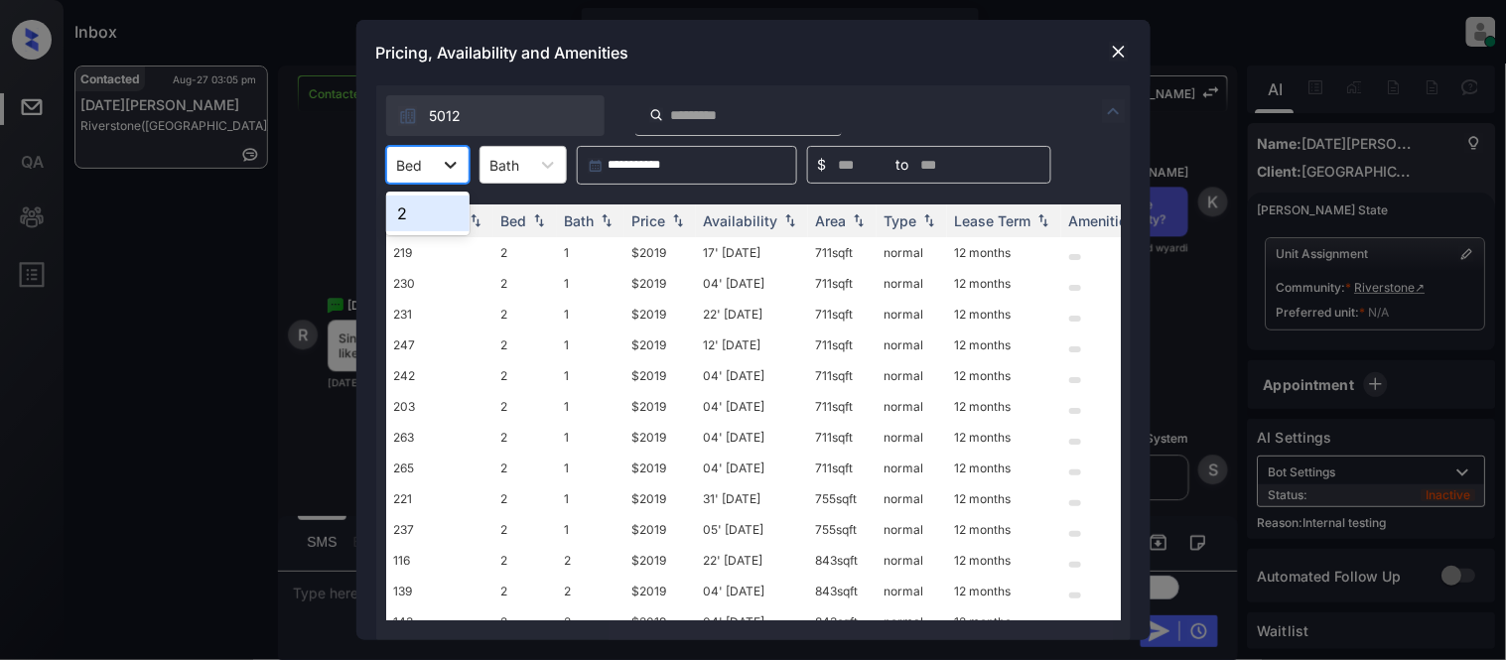
click at [438, 151] on div at bounding box center [451, 165] width 36 height 36
click at [439, 224] on div "2" at bounding box center [427, 214] width 83 height 36
click at [653, 212] on div "Price" at bounding box center [649, 220] width 34 height 17
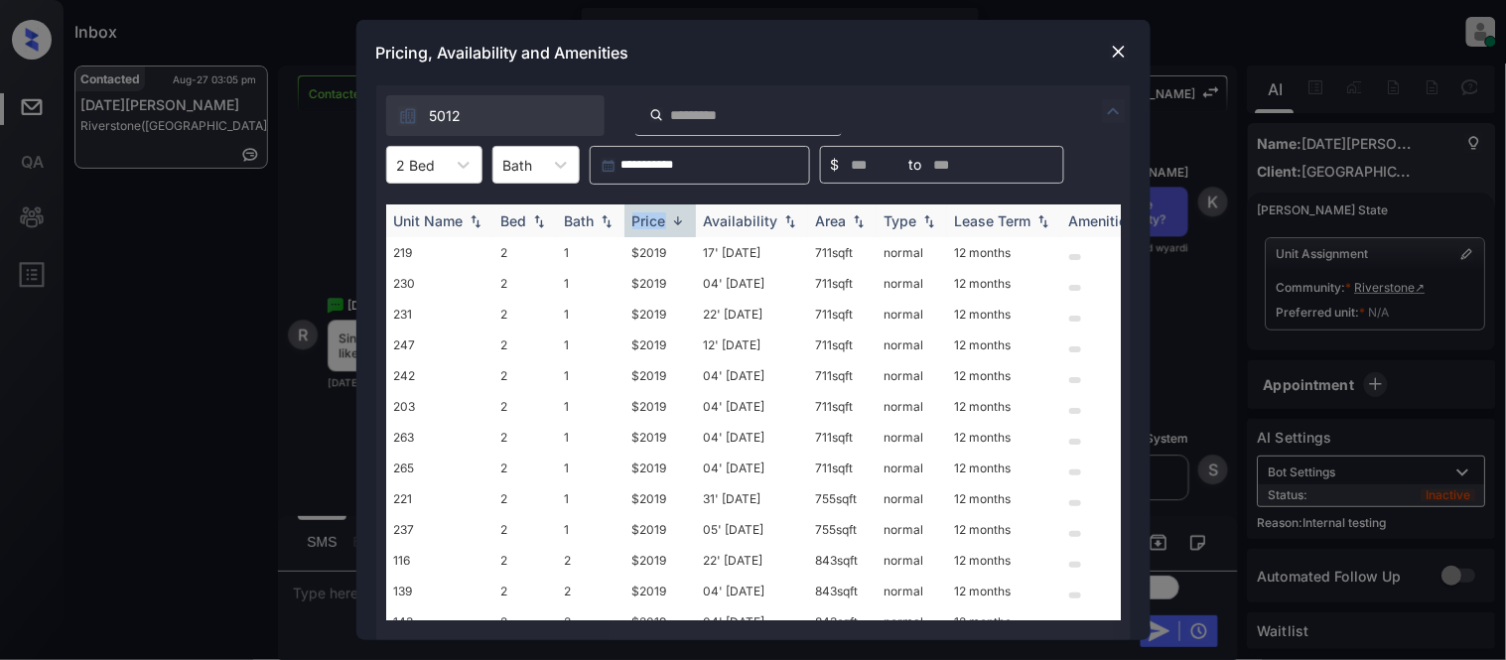
click at [653, 212] on div "Price" at bounding box center [649, 220] width 34 height 17
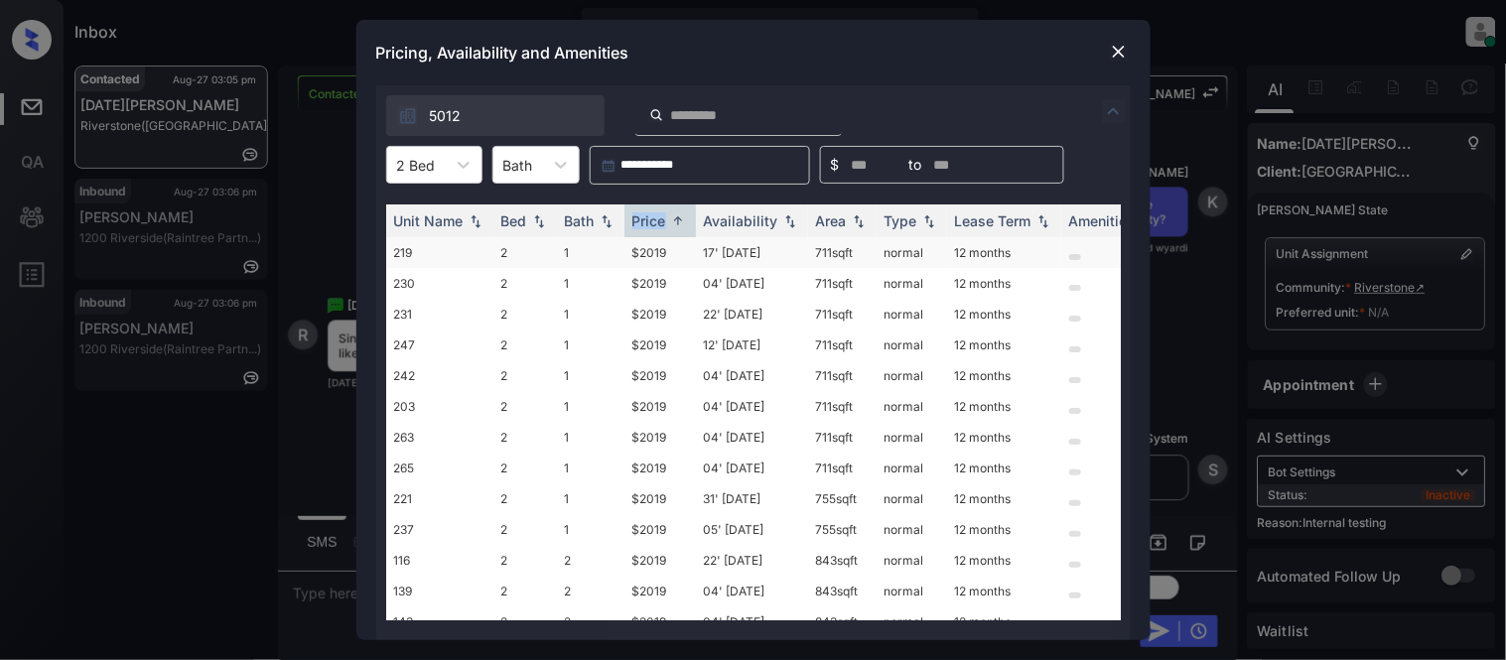
click at [649, 243] on td "$2019" at bounding box center [659, 252] width 71 height 31
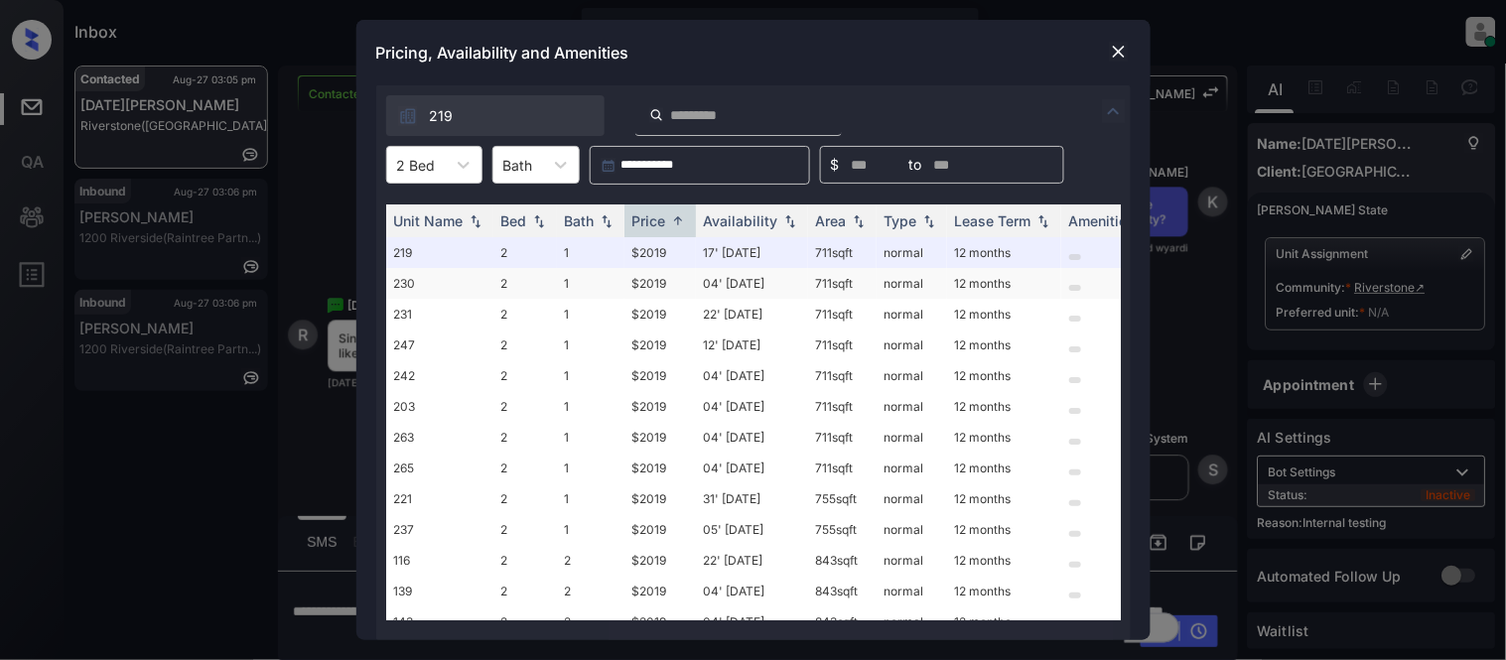
click at [748, 285] on td "04' Sep 25" at bounding box center [752, 283] width 112 height 31
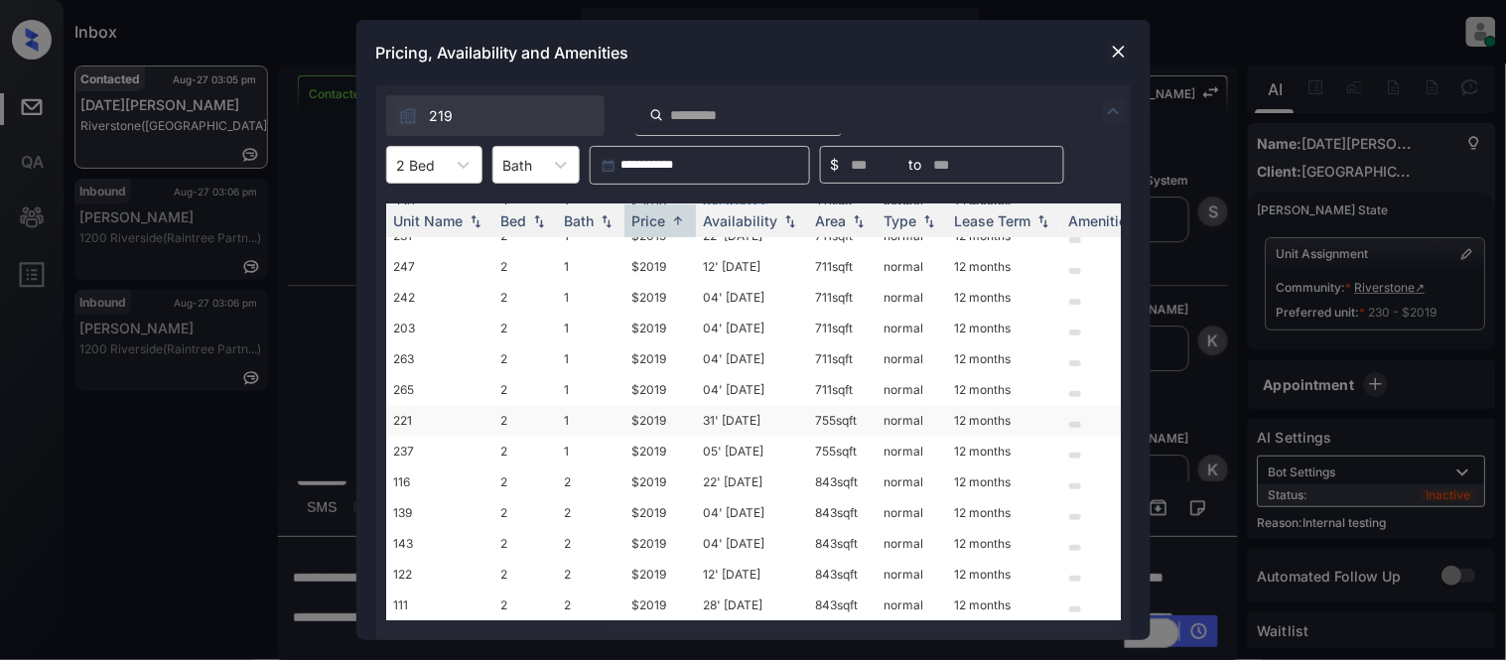
scroll to position [0, 0]
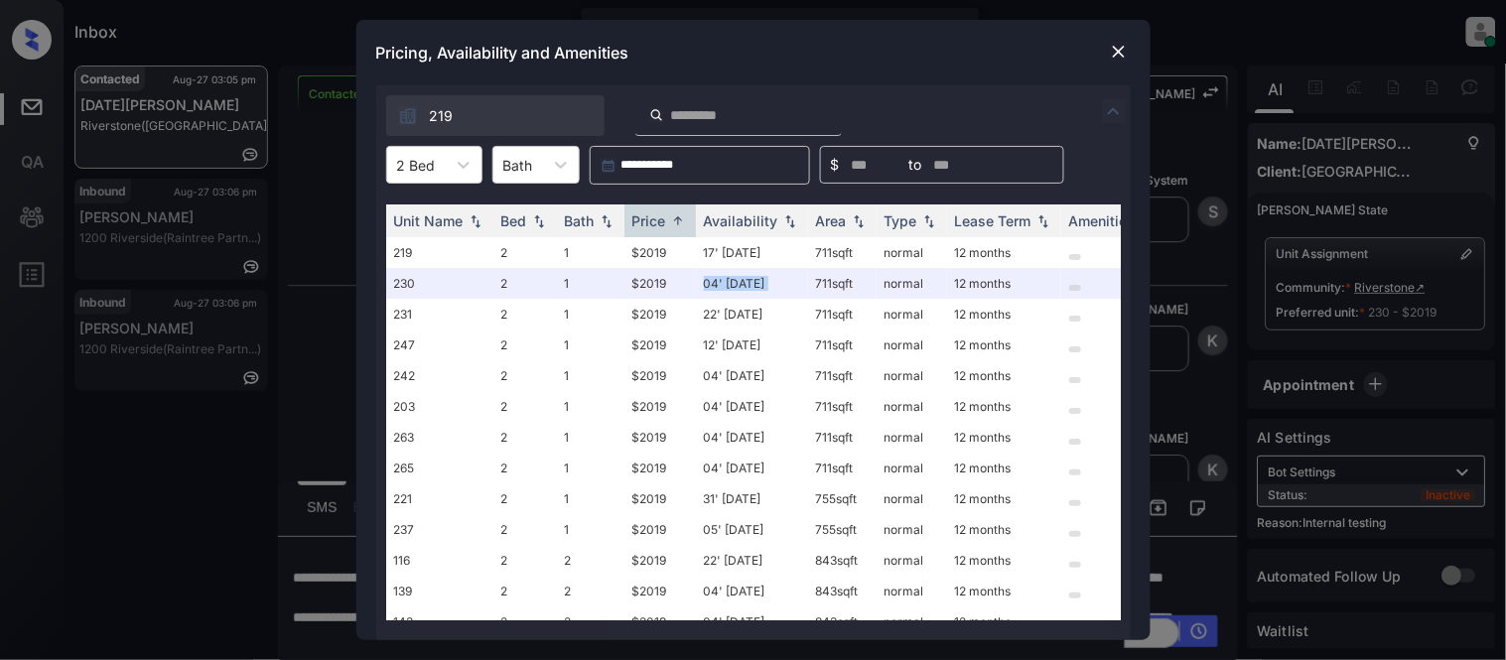
click at [1116, 58] on img at bounding box center [1119, 52] width 20 height 20
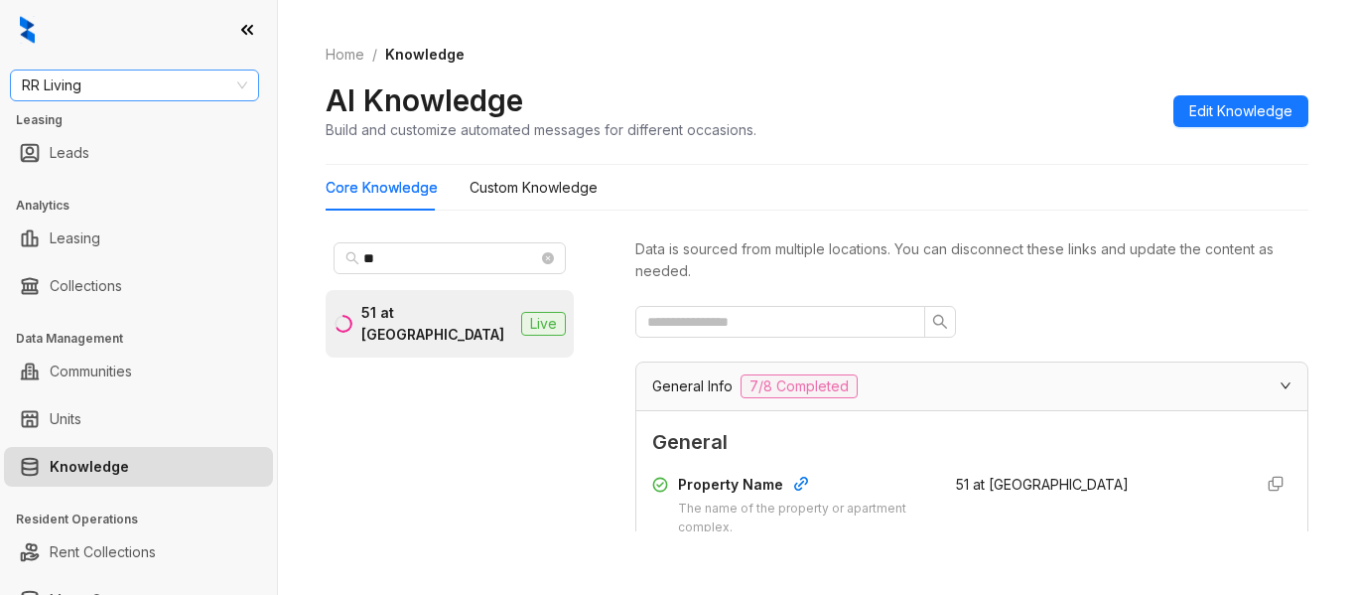
scroll to position [2773, 0]
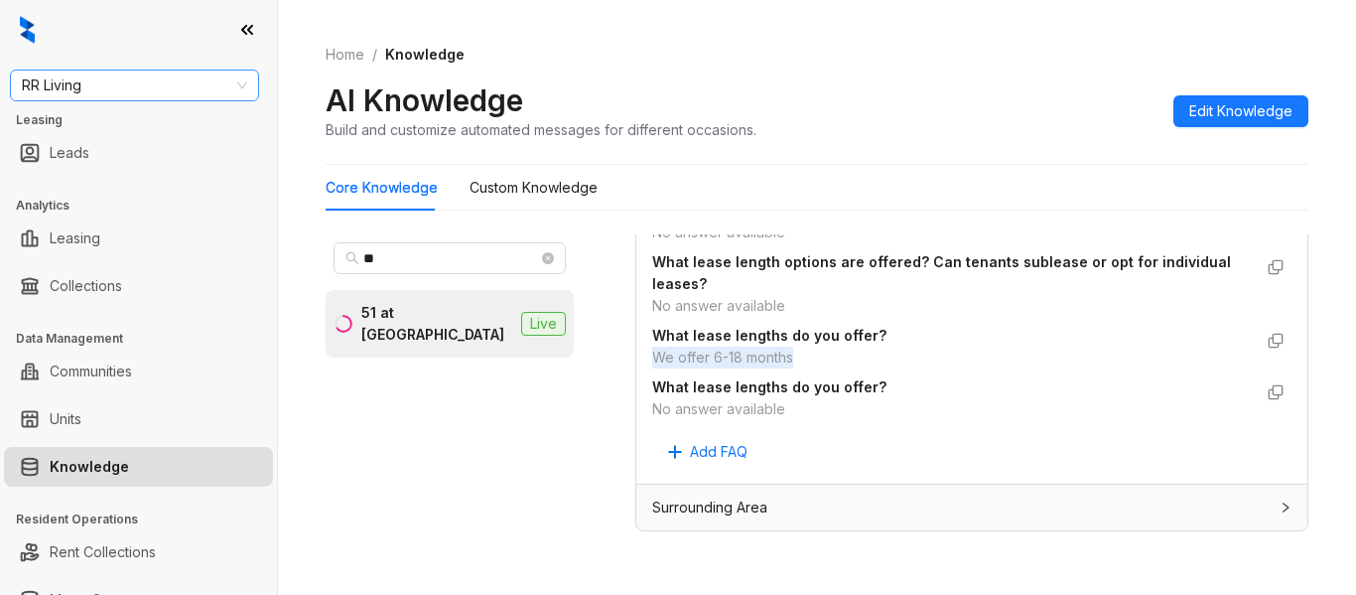
click at [152, 91] on span "RR Living" at bounding box center [134, 85] width 225 height 30
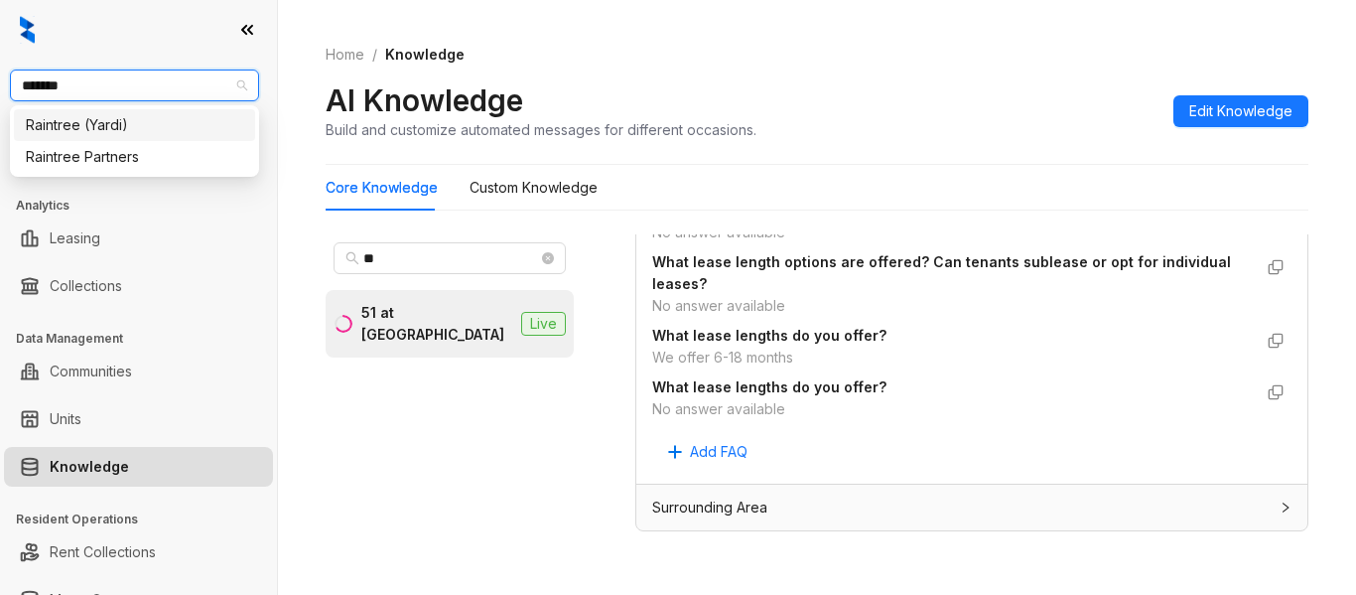
type input "********"
click at [156, 150] on div "Raintree Partners" at bounding box center [134, 157] width 217 height 22
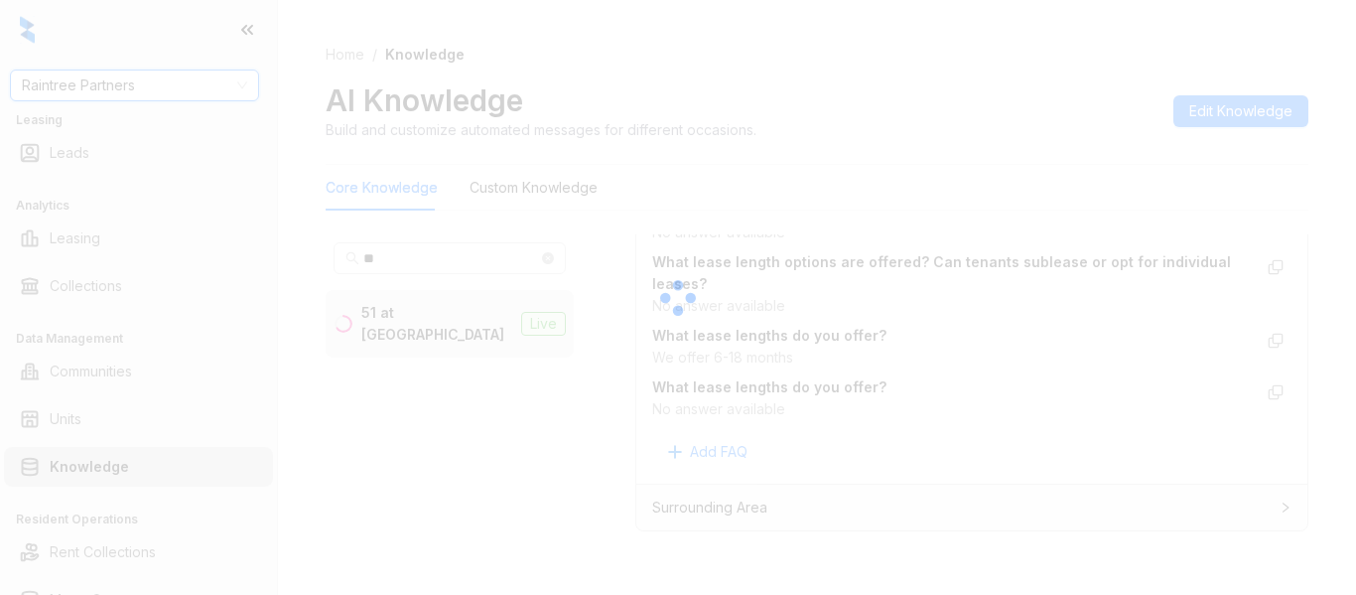
click at [417, 262] on div at bounding box center [678, 297] width 1356 height 595
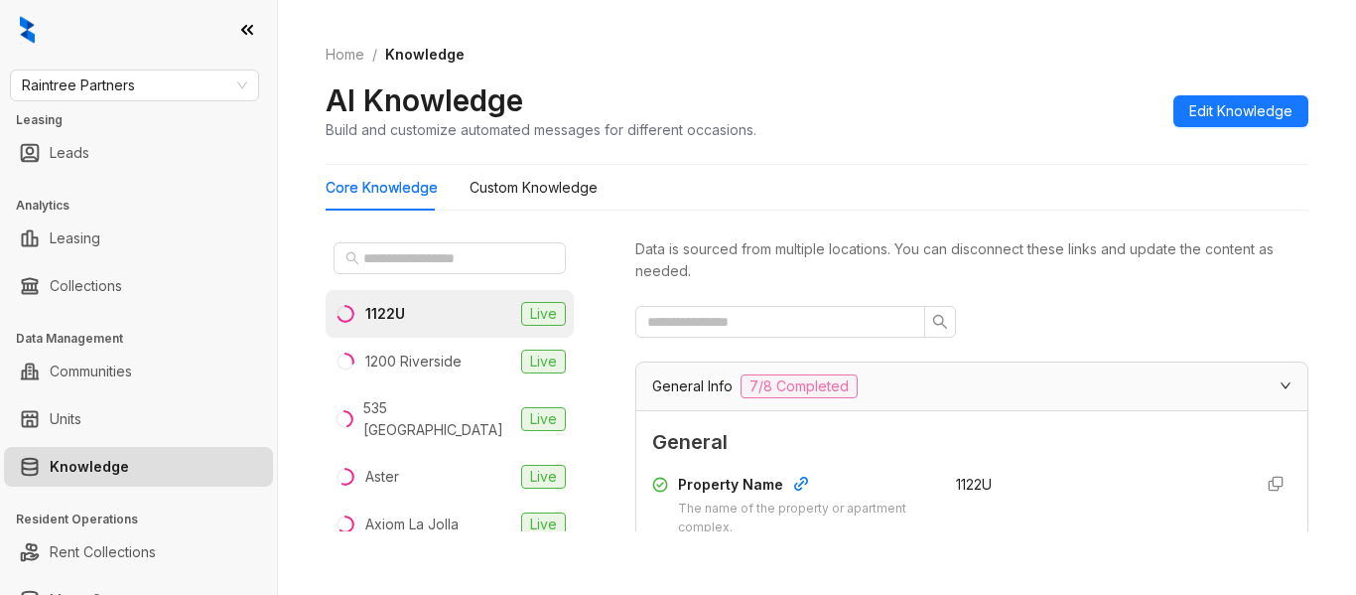
click at [880, 112] on div "AI Knowledge Build and customize automated messages for different occasions. Ed…" at bounding box center [817, 110] width 983 height 59
click at [401, 257] on input "text" at bounding box center [450, 258] width 175 height 22
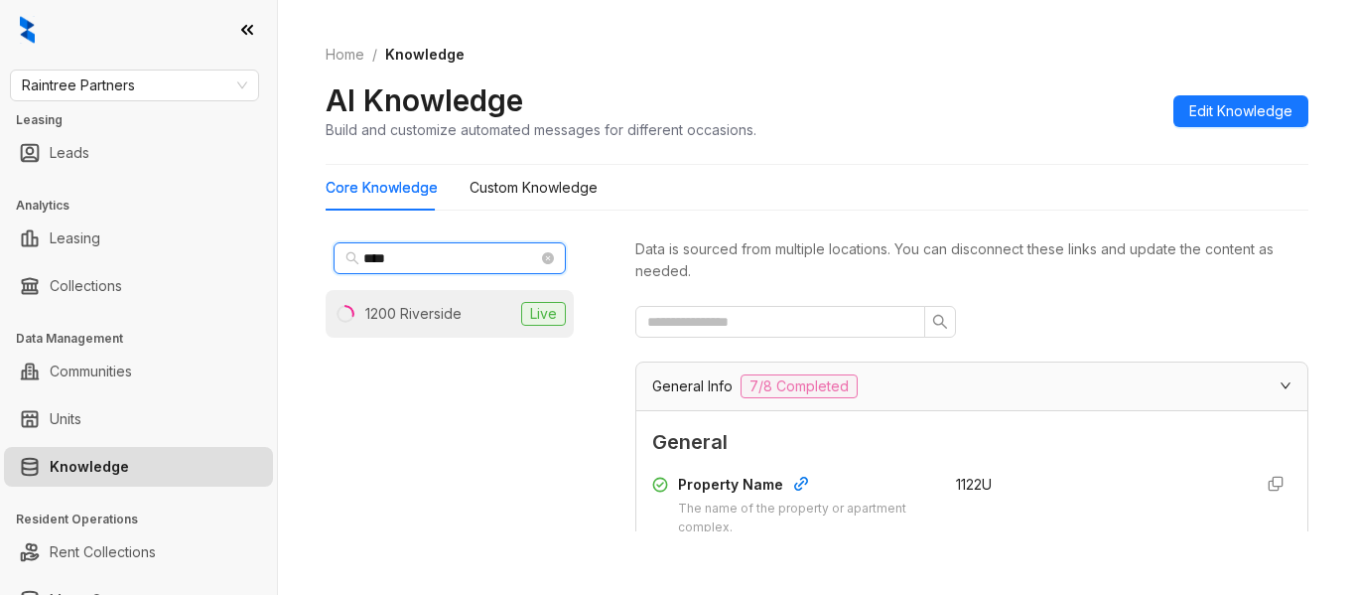
type input "****"
click at [412, 312] on div "1200 Riverside" at bounding box center [413, 314] width 96 height 22
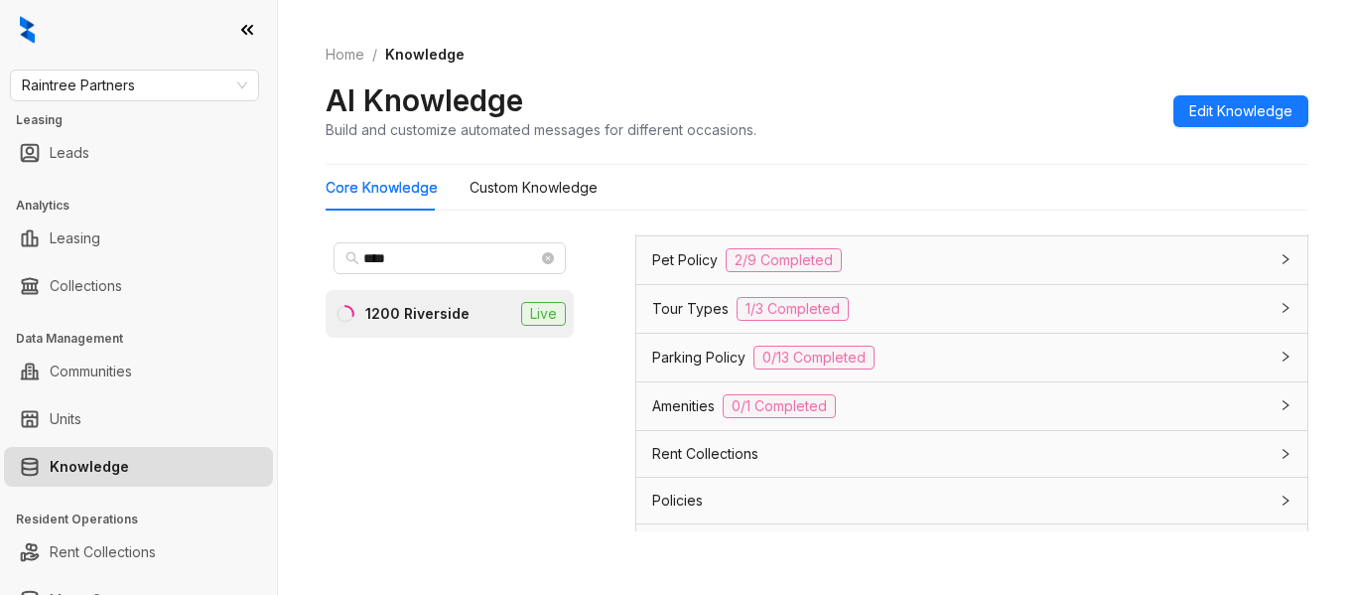
scroll to position [1503, 0]
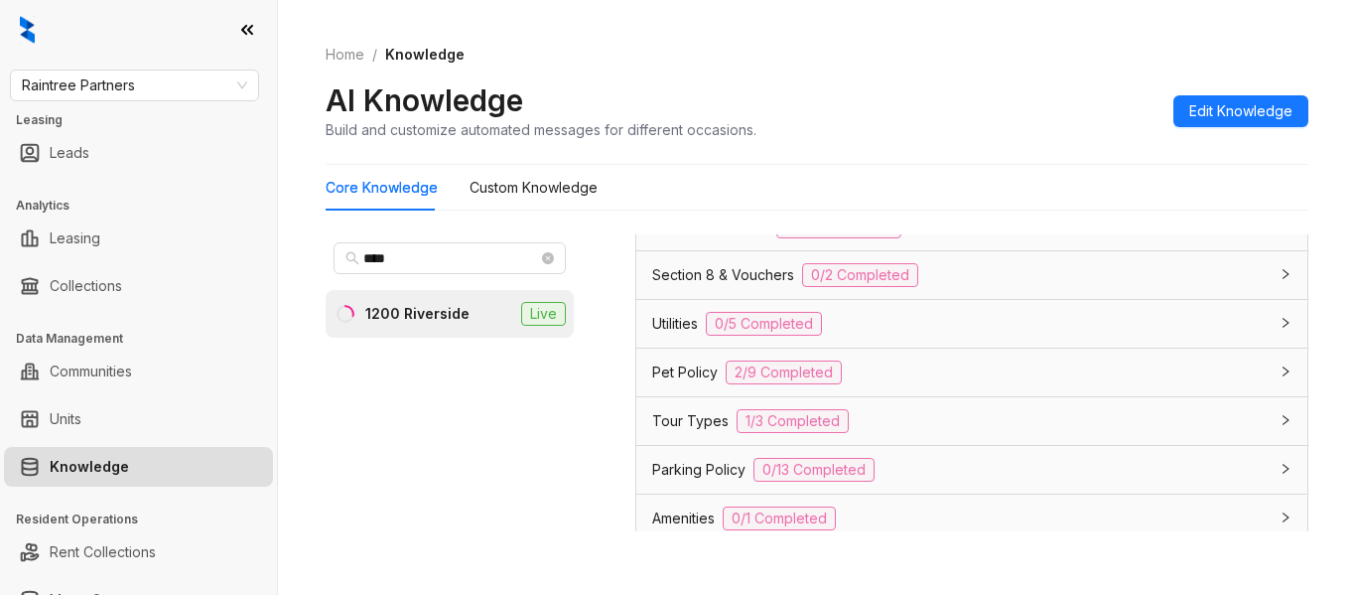
click at [704, 478] on span "Parking Policy" at bounding box center [698, 470] width 93 height 22
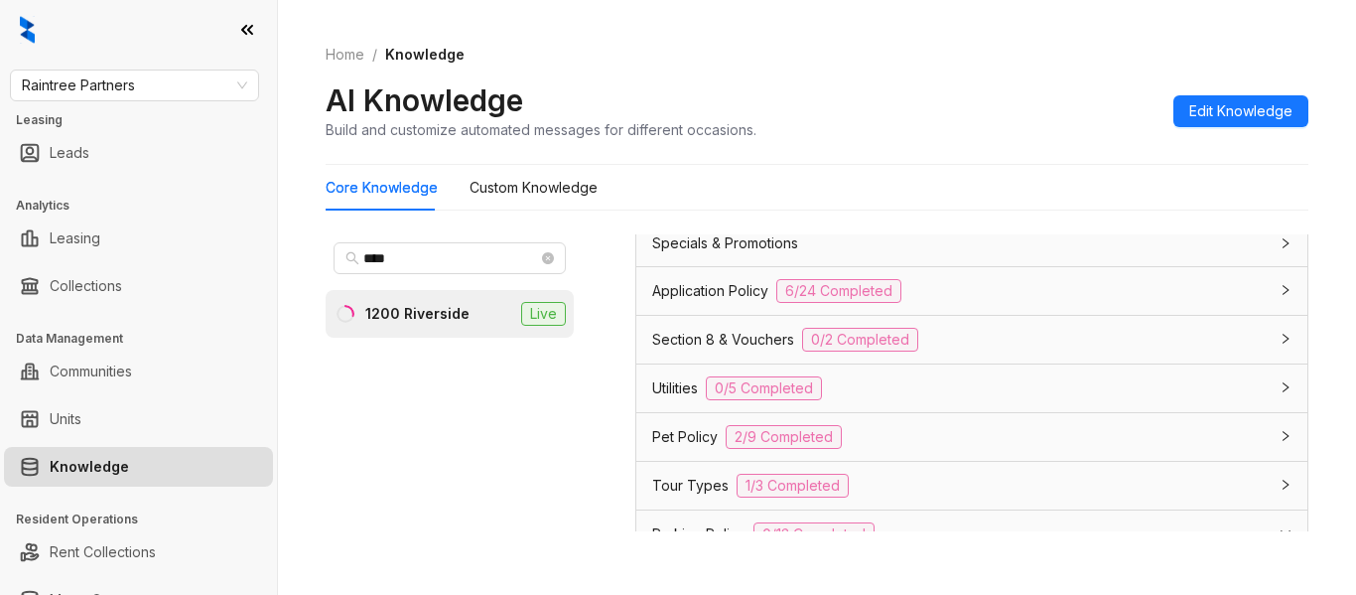
scroll to position [1411, 0]
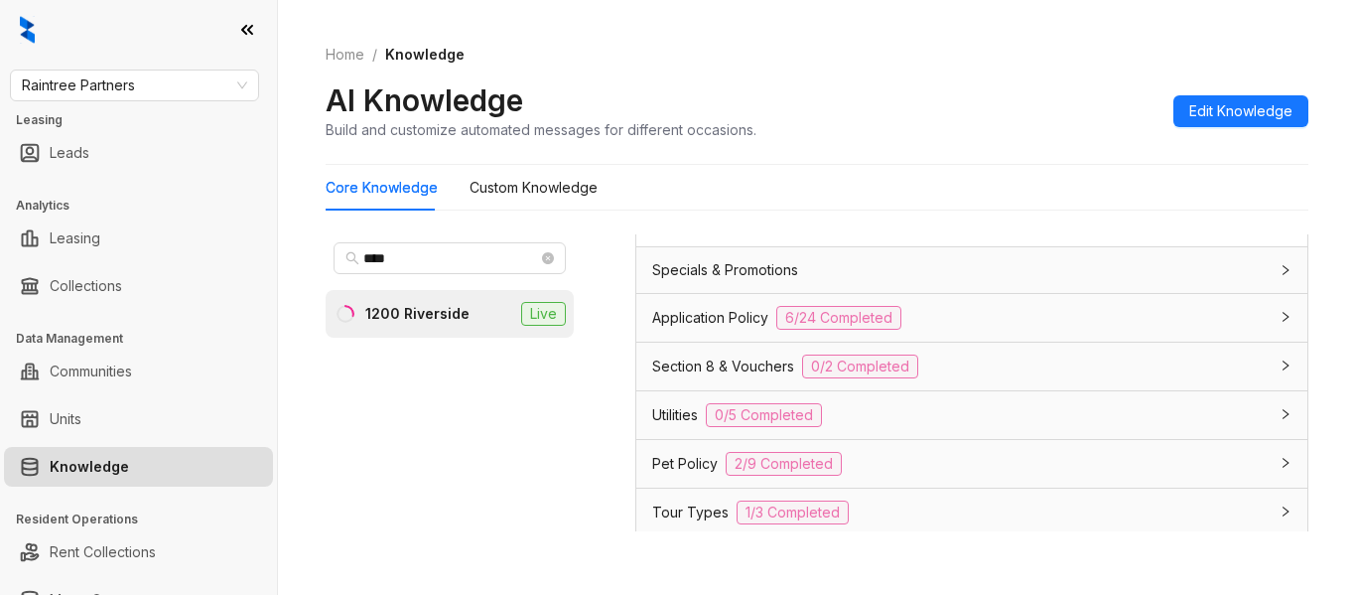
click at [682, 413] on span "Utilities" at bounding box center [675, 415] width 46 height 22
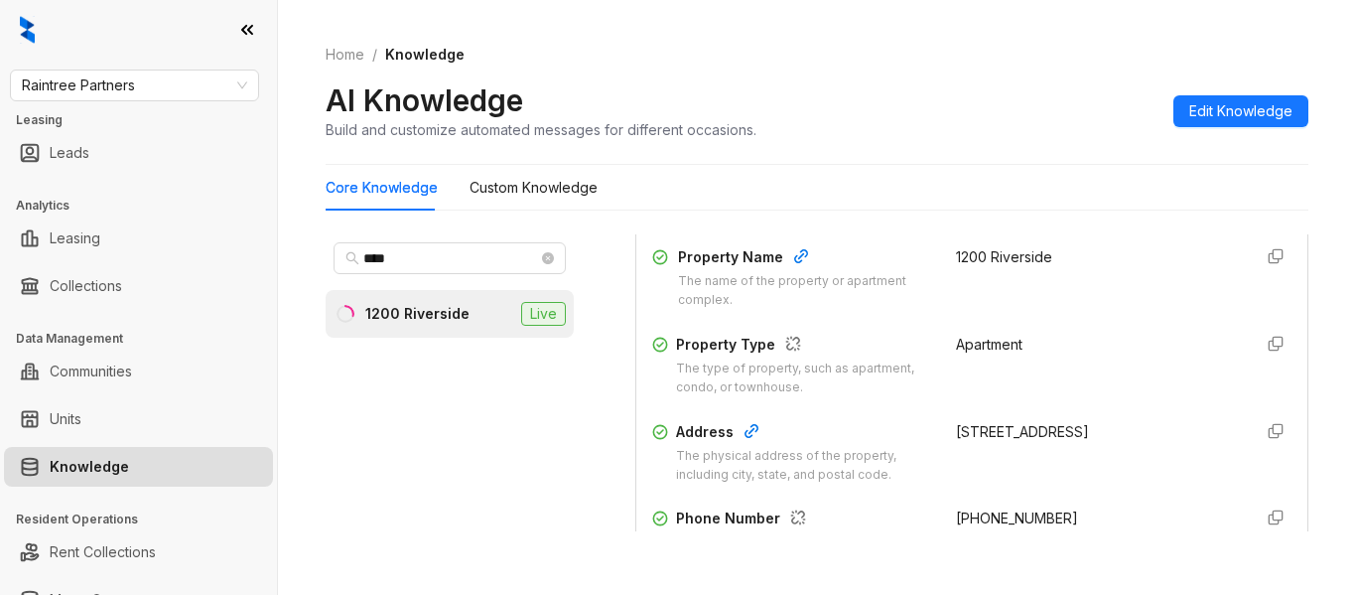
scroll to position [220, 0]
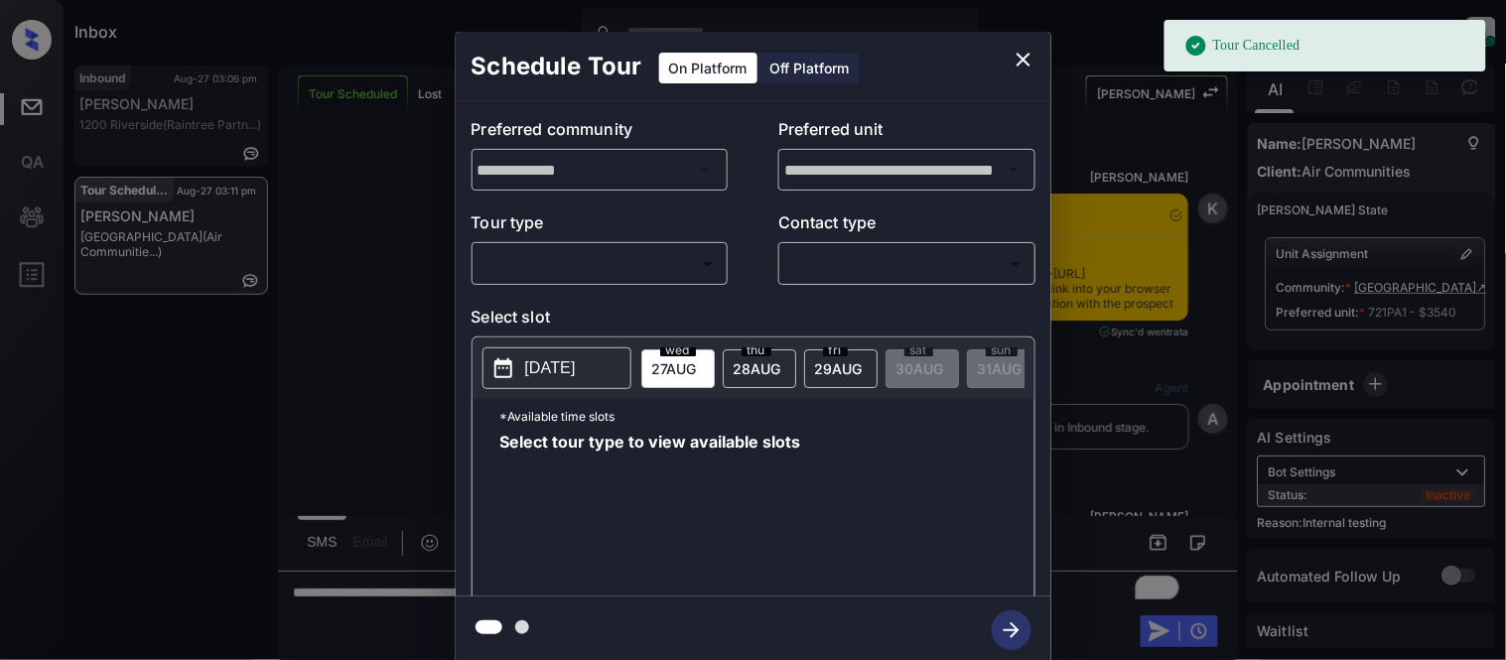
click at [590, 262] on body "Tour Cancelled Inbox [PERSON_NAME] Cataag Online Set yourself offline Set yours…" at bounding box center [753, 330] width 1506 height 660
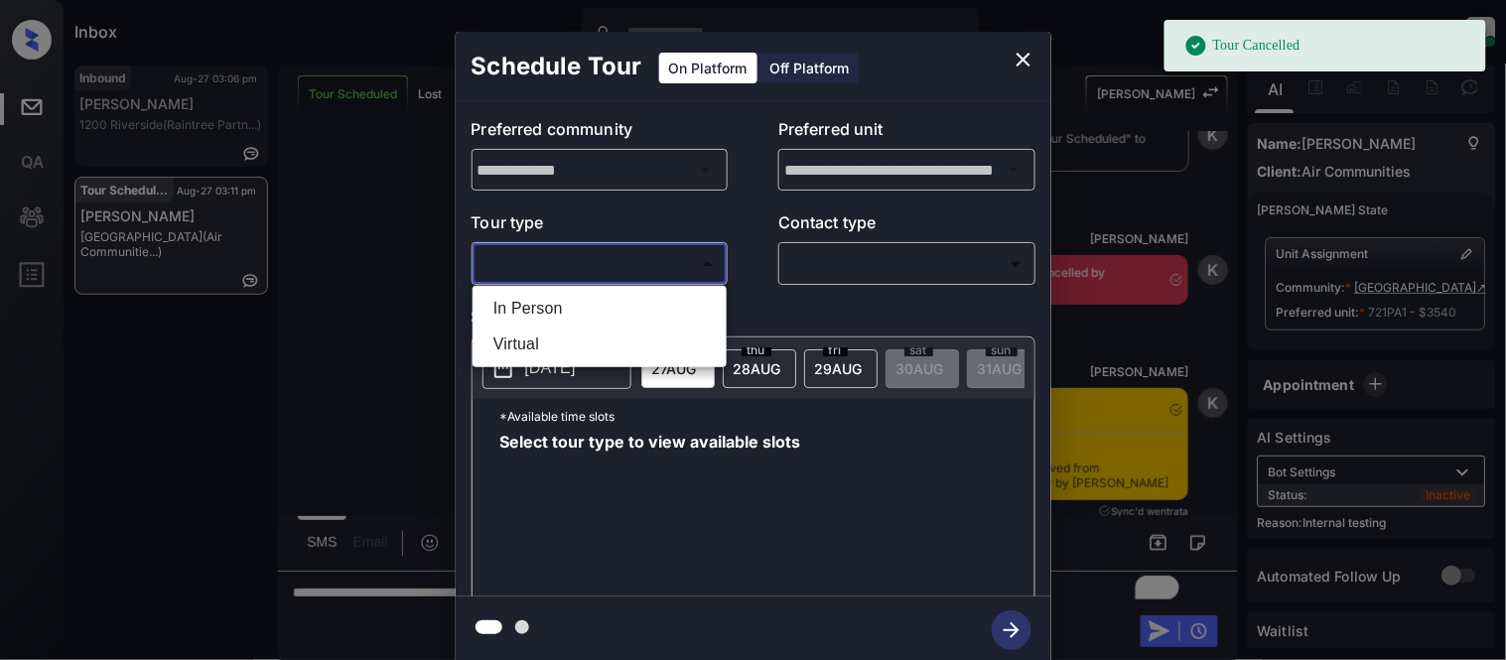
click at [587, 316] on li "In Person" at bounding box center [599, 309] width 244 height 36
type input "********"
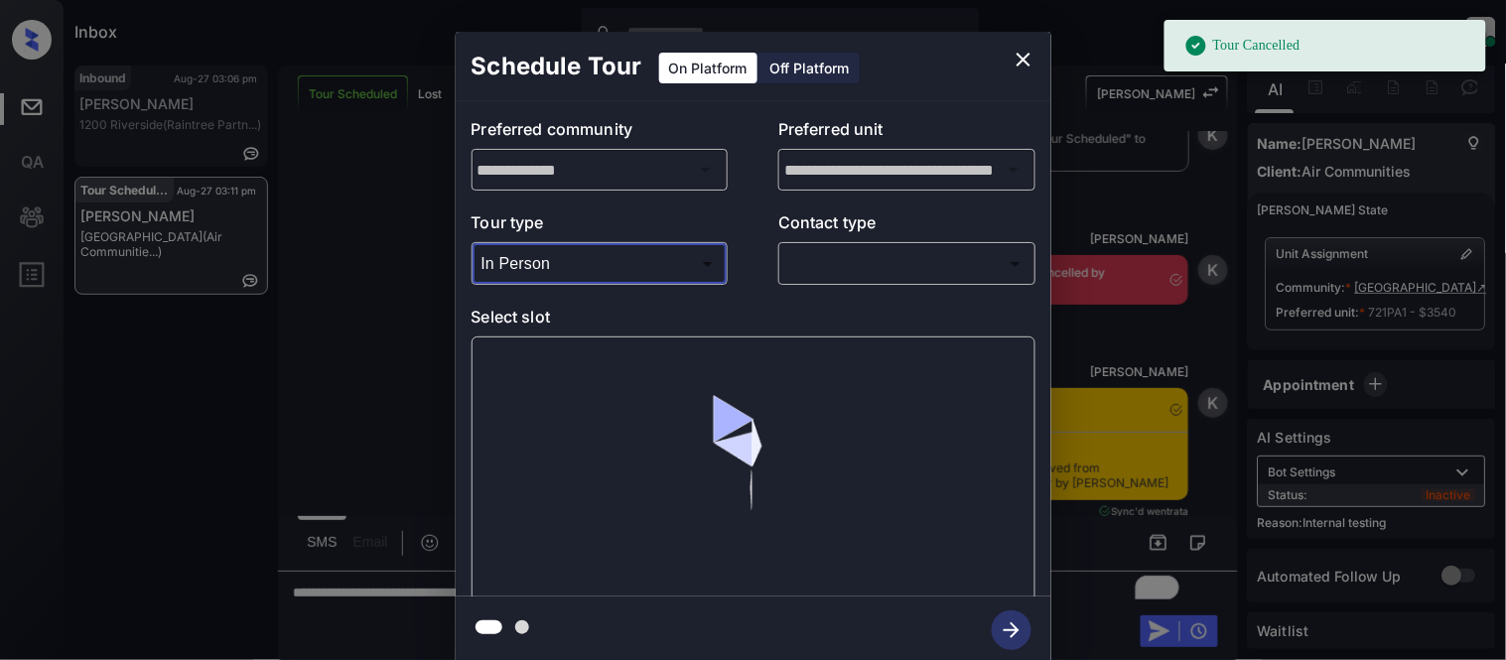
click at [805, 255] on body "Tour Cancelled Inbox [PERSON_NAME] Cataag Online Set yourself offline Set yours…" at bounding box center [753, 330] width 1506 height 660
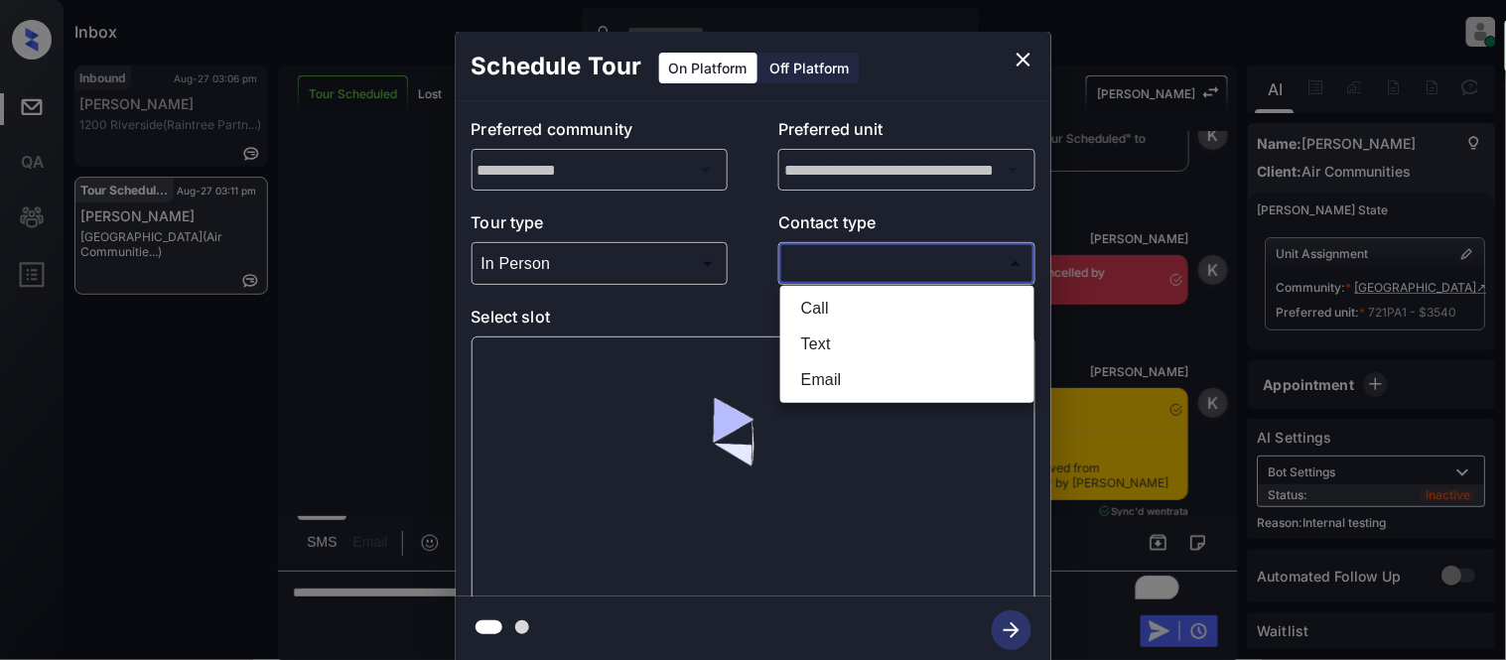
click at [838, 348] on li "Text" at bounding box center [907, 345] width 244 height 36
type input "****"
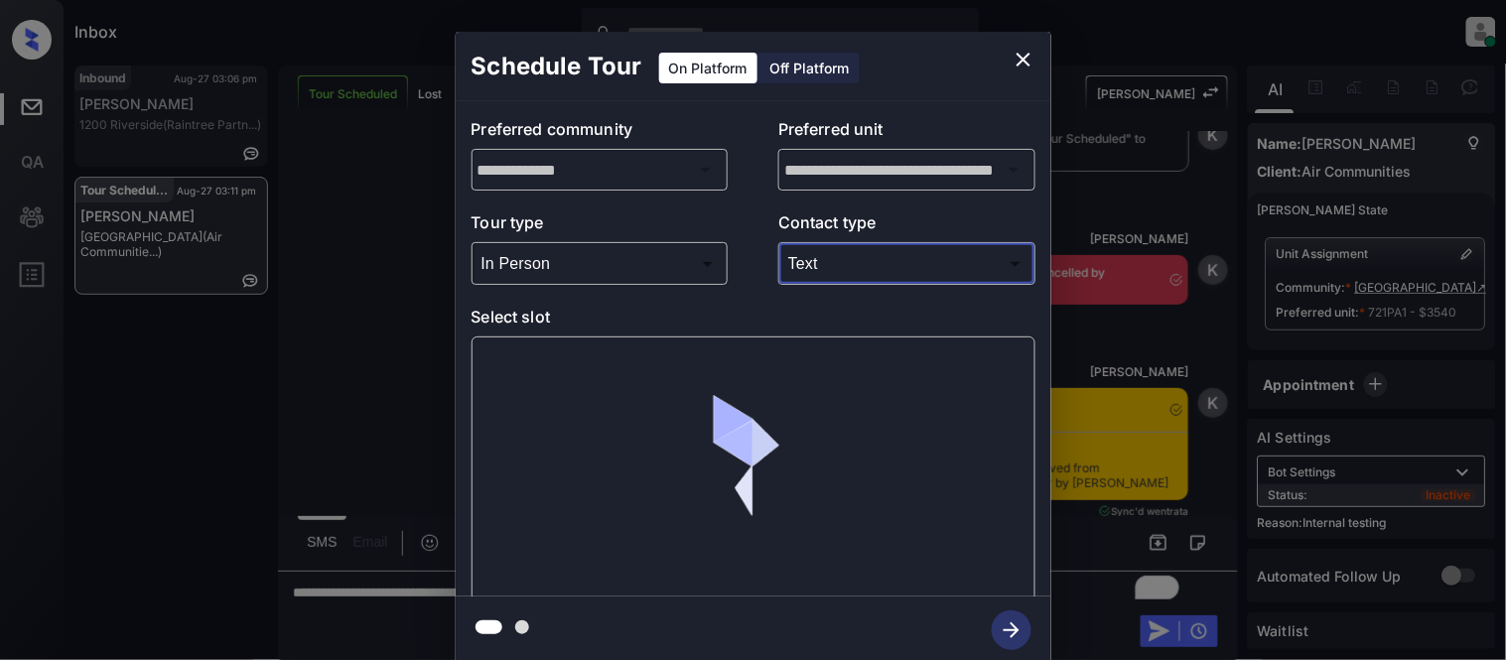
click at [586, 373] on div at bounding box center [753, 468] width 564 height 265
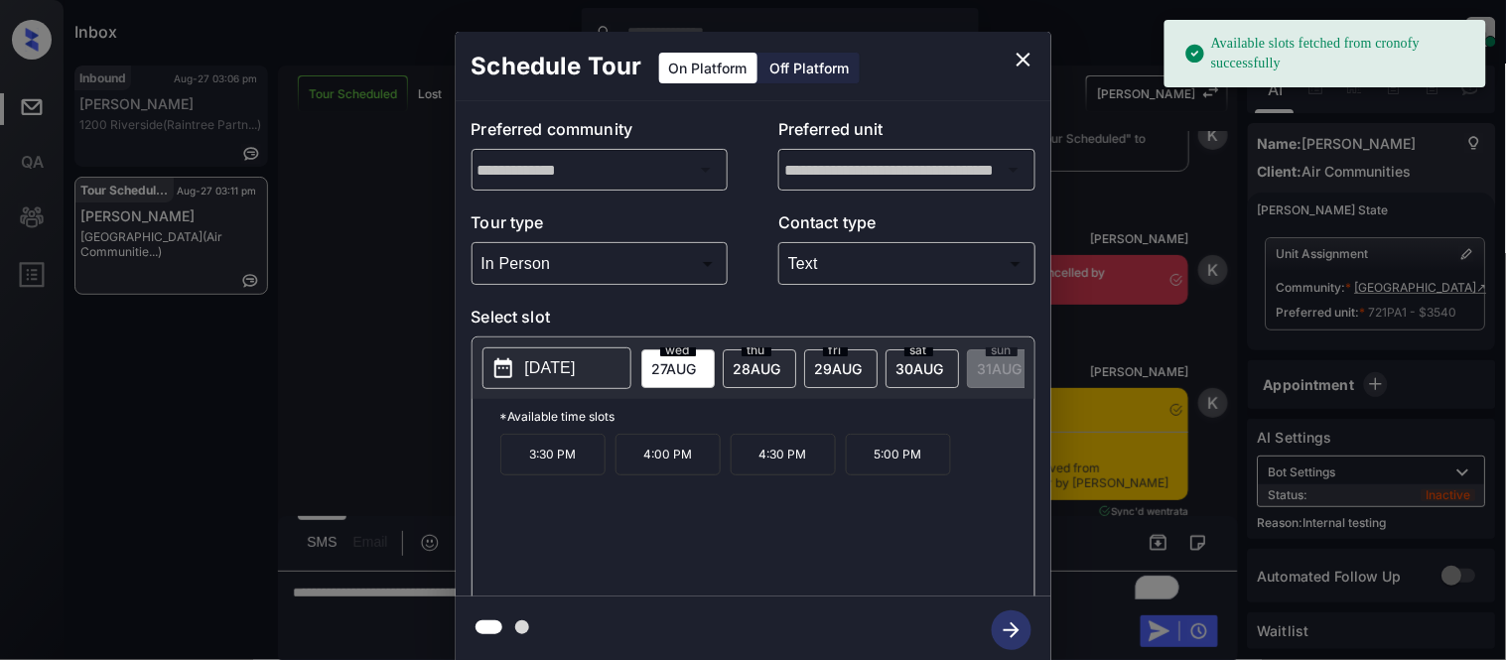
click at [735, 373] on span "[DATE]" at bounding box center [757, 368] width 48 height 17
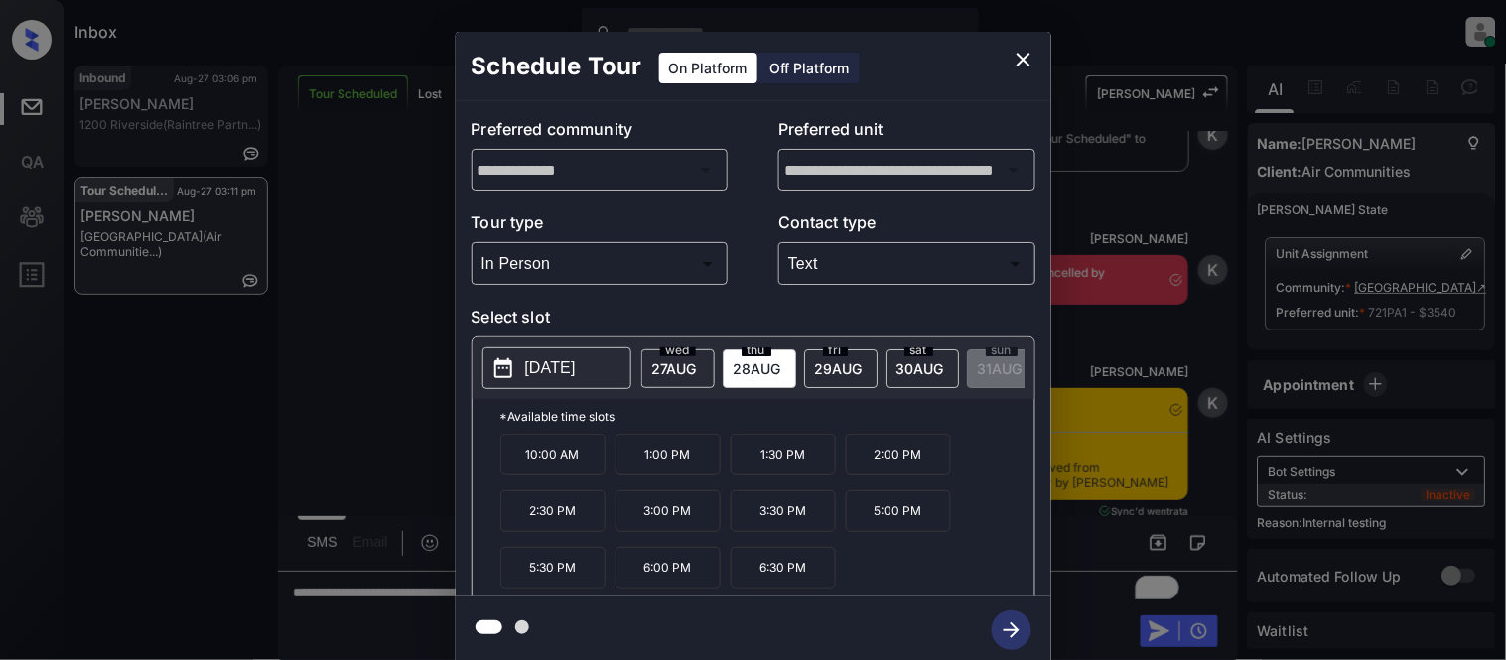
click at [675, 467] on p "1:00 PM" at bounding box center [667, 455] width 105 height 42
click at [1006, 642] on icon "button" at bounding box center [1012, 630] width 40 height 40
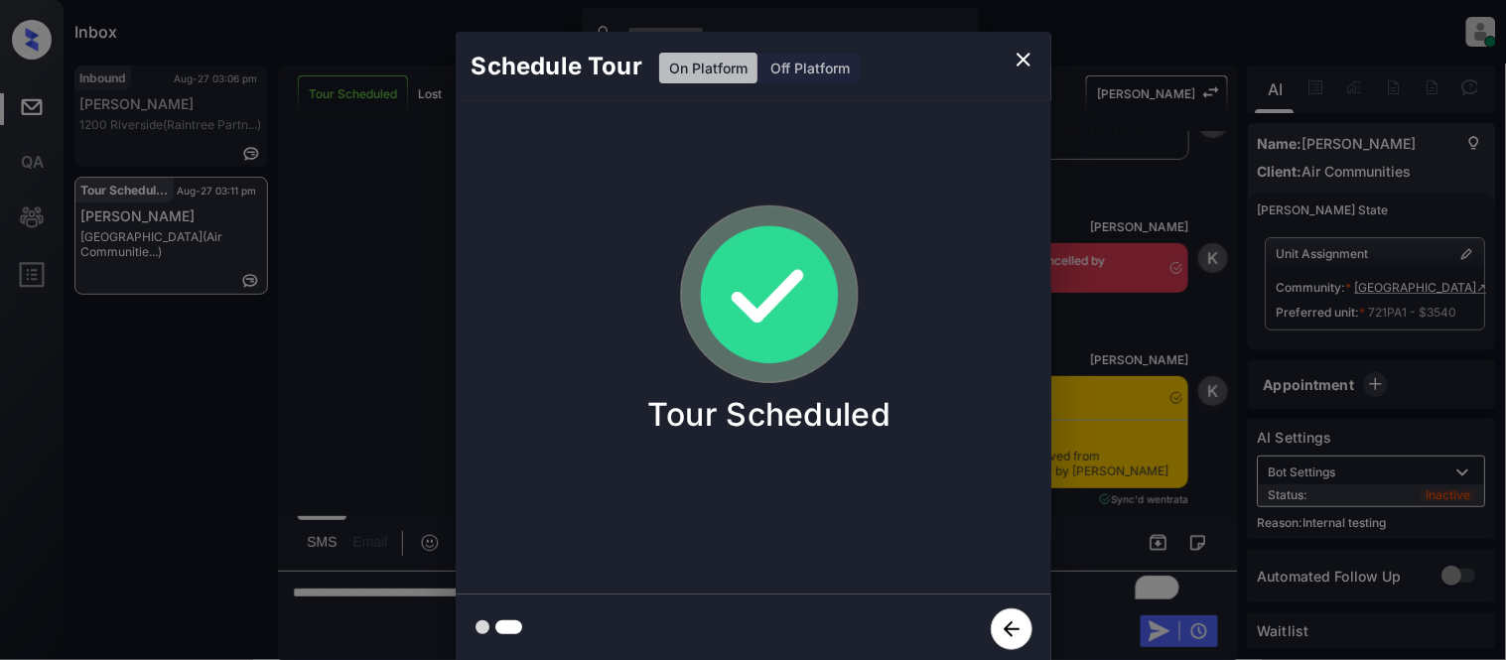
click at [1108, 476] on div "Schedule Tour On Platform Off Platform Tour Scheduled" at bounding box center [753, 348] width 1506 height 696
